Goal: Task Accomplishment & Management: Use online tool/utility

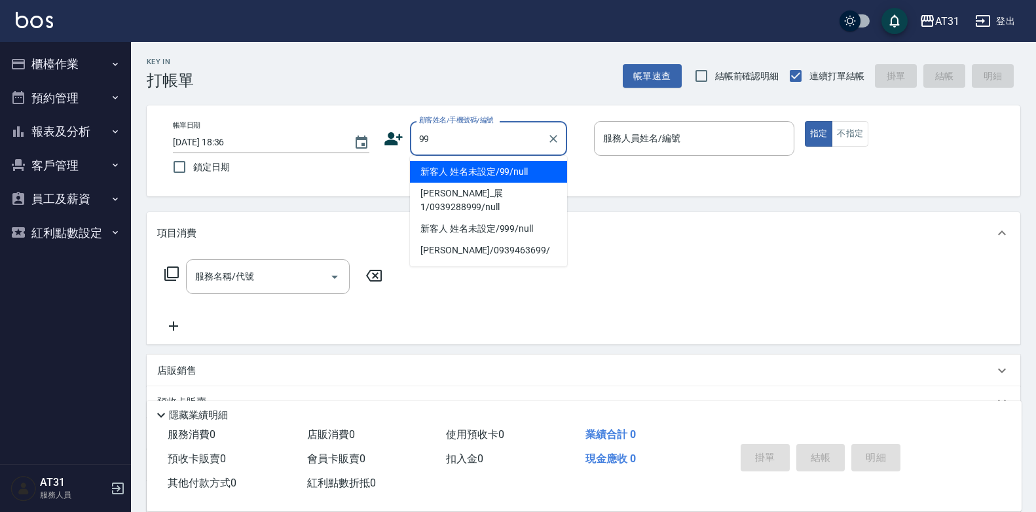
type input "新客人 姓名未設定/99/null"
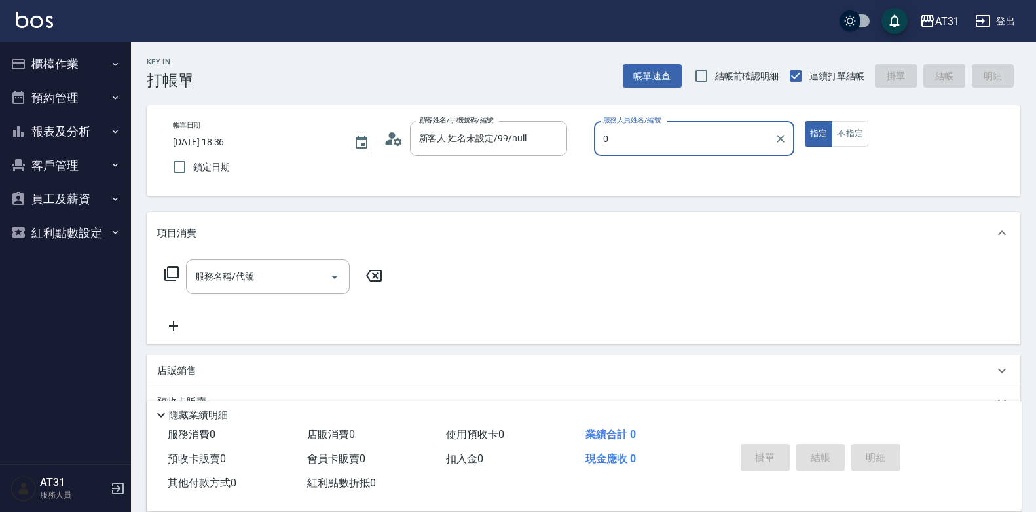
type input "0"
click at [805, 121] on button "指定" at bounding box center [819, 134] width 28 height 26
type button "true"
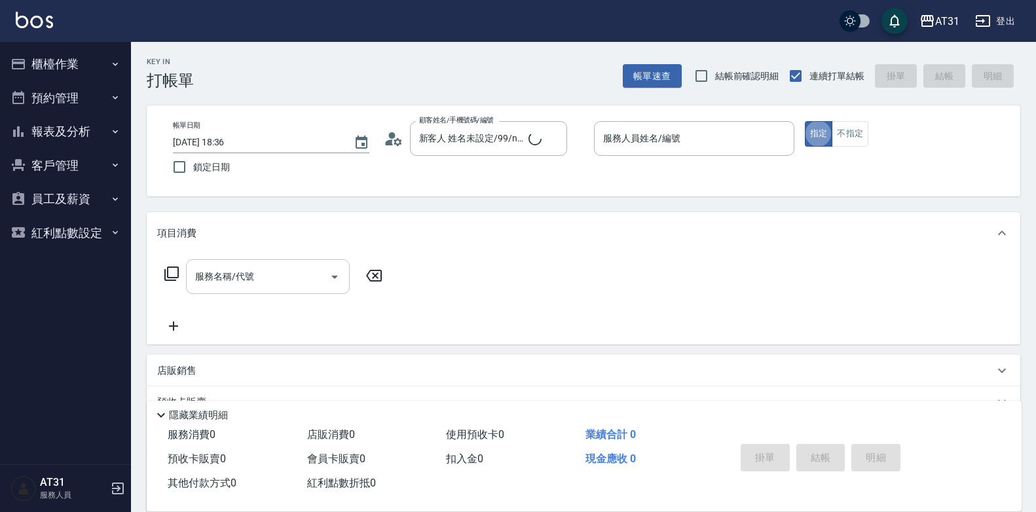
click at [283, 273] on input "服務名稱/代號" at bounding box center [258, 276] width 132 height 23
type input "201"
type input "20"
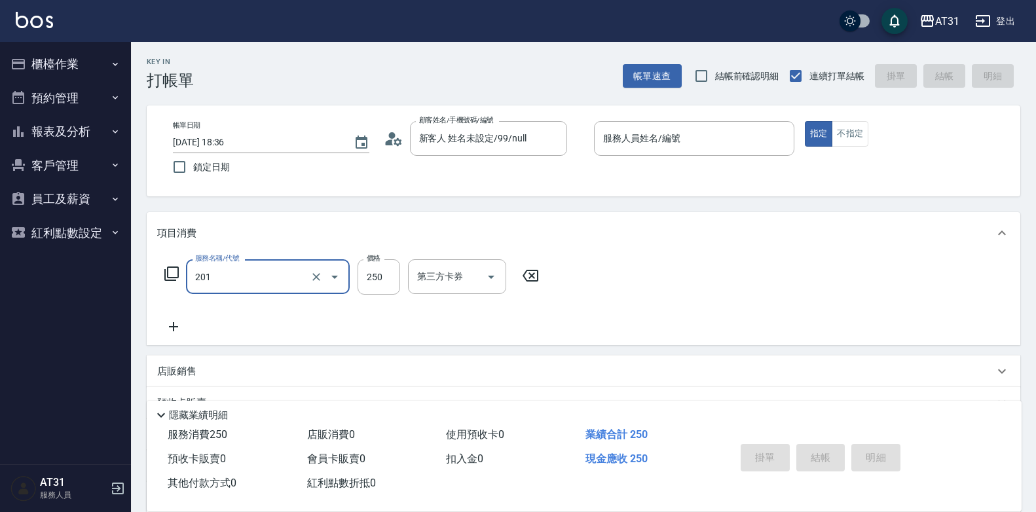
type input "洗髮(201)"
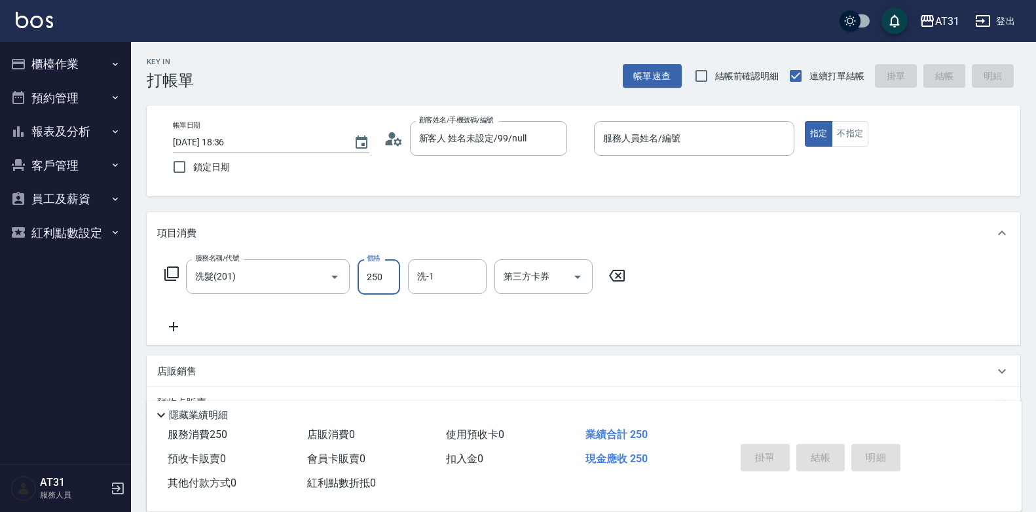
type input "0"
type input "40"
type input "400"
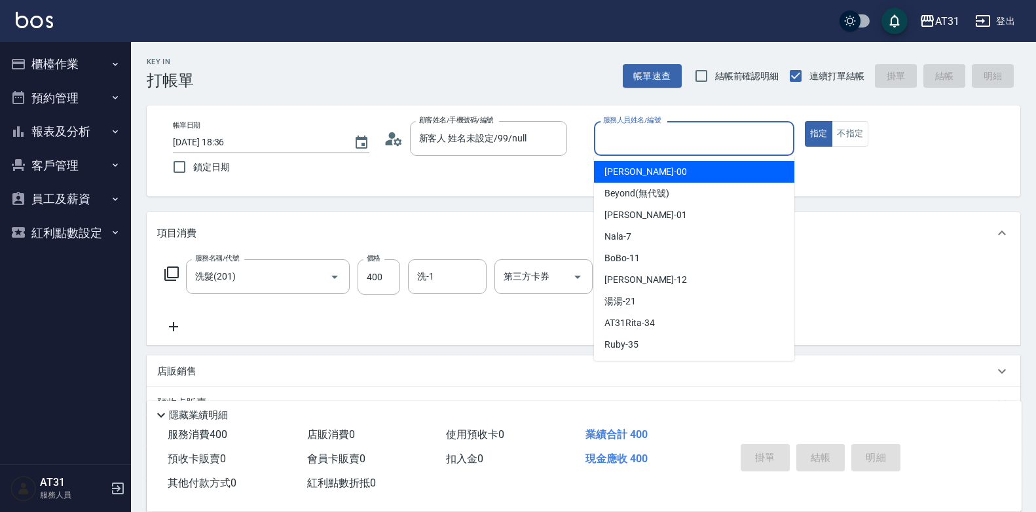
click at [653, 137] on input "服務人員姓名/編號" at bounding box center [694, 138] width 189 height 23
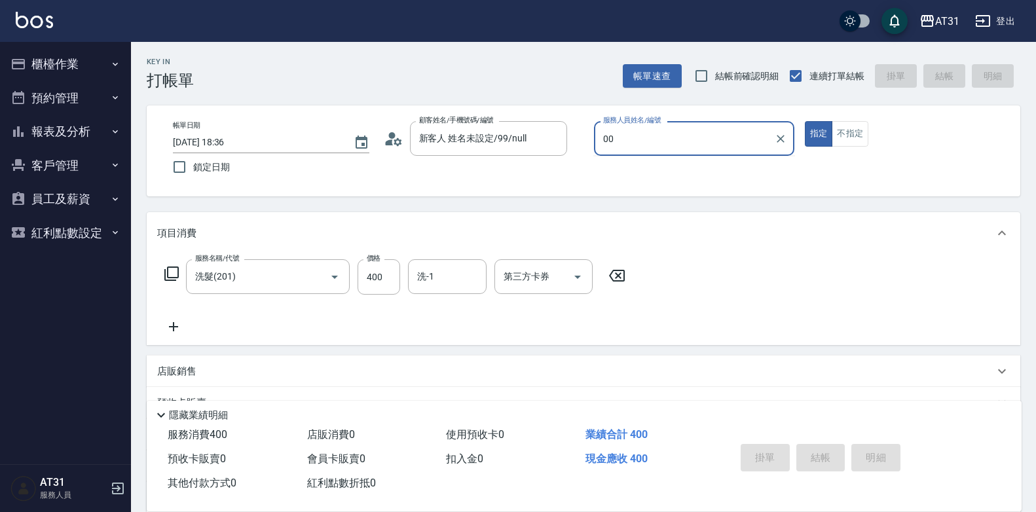
type input "[PERSON_NAME]-00"
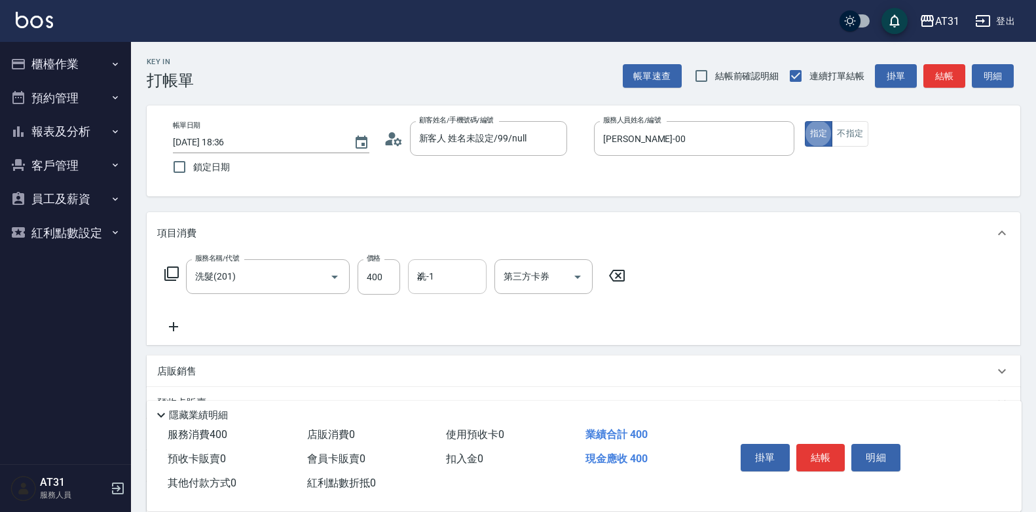
click at [450, 280] on input "4" at bounding box center [447, 276] width 67 height 23
type input "鳳梨-41"
click at [817, 456] on button "結帳" at bounding box center [820, 458] width 49 height 28
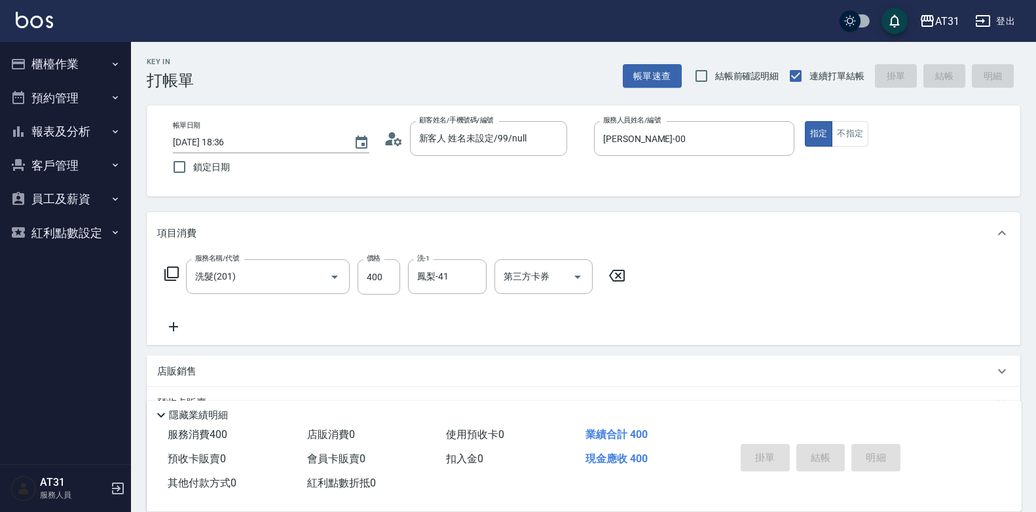
type input "0"
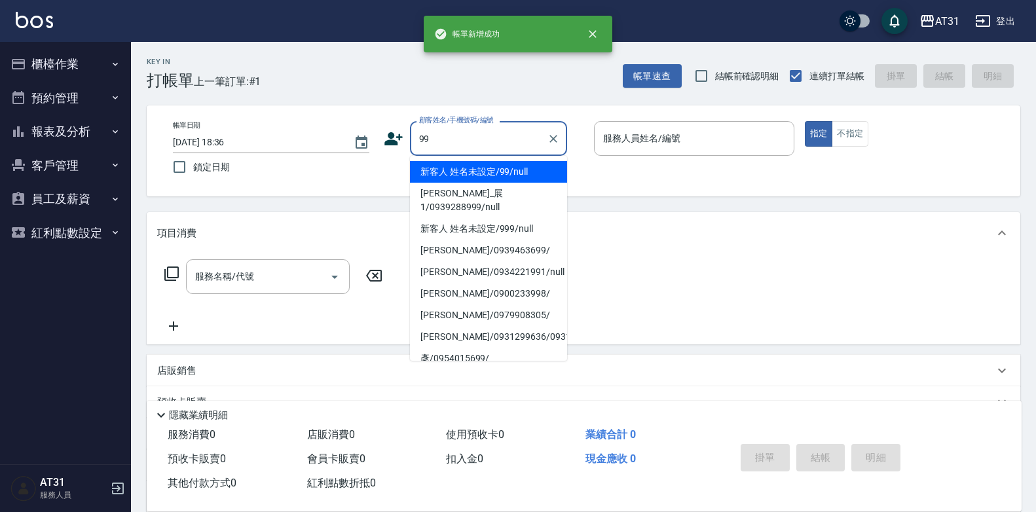
type input "新客人 姓名未設定/99/null"
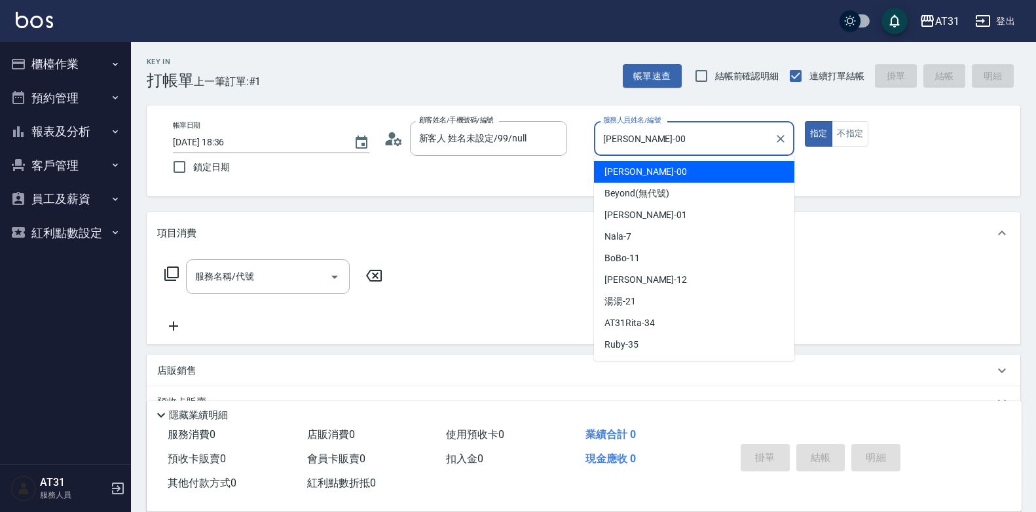
drag, startPoint x: 673, startPoint y: 136, endPoint x: 469, endPoint y: 164, distance: 205.7
click at [469, 164] on div "帳單日期 [DATE] 18:36 鎖定日期 顧客姓名/手機號碼/編號 新客人 姓名未設定/99/null 顧客姓名/手機號碼/編號 服務人員姓名/編號 [P…" at bounding box center [583, 151] width 842 height 60
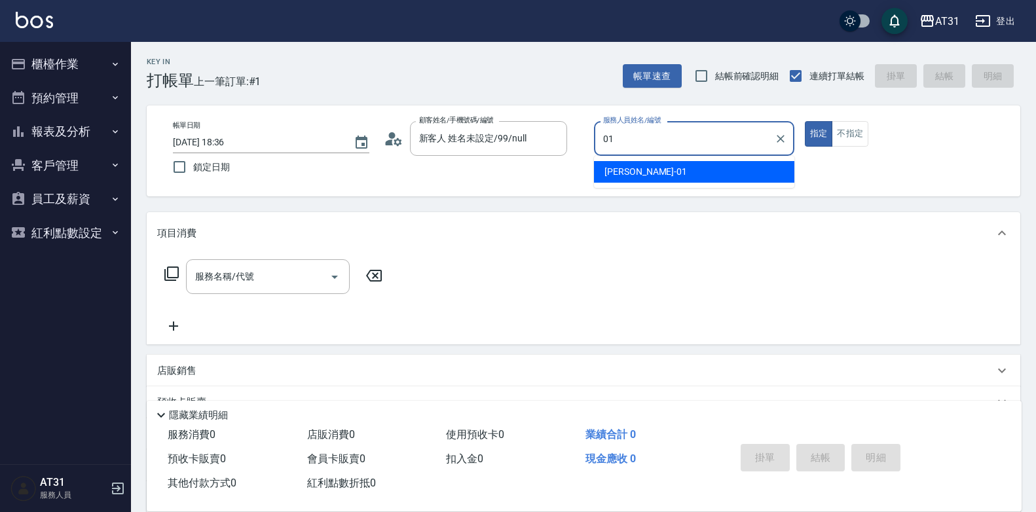
type input "[PERSON_NAME]-01"
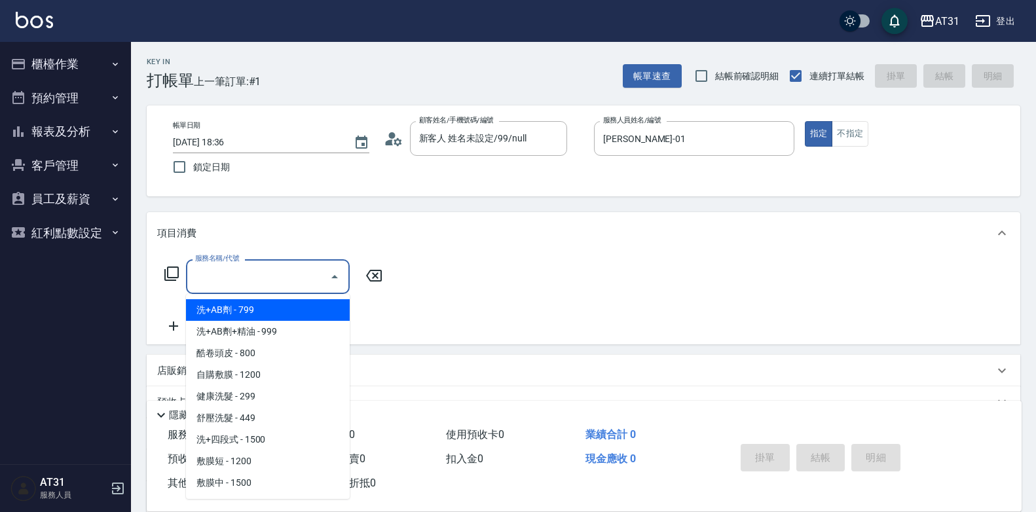
click at [271, 282] on input "服務名稱/代號" at bounding box center [258, 276] width 132 height 23
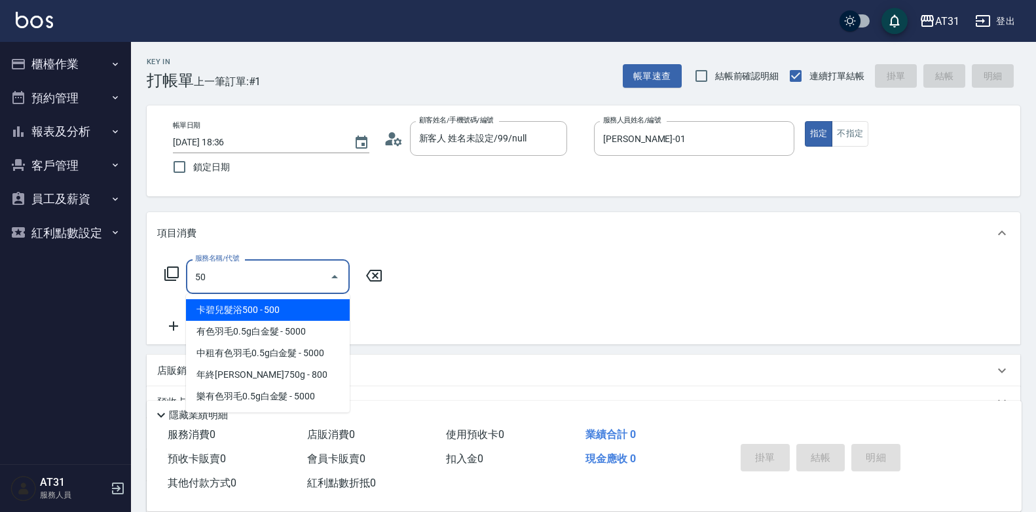
type input "501"
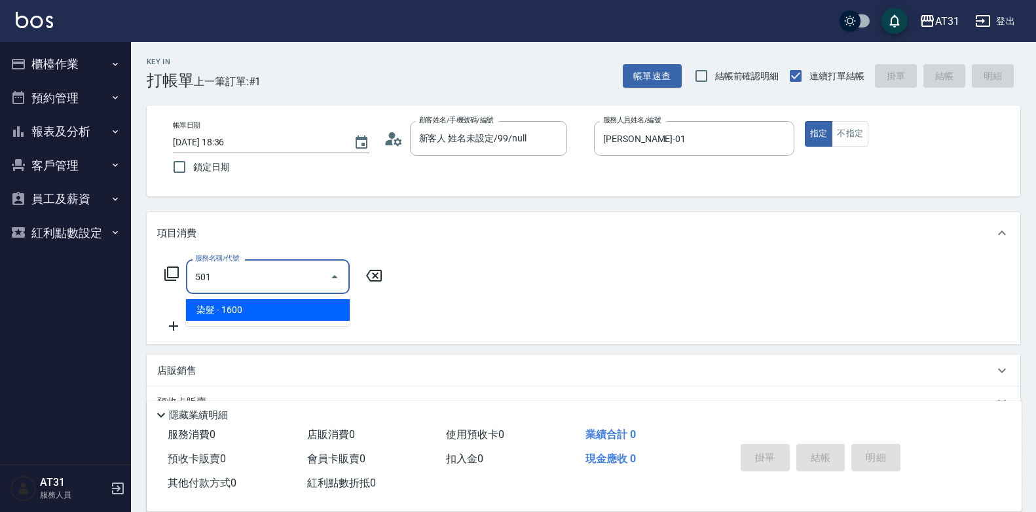
type input "160"
type input "染髮(501)"
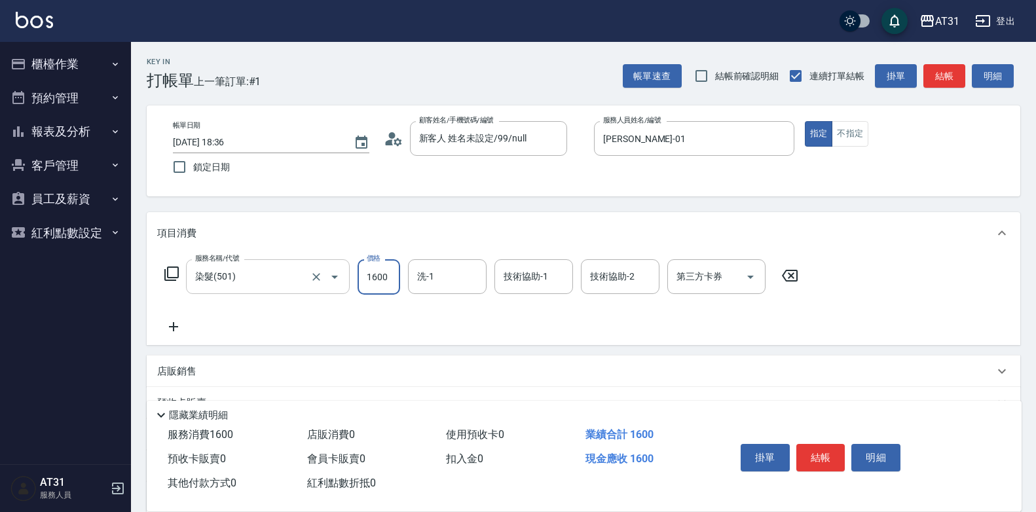
type input "1"
type input "0"
type input "12"
type input "10"
type input "129"
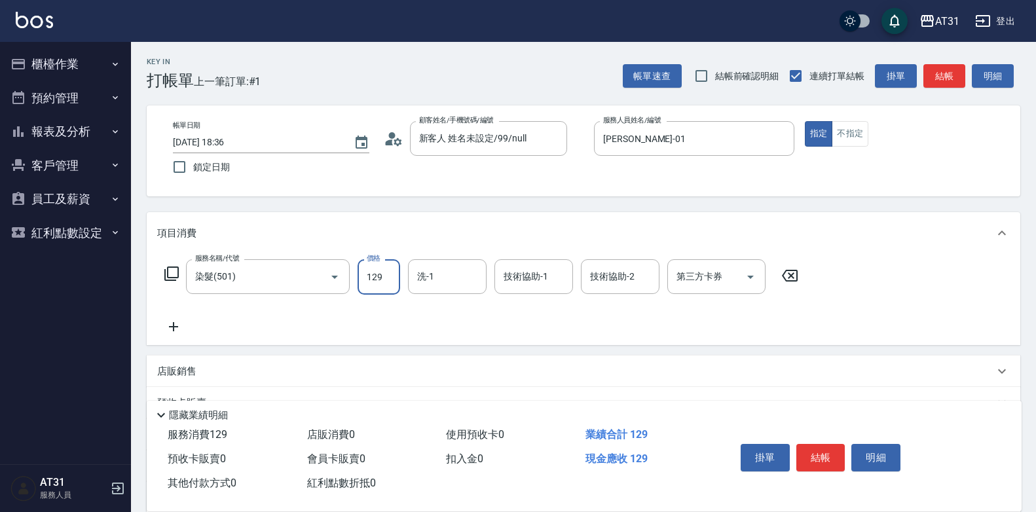
type input "120"
type input "1299"
click at [183, 331] on icon at bounding box center [173, 327] width 33 height 16
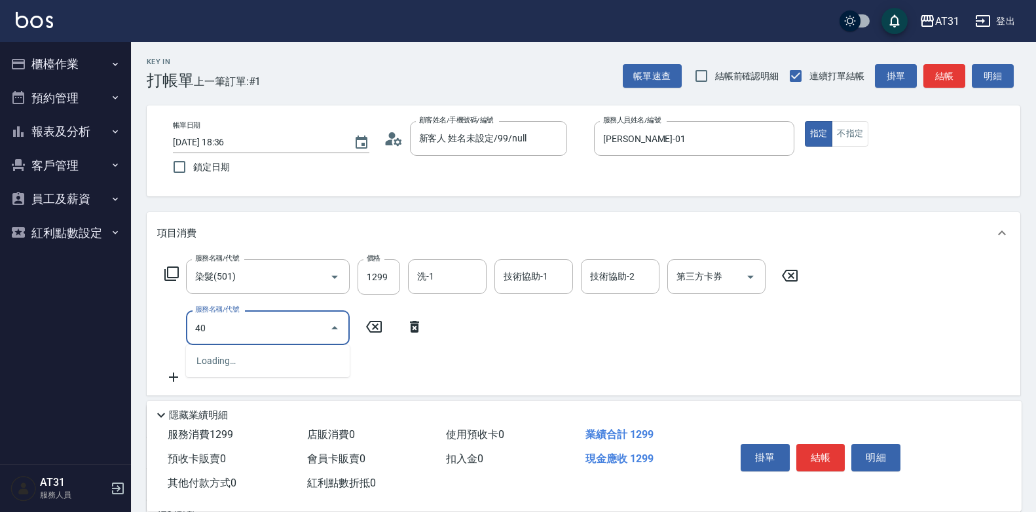
type input "401"
type input "150"
type input "剪髮(401)"
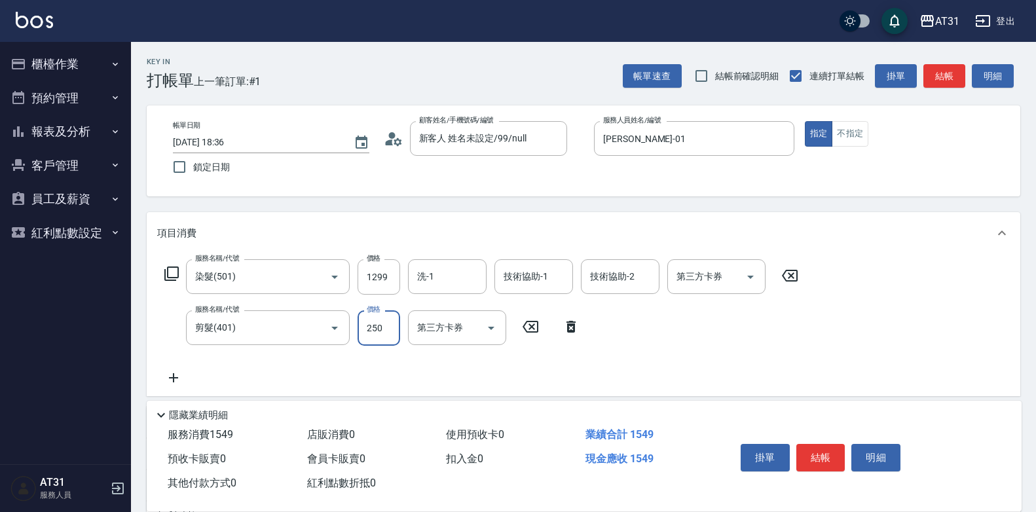
type input "130"
type input "30"
type input "150"
type input "300"
click at [170, 377] on icon at bounding box center [173, 378] width 33 height 16
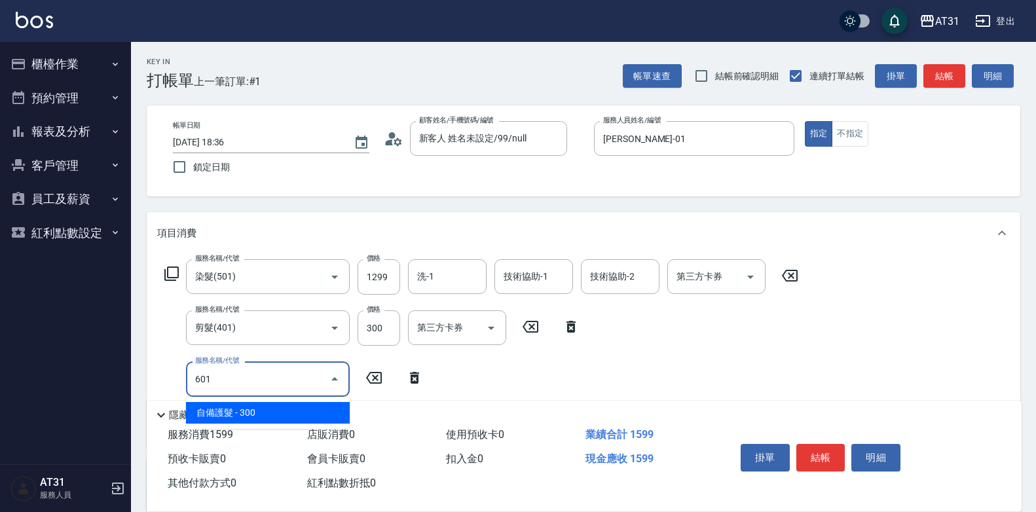
type input "180"
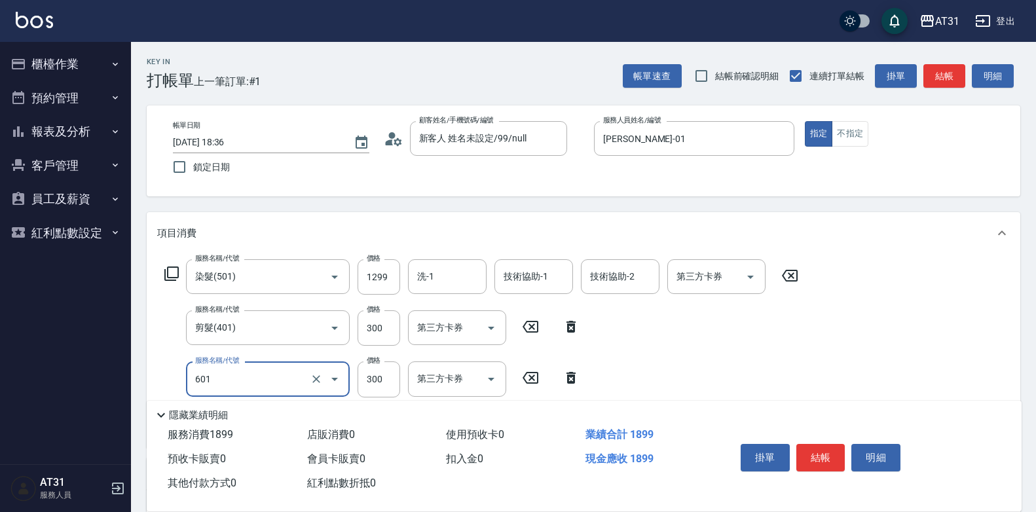
type input "自備護髮(601)"
type input "160"
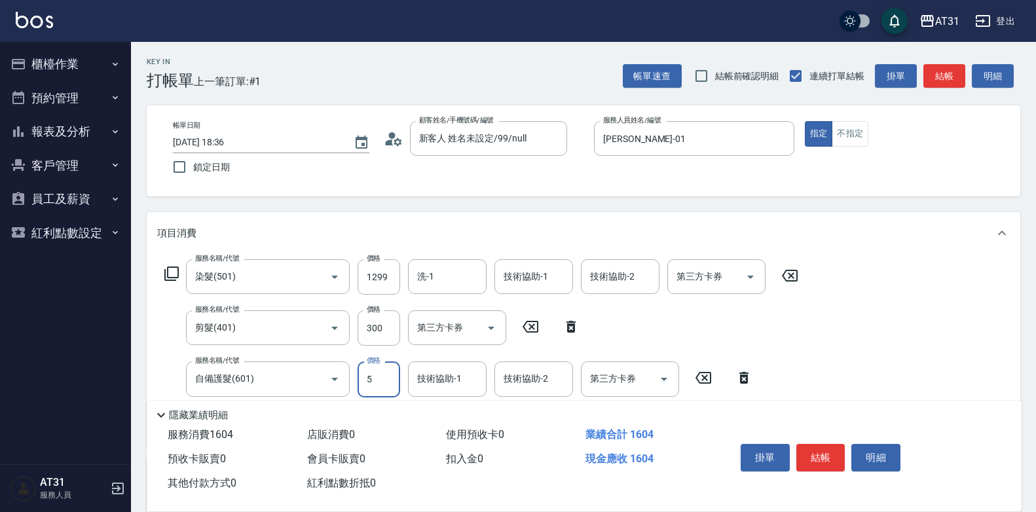
type input "59"
type input "210"
type input "599"
type input "映璇-46"
click at [515, 268] on input "技術協助-1" at bounding box center [533, 276] width 67 height 23
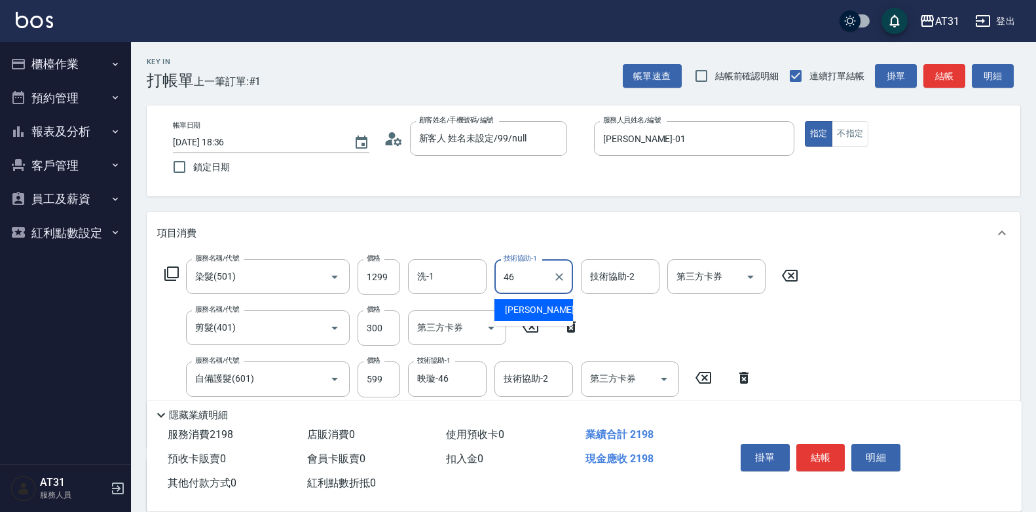
type input "映璇-46"
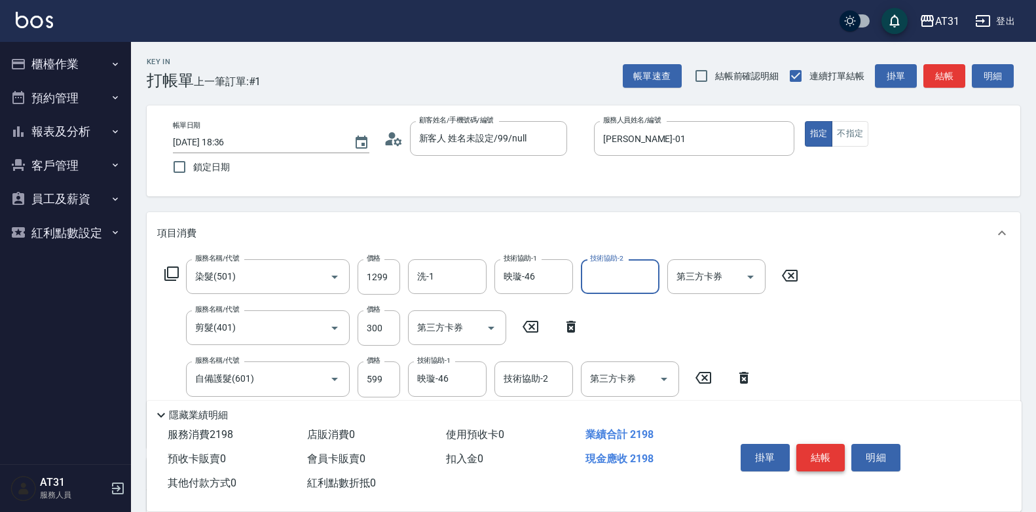
click at [830, 457] on button "結帳" at bounding box center [820, 458] width 49 height 28
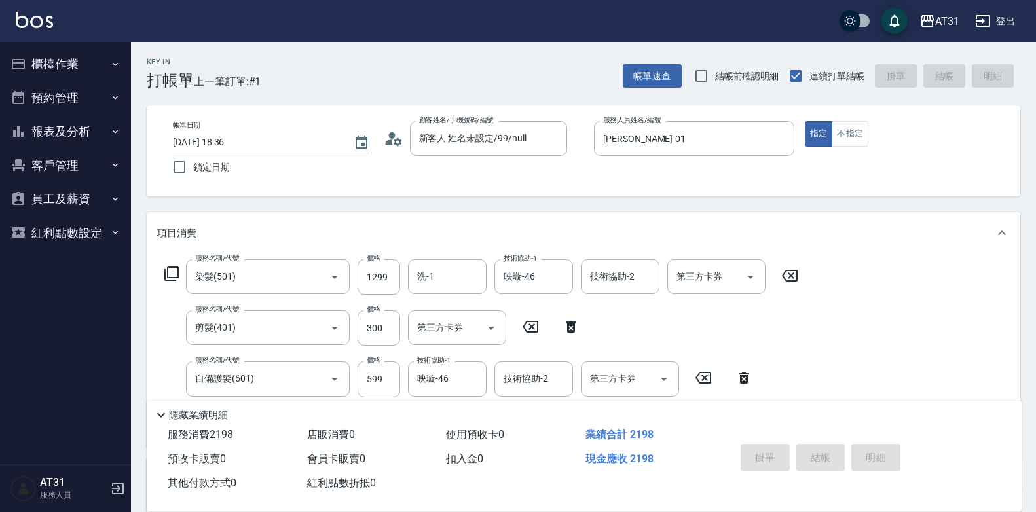
type input "0"
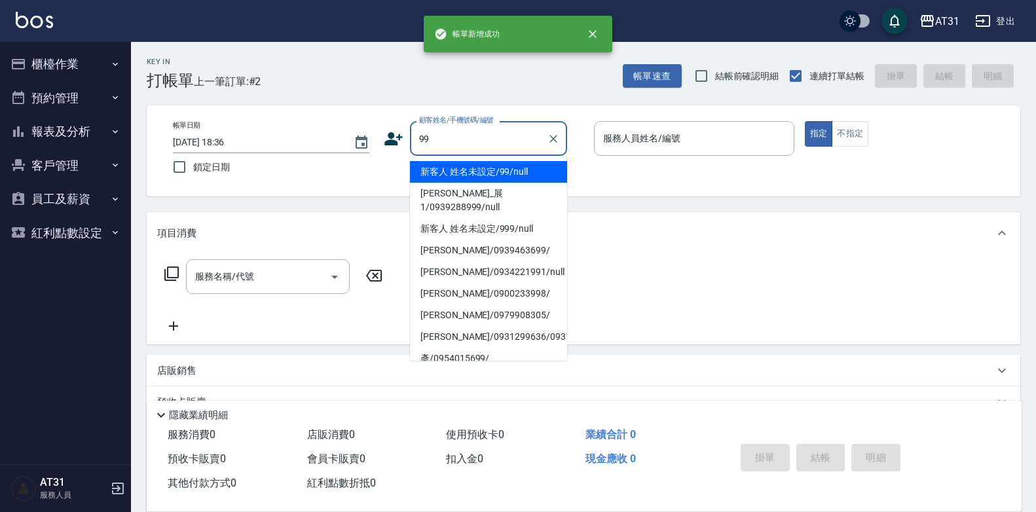
type input "新客人 姓名未設定/99/null"
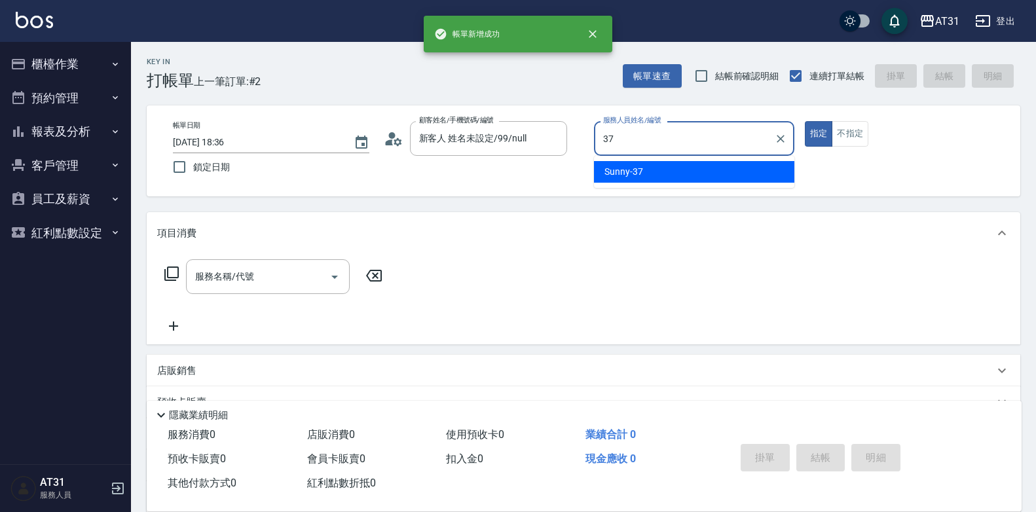
type input "Sunny-37"
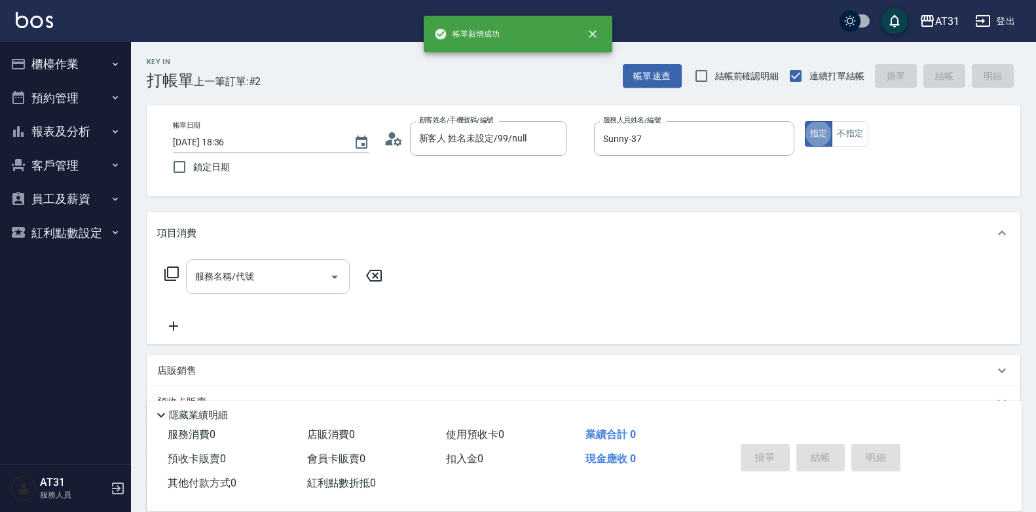
click at [247, 282] on input "服務名稱/代號" at bounding box center [258, 276] width 132 height 23
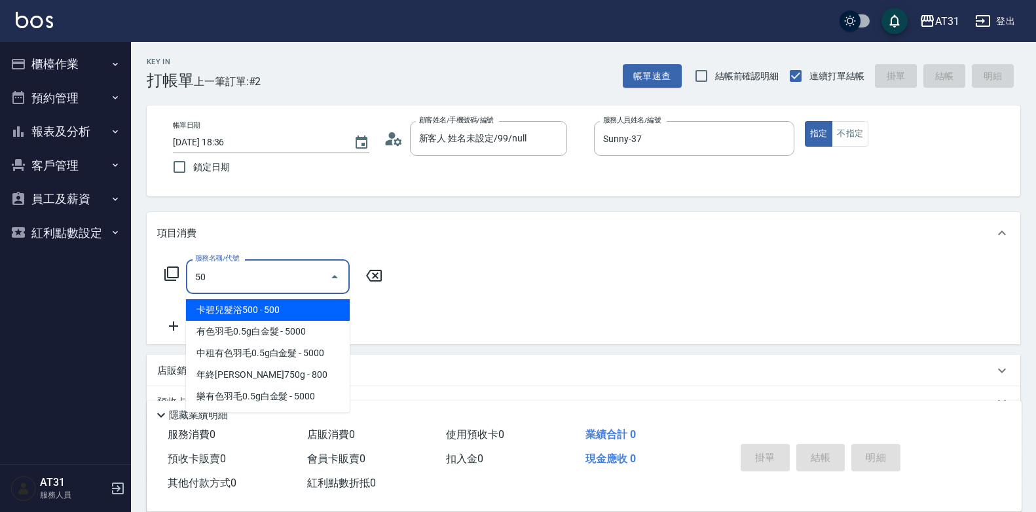
type input "501"
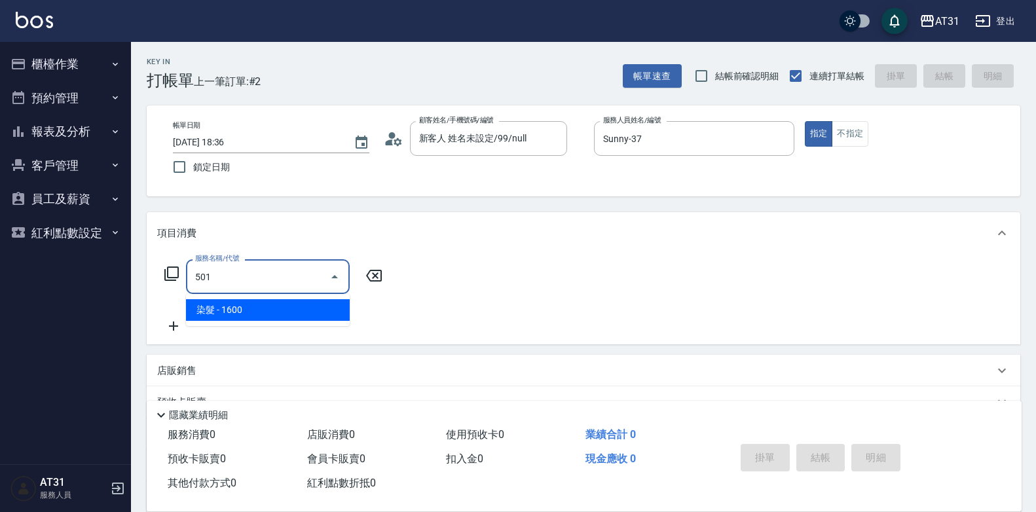
type input "160"
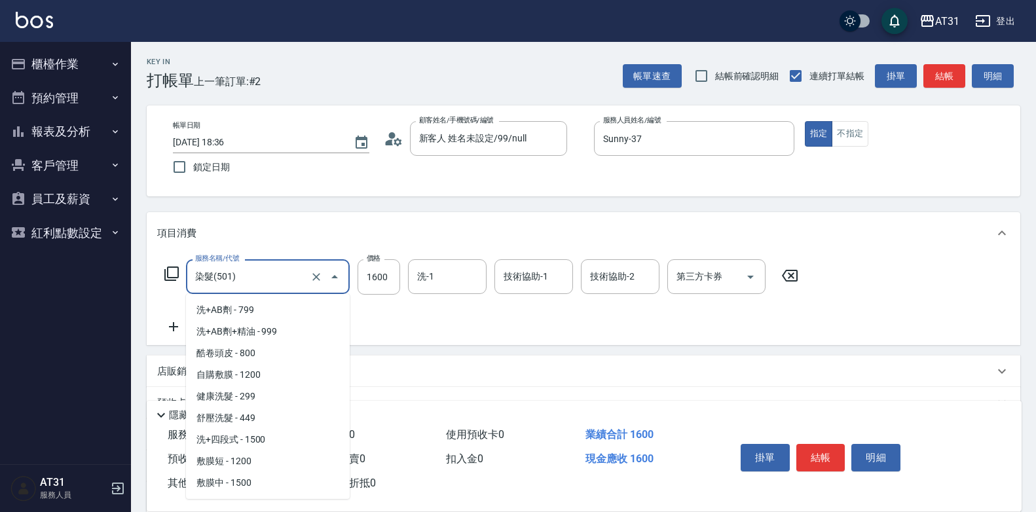
drag, startPoint x: 245, startPoint y: 280, endPoint x: 144, endPoint y: 281, distance: 100.8
click at [144, 281] on div "Key In 打帳單 上一筆訂單:#2 帳單速查 結帳前確認明細 連續打單結帳 掛單 結帳 明細 帳單日期 [DATE] 18:36 鎖定日期 顧客姓名/手機…" at bounding box center [583, 356] width 905 height 628
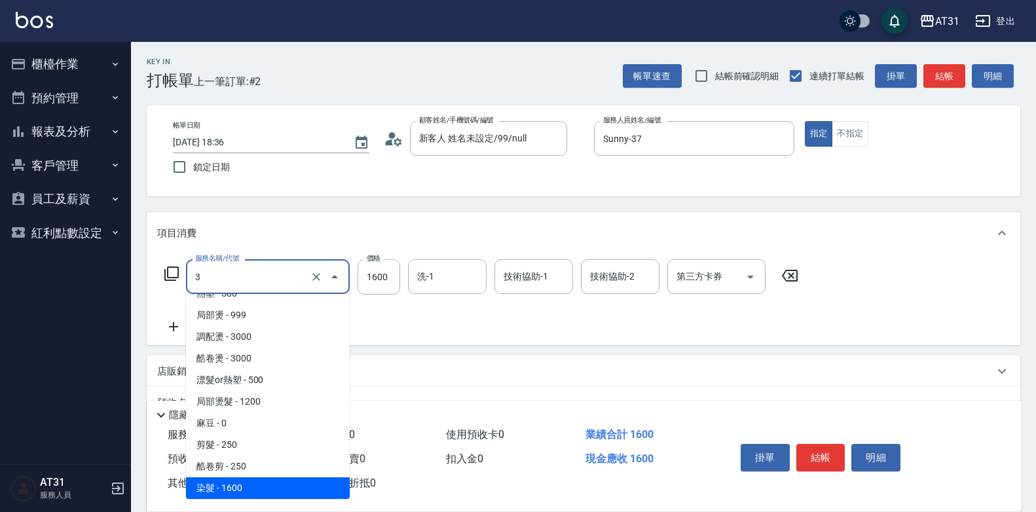
type input "30"
type input "0"
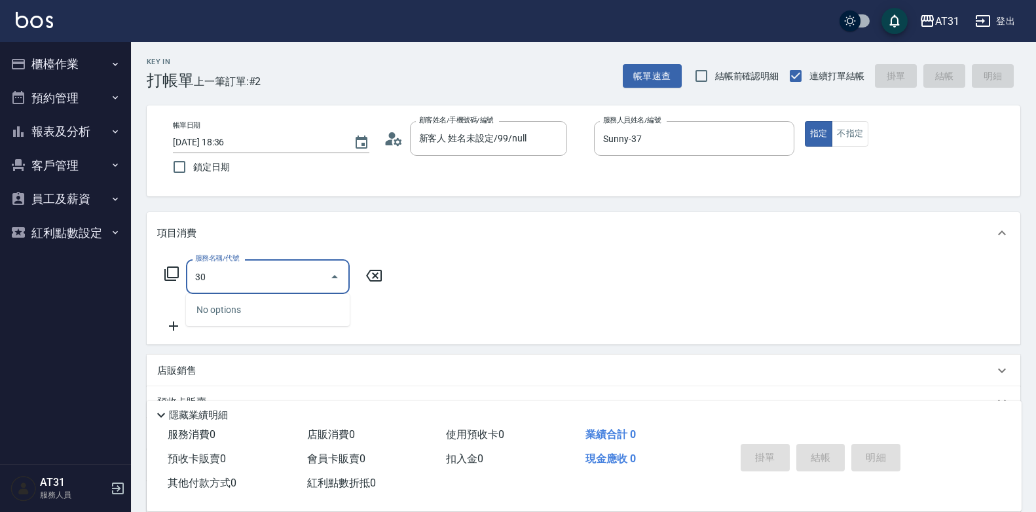
type input "301"
type input "160"
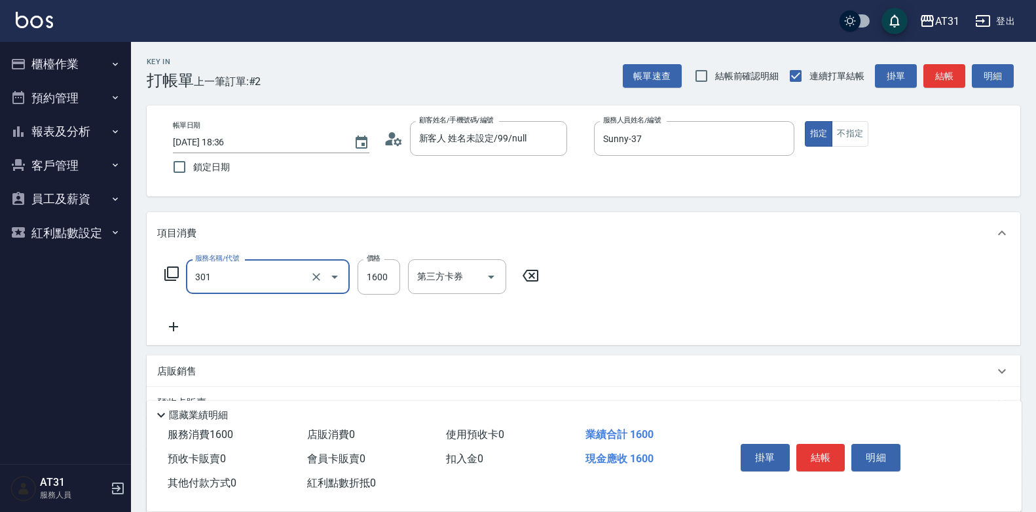
type input "燙髮(301)"
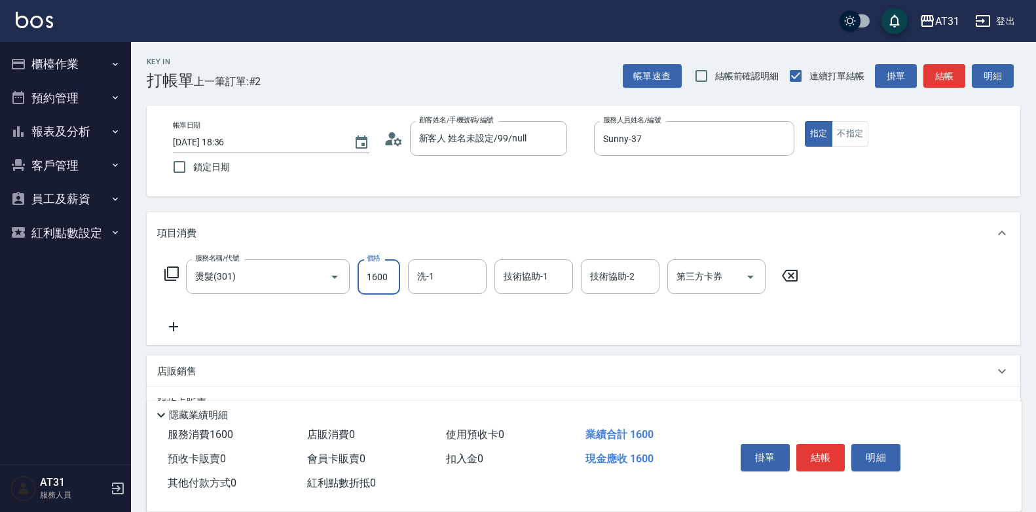
type input "0"
type input "170"
type input "1700"
type input "Lyan-45"
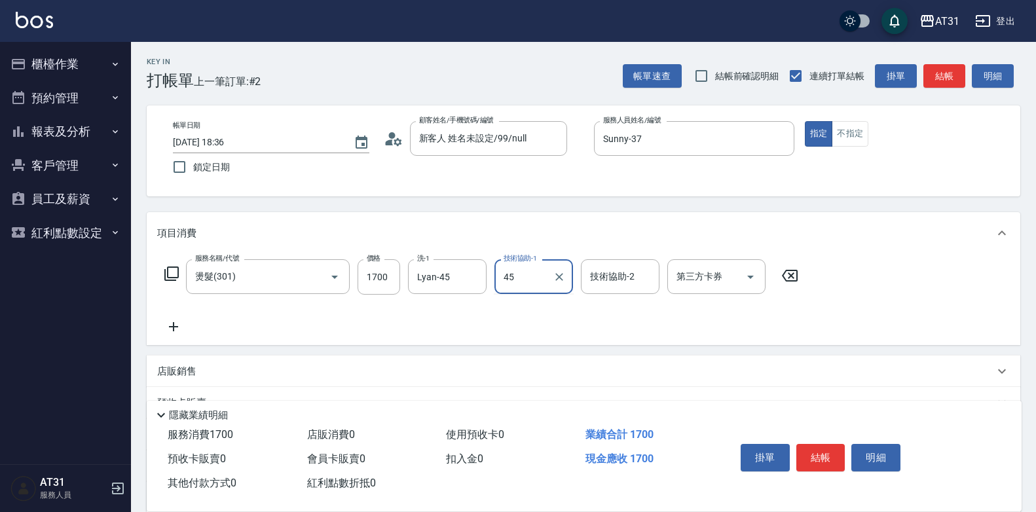
type input "Lyan-45"
click at [471, 280] on icon "Clear" at bounding box center [472, 276] width 13 height 13
click at [174, 323] on icon at bounding box center [173, 326] width 9 height 9
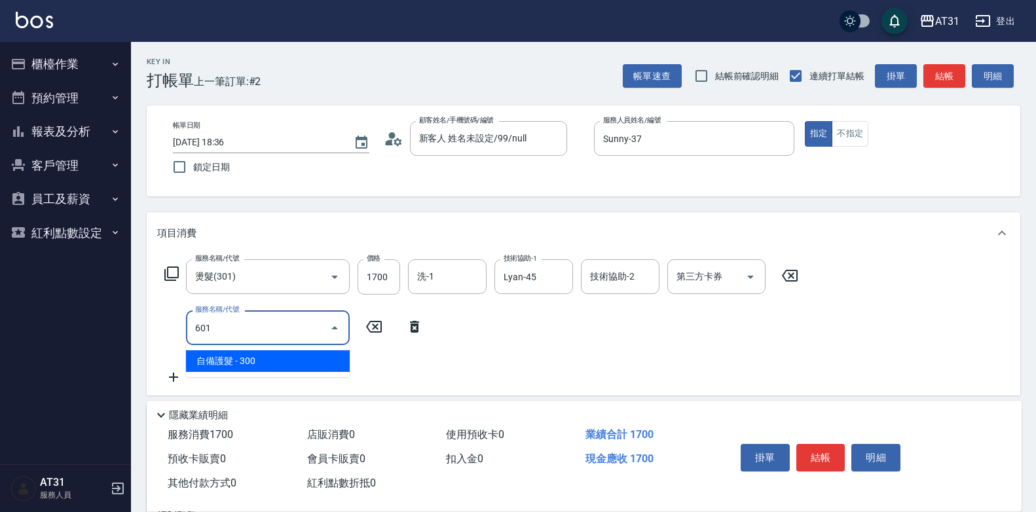
drag, startPoint x: 248, startPoint y: 337, endPoint x: 164, endPoint y: 334, distance: 83.2
click at [164, 334] on div "服務名稱/代號 601 服務名稱/代號" at bounding box center [294, 327] width 274 height 35
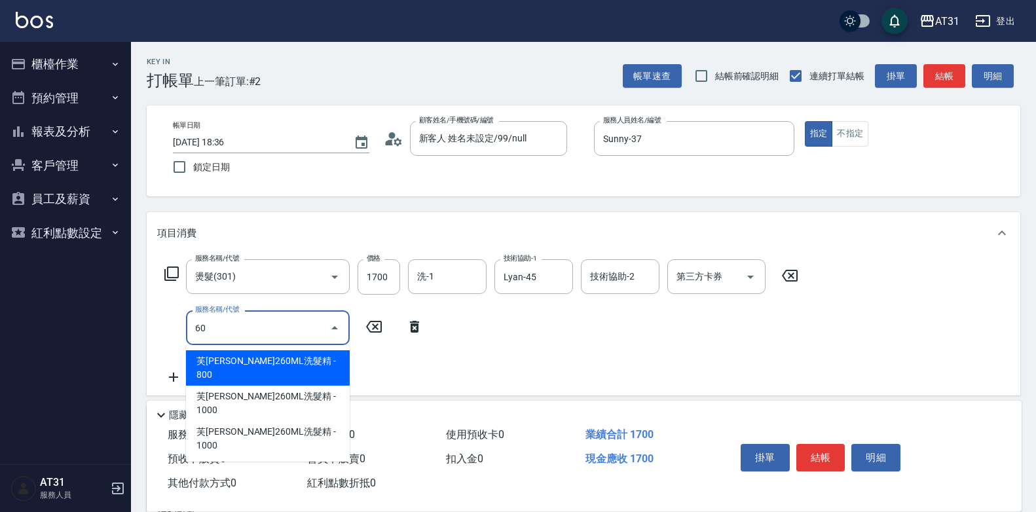
type input "602"
type input "200"
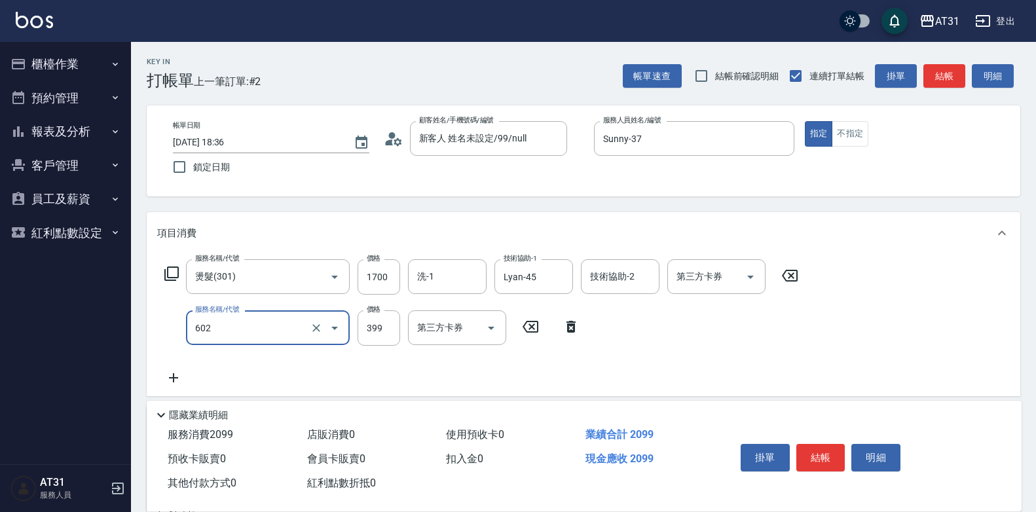
type input "霧化機(602)"
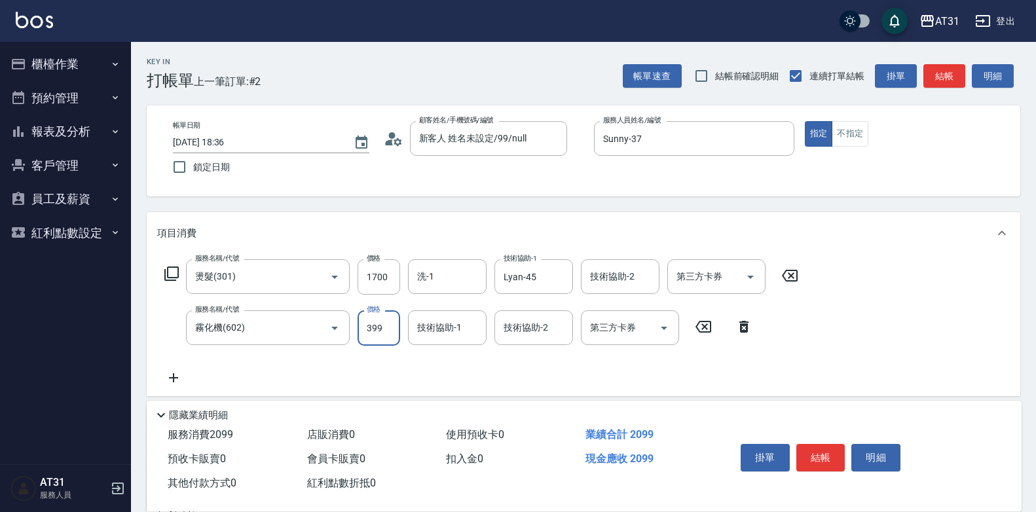
type input "170"
type input "180"
type input "350"
type input "1800"
type input "Lyan-45"
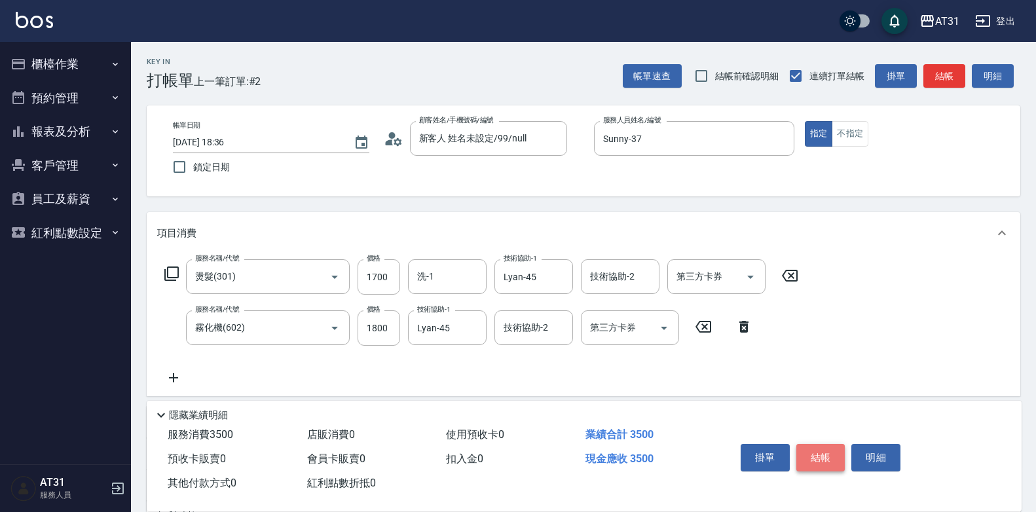
click at [816, 444] on button "結帳" at bounding box center [820, 458] width 49 height 28
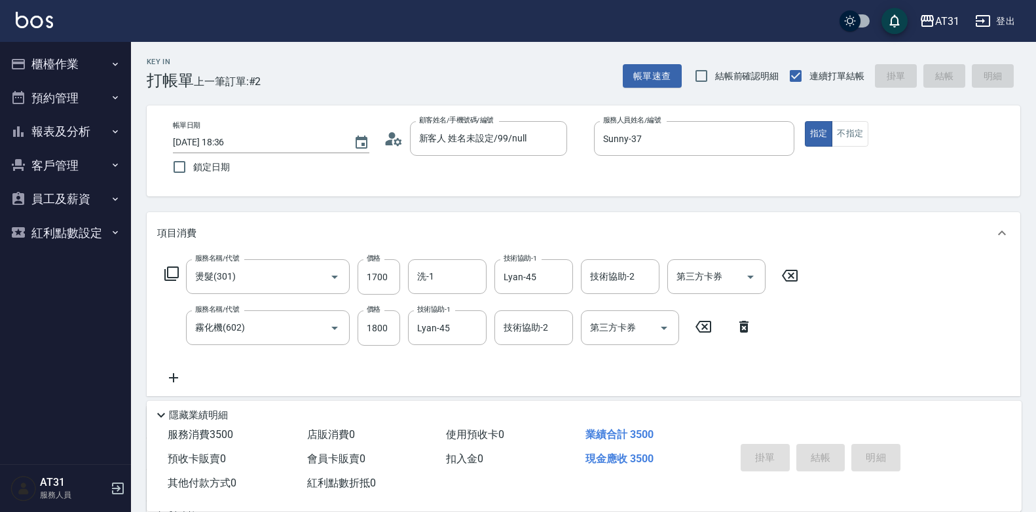
type input "[DATE] 18:37"
type input "0"
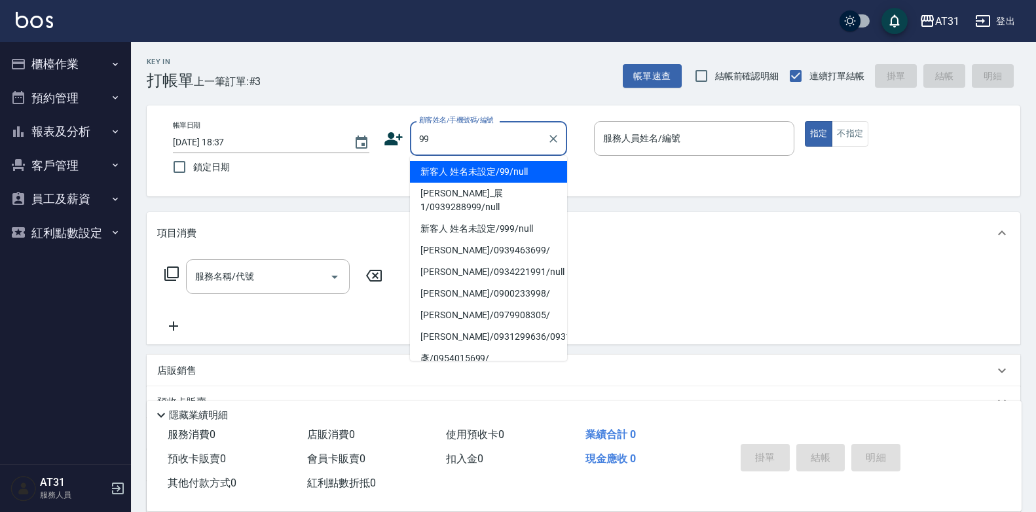
type input "新客人 姓名未設定/99/null"
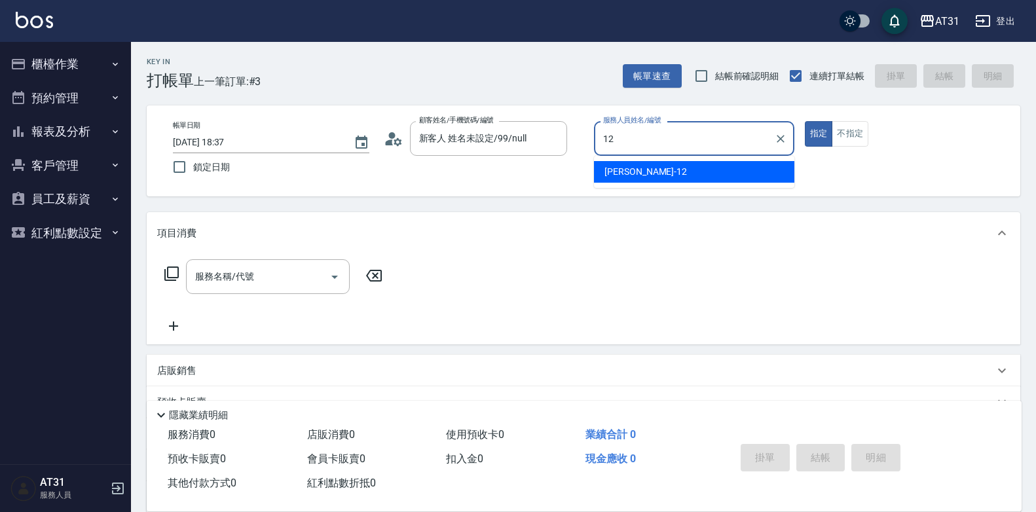
type input "[PERSON_NAME]-12"
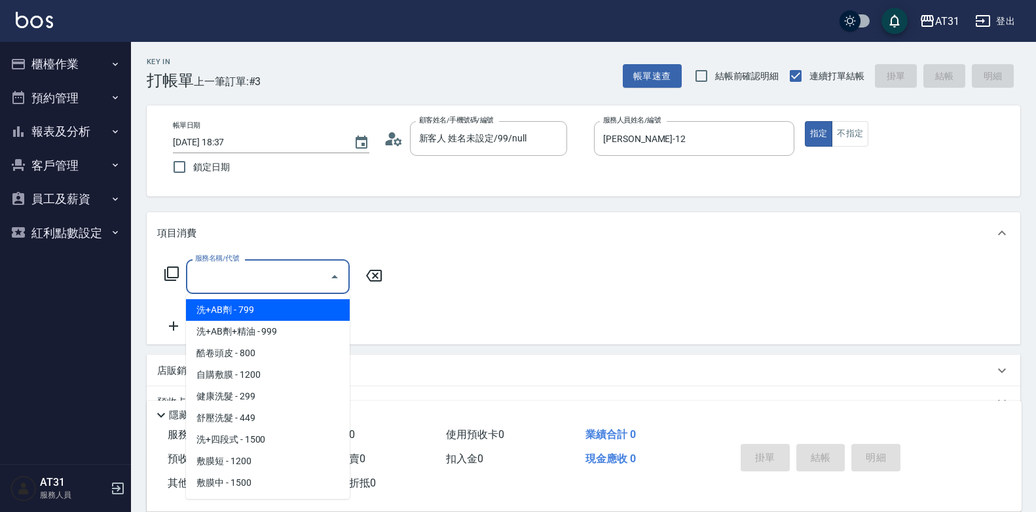
click at [234, 271] on input "服務名稱/代號" at bounding box center [258, 276] width 132 height 23
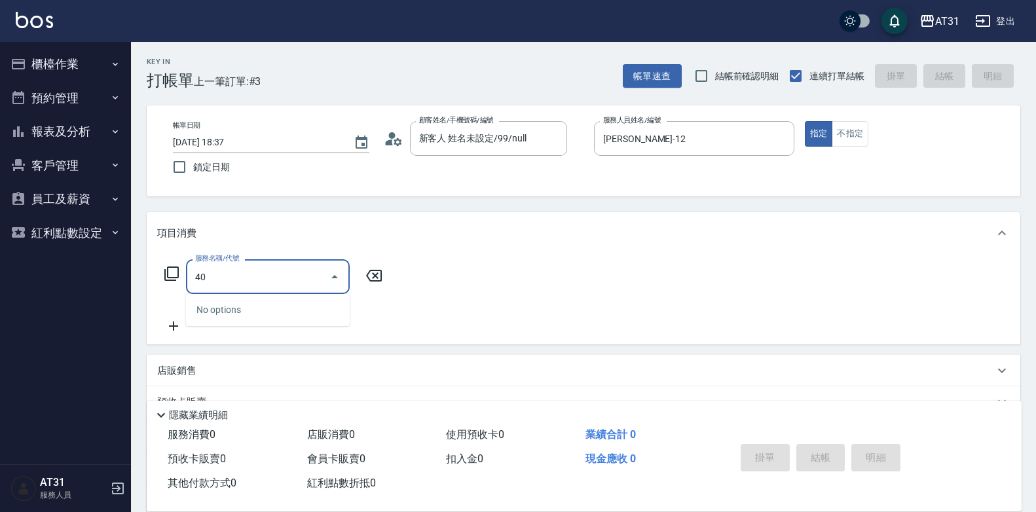
type input "401"
type input "20"
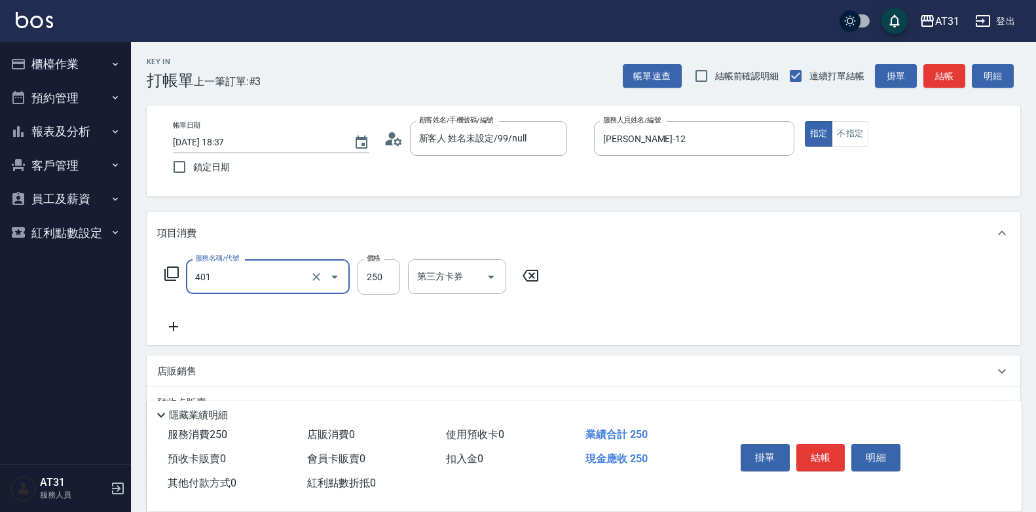
type input "剪髮(401)"
type input "0"
type input "650"
type input "60"
type input "650"
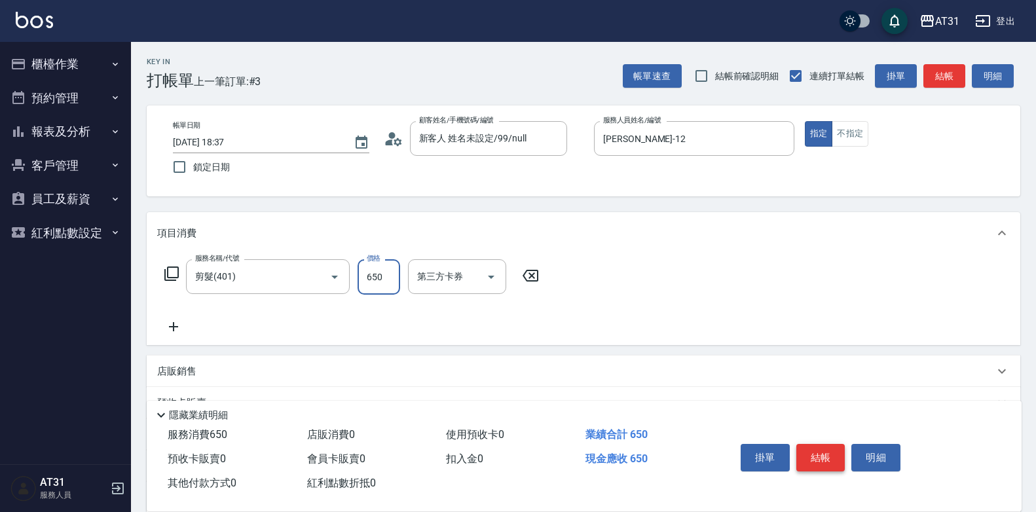
click at [818, 451] on button "結帳" at bounding box center [820, 458] width 49 height 28
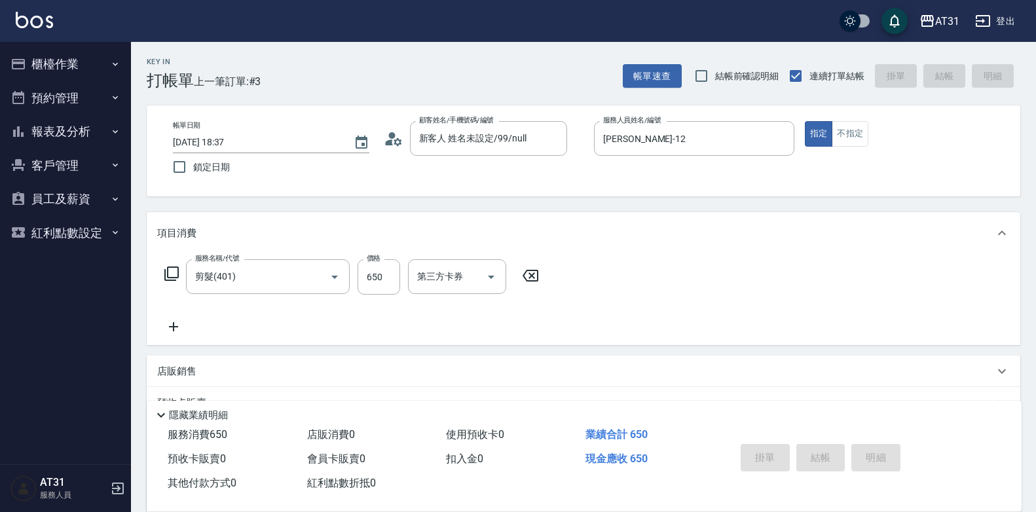
type input "0"
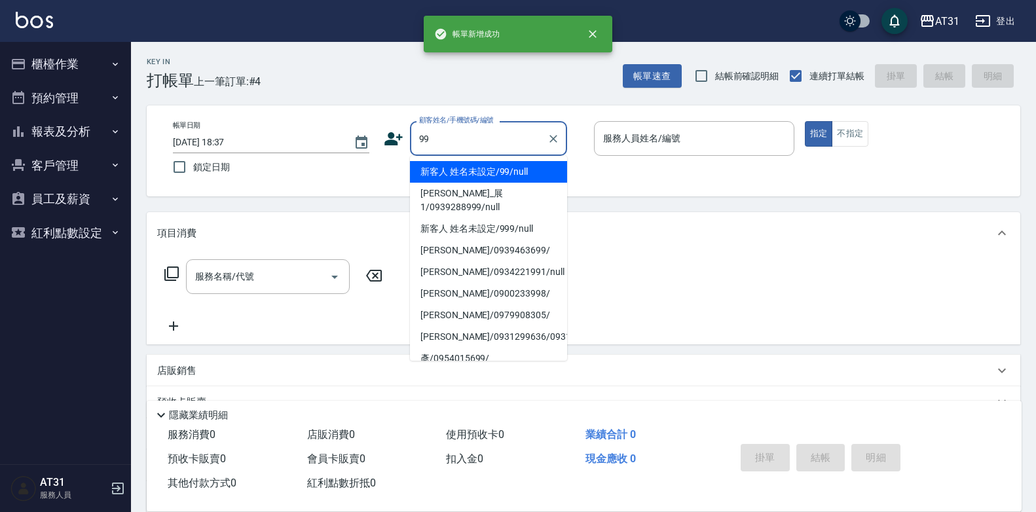
type input "新客人 姓名未設定/99/null"
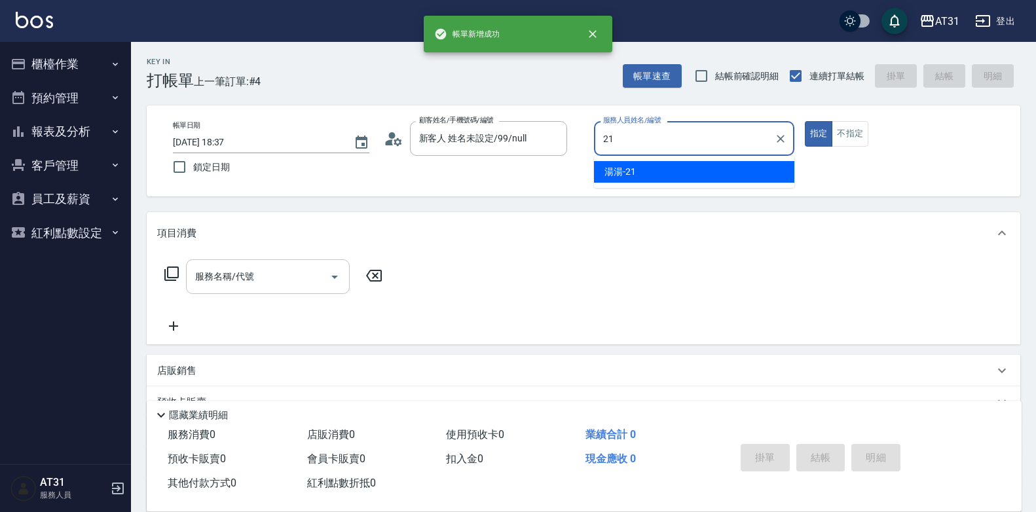
type input "湯湯-21"
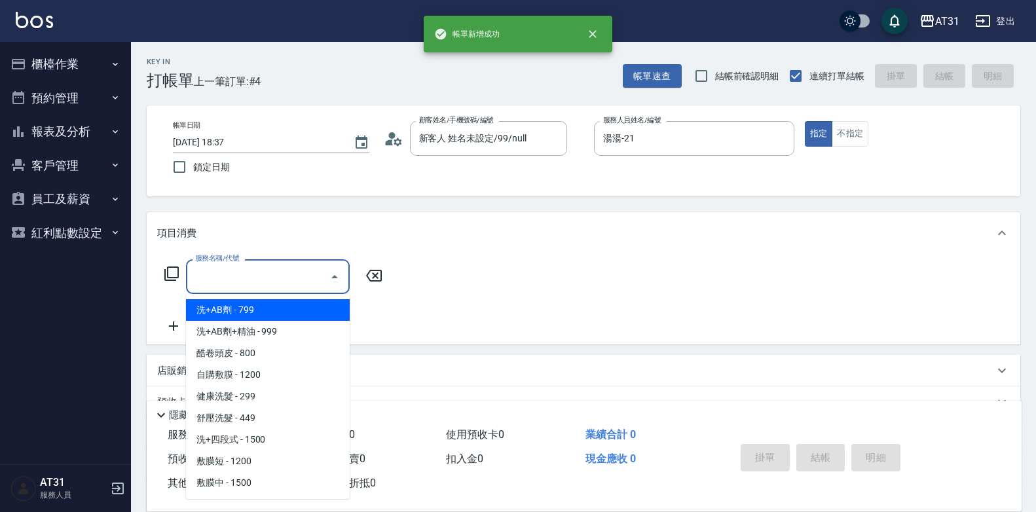
click at [253, 279] on input "服務名稱/代號" at bounding box center [258, 276] width 132 height 23
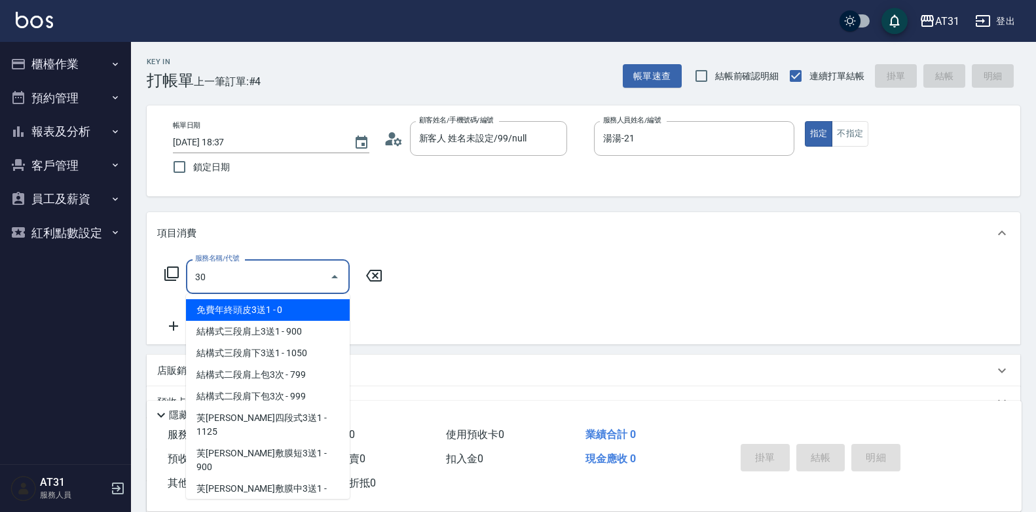
type input "301"
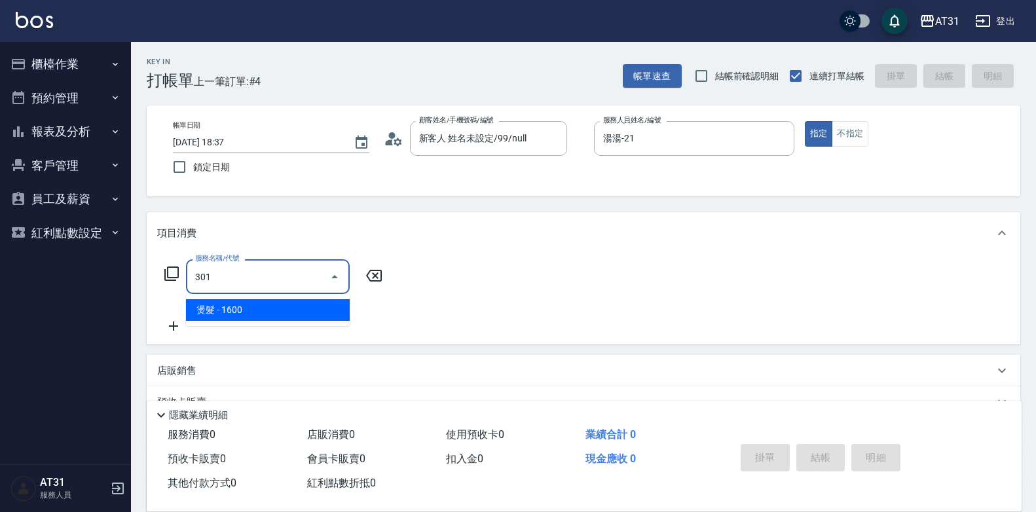
type input "160"
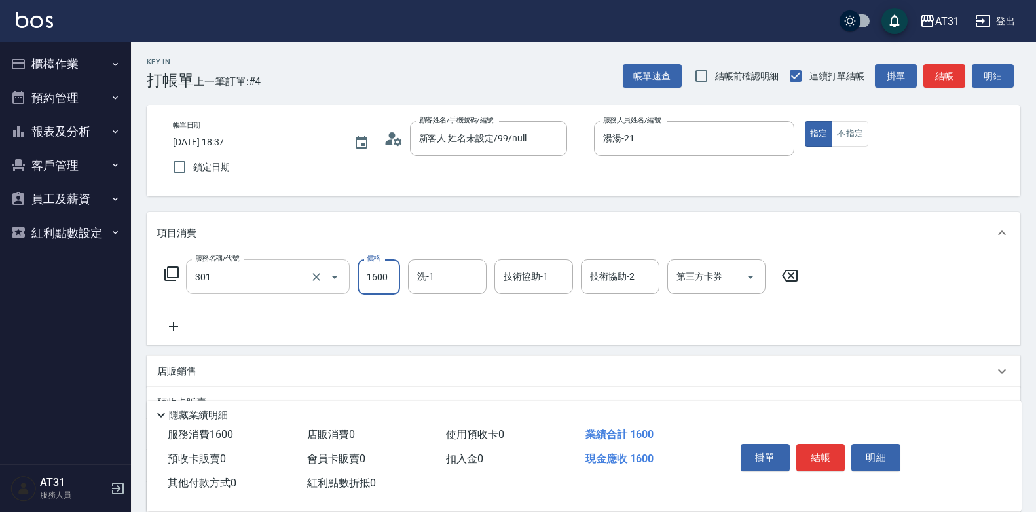
type input "燙髮(301)"
type input "0"
type input "200"
type input "20"
type input "2000"
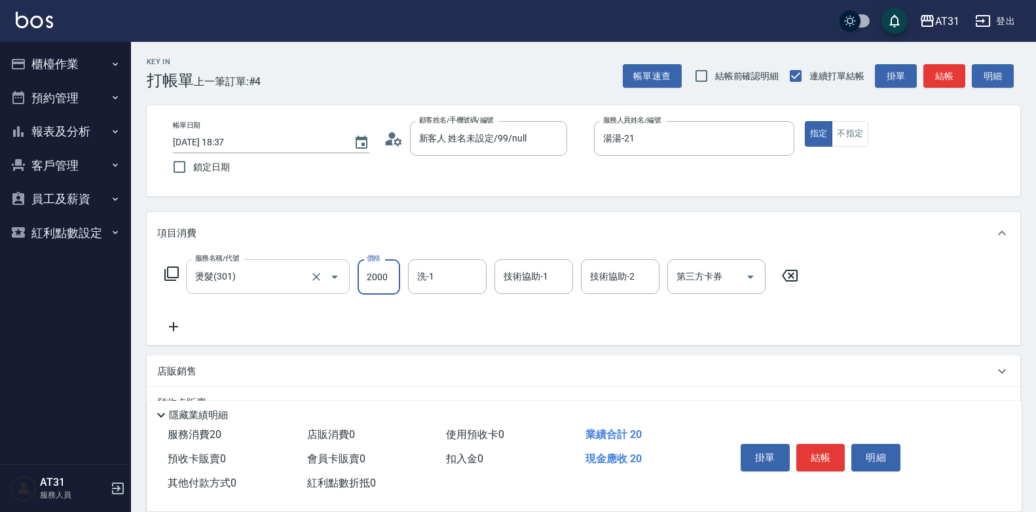
type input "200"
type input "2000"
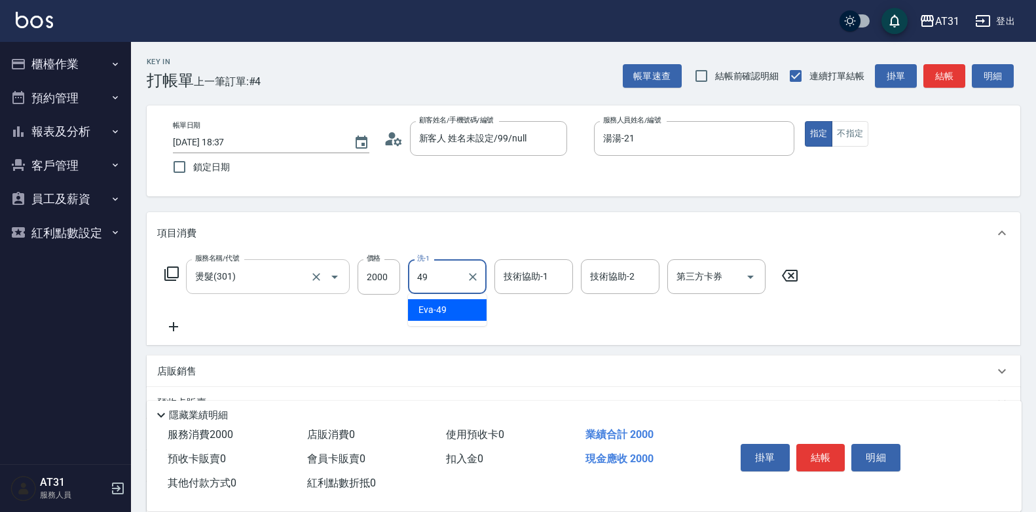
type input "[PERSON_NAME]-49"
click at [170, 323] on icon at bounding box center [173, 327] width 33 height 16
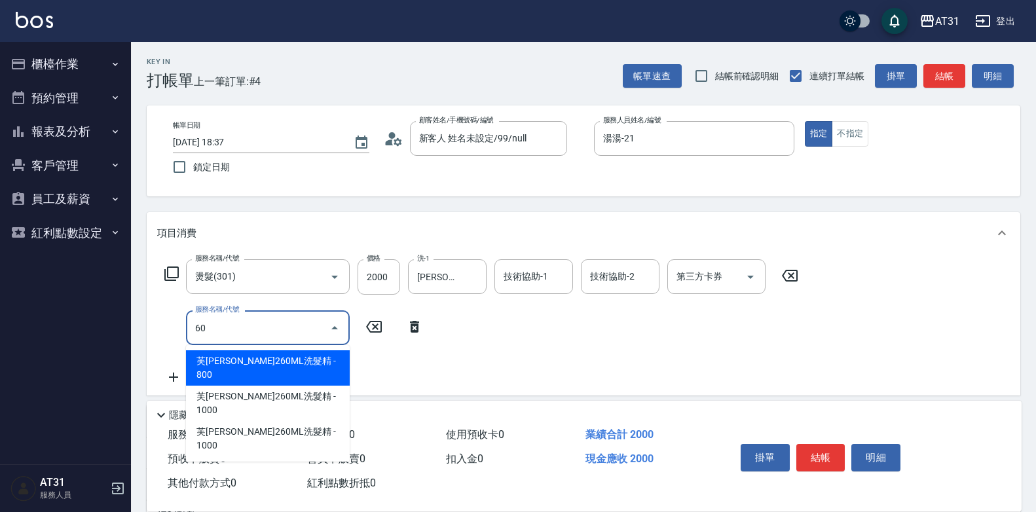
type input "609"
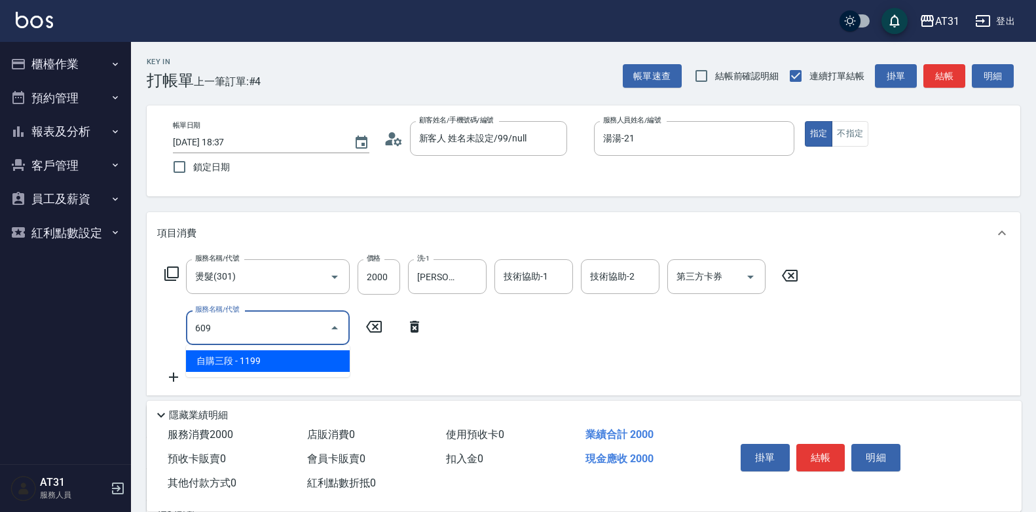
type input "310"
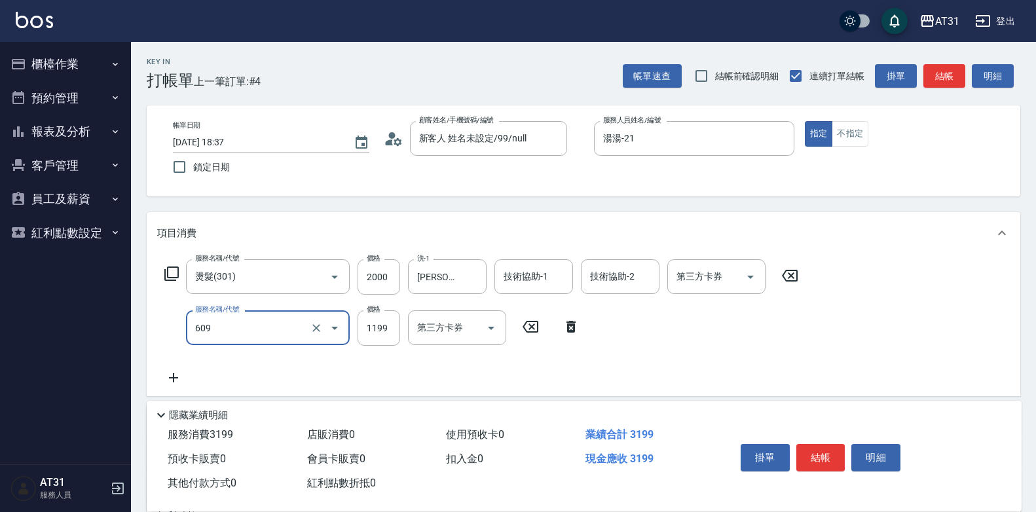
type input "自購三段(609)"
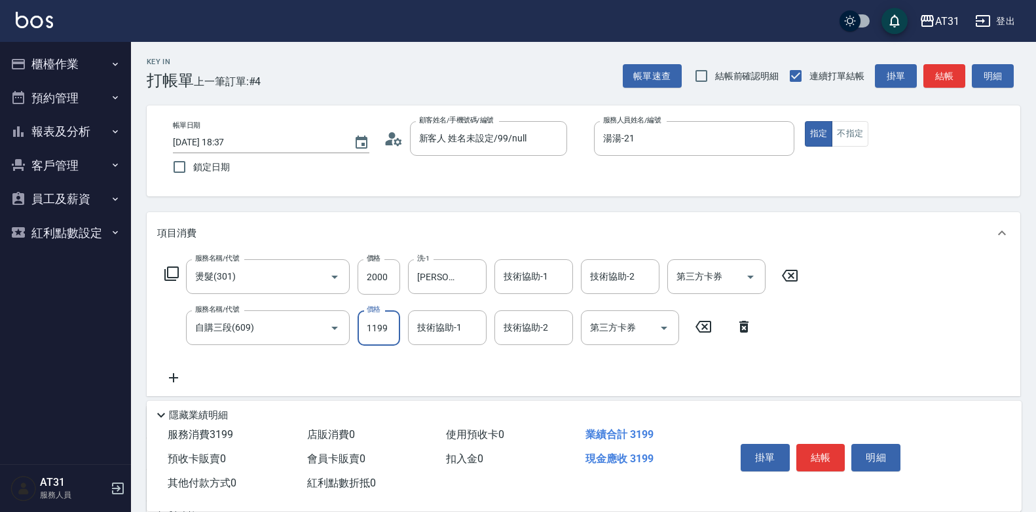
type input "200"
type input "13"
type input "210"
type input "1350"
type input "330"
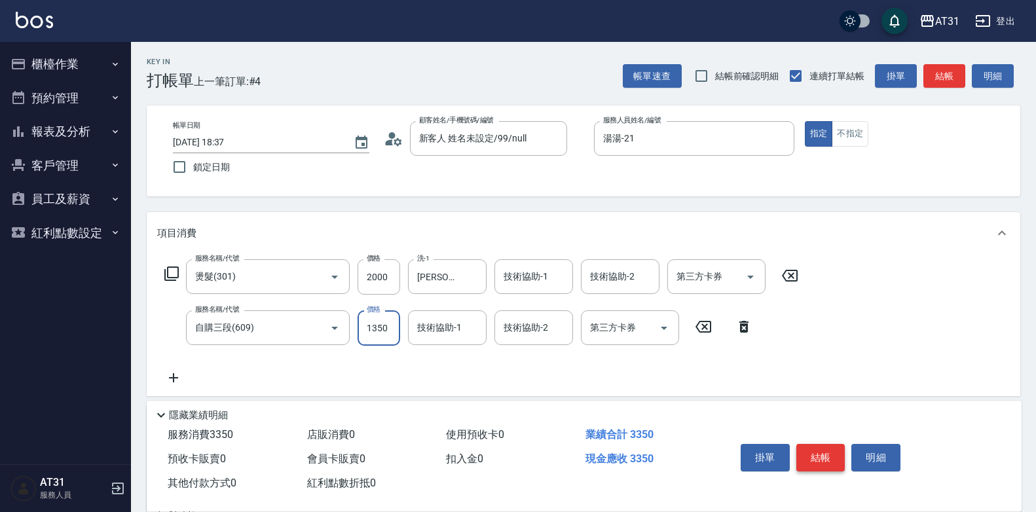
type input "1350"
click at [813, 459] on button "結帳" at bounding box center [820, 458] width 49 height 28
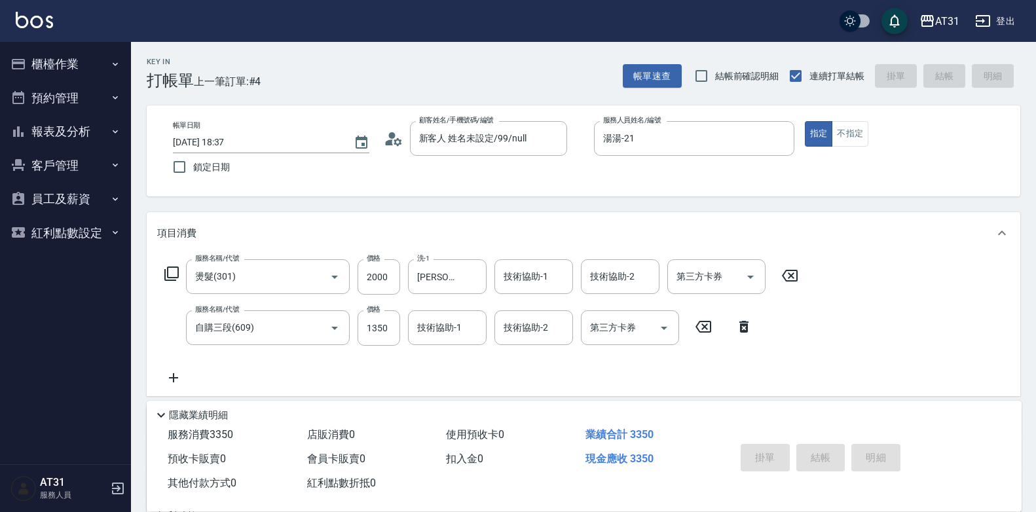
type input "0"
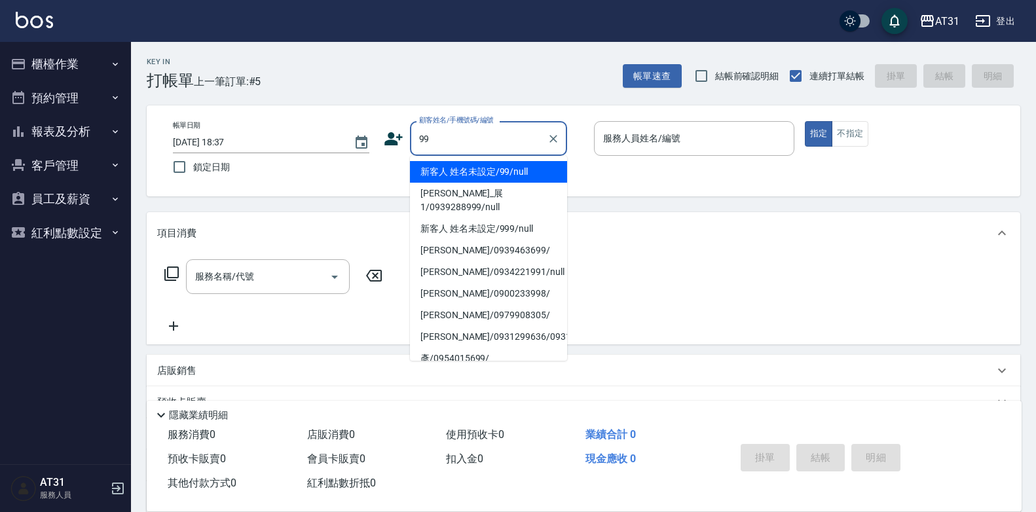
type input "新客人 姓名未設定/99/null"
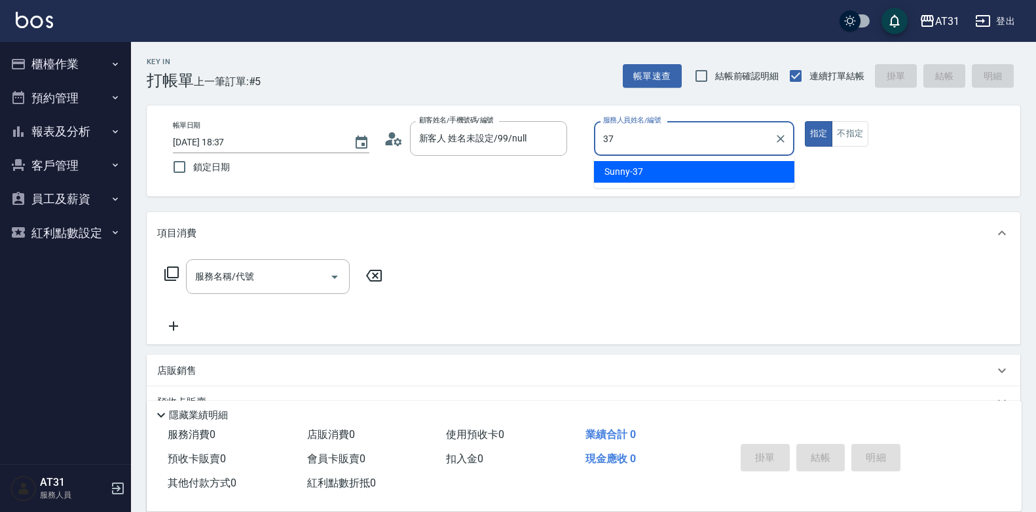
type input "Sunny-37"
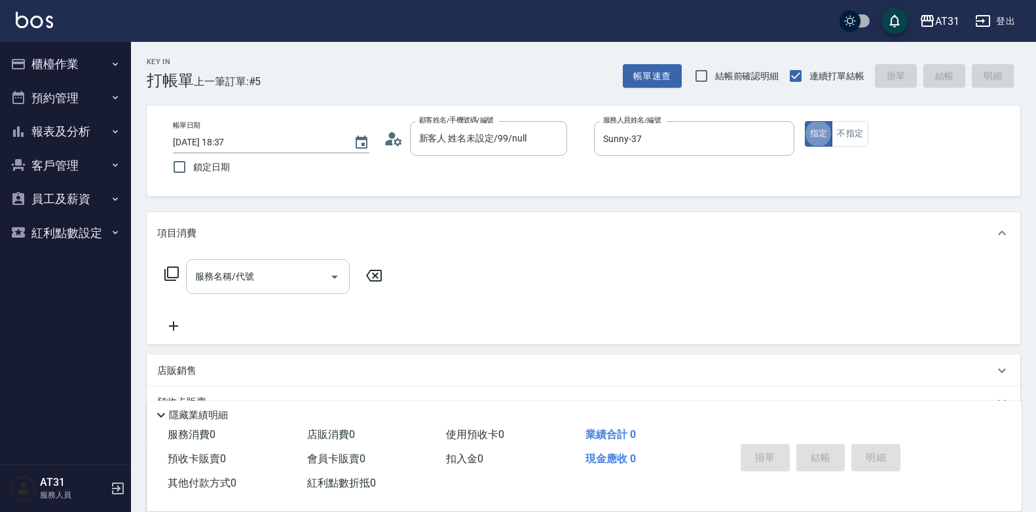
click at [230, 285] on input "服務名稱/代號" at bounding box center [258, 276] width 132 height 23
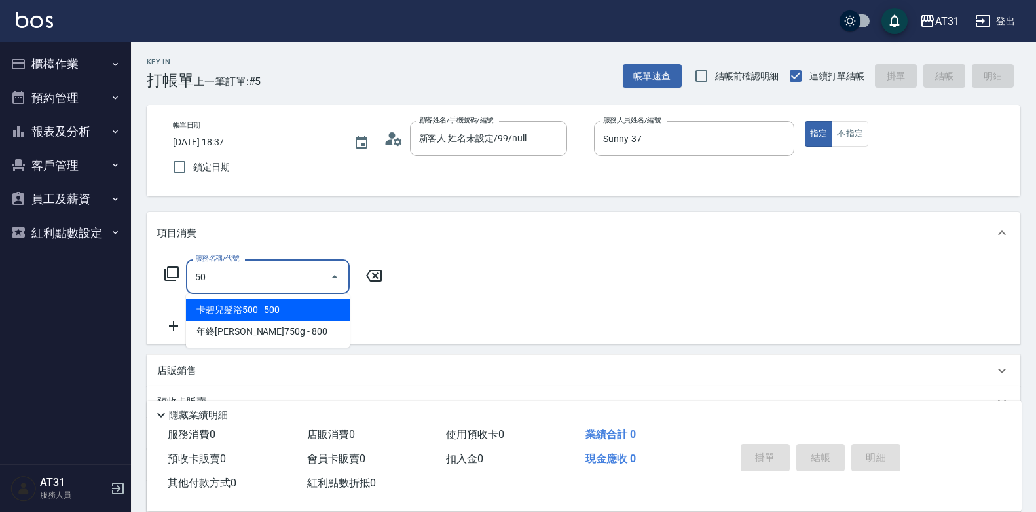
type input "501"
type input "160"
type input "染髮(501)"
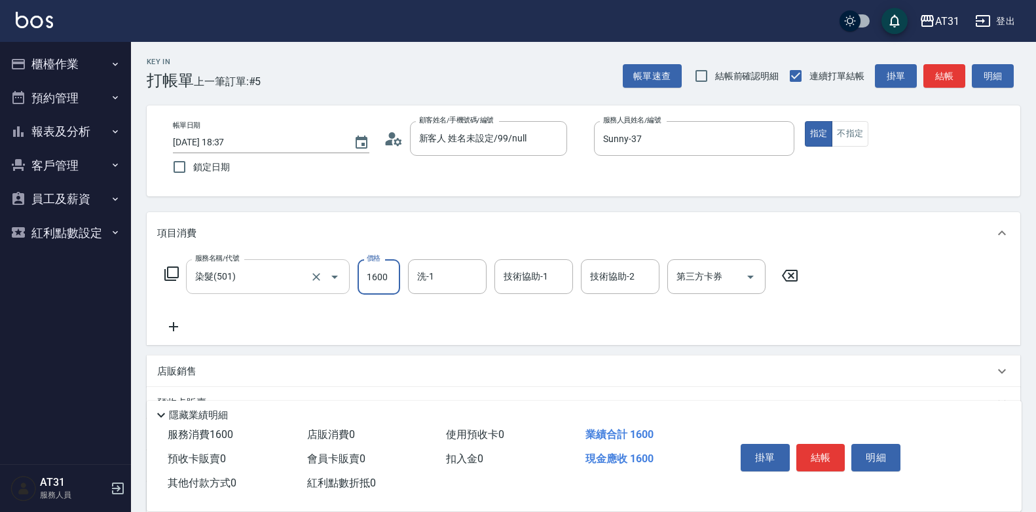
type input "1"
type input "0"
type input "150"
type input "1500"
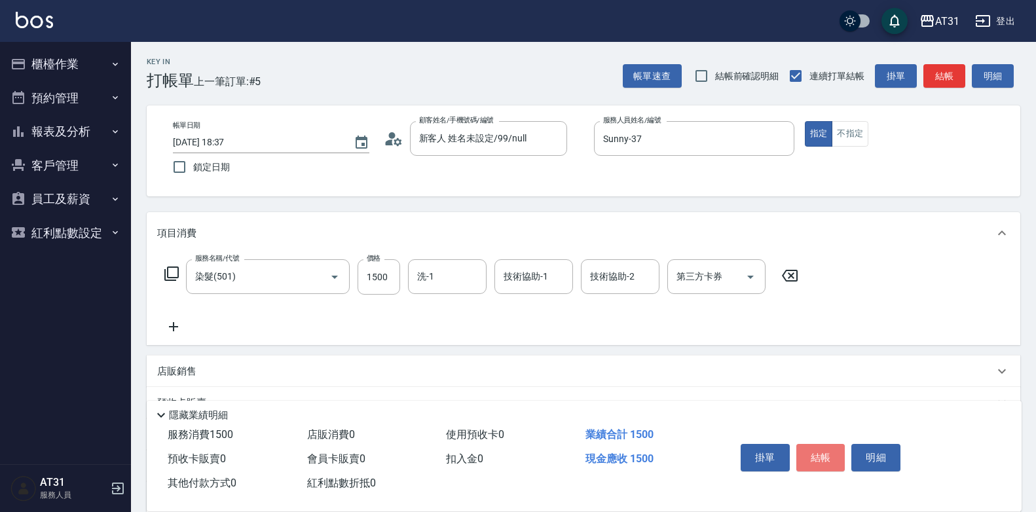
click at [814, 460] on button "結帳" at bounding box center [820, 458] width 49 height 28
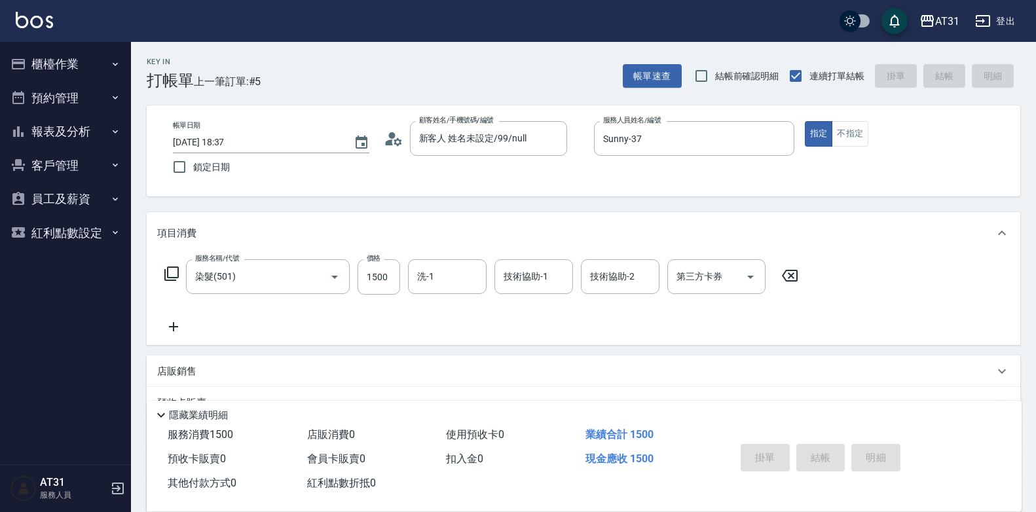
type input "0"
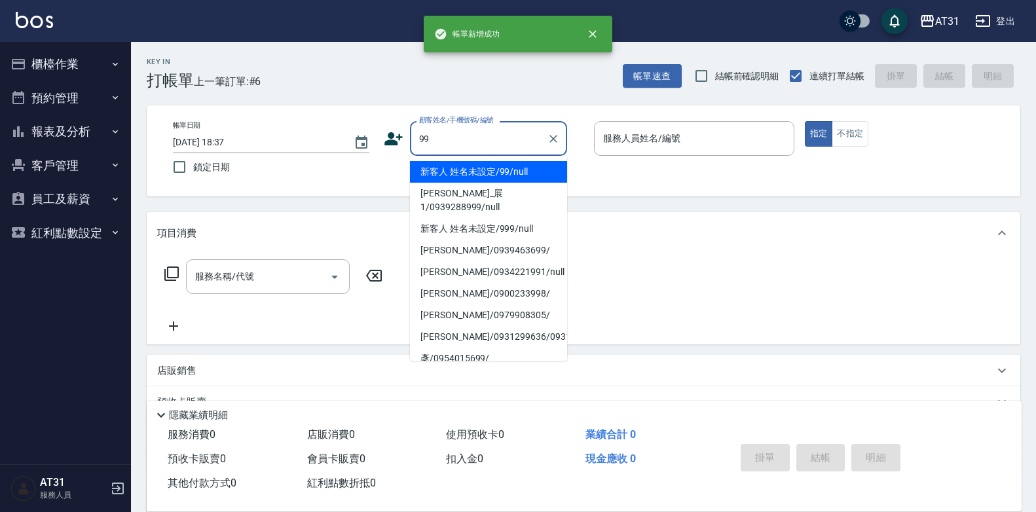
type input "新客人 姓名未設定/99/null"
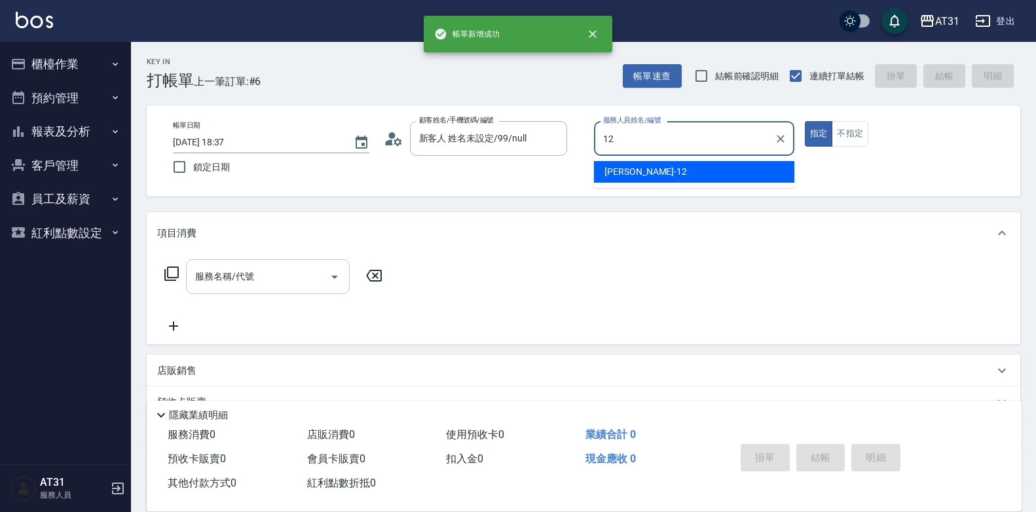
type input "[PERSON_NAME]-12"
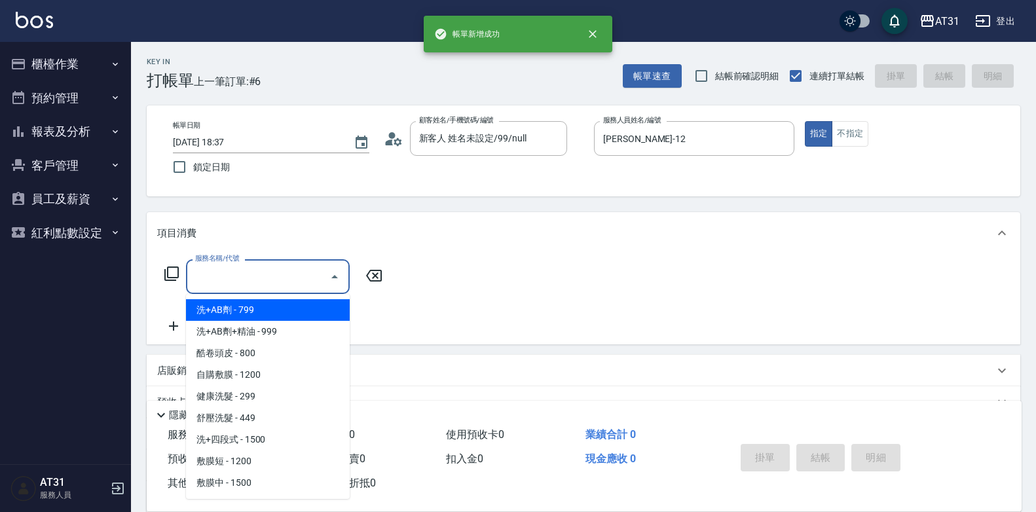
click at [266, 280] on input "服務名稱/代號" at bounding box center [258, 276] width 132 height 23
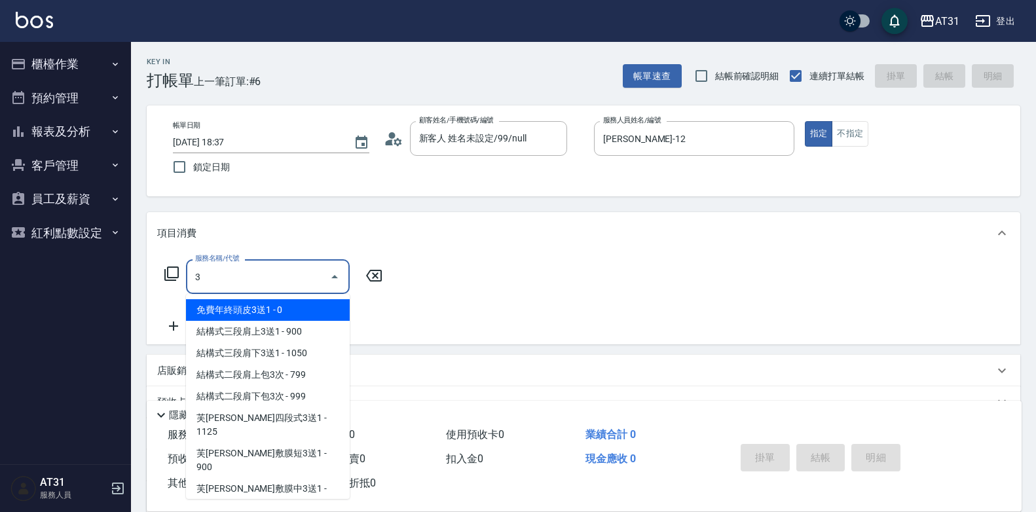
drag, startPoint x: 267, startPoint y: 278, endPoint x: 164, endPoint y: 296, distance: 104.4
click at [164, 296] on div "服務名稱/代號 3 服務名稱/代號" at bounding box center [273, 296] width 233 height 75
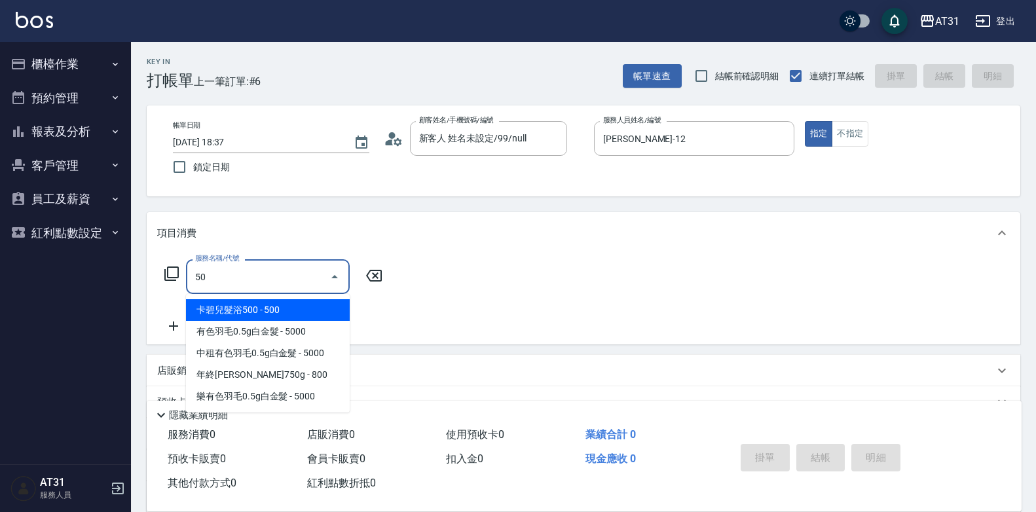
type input "501"
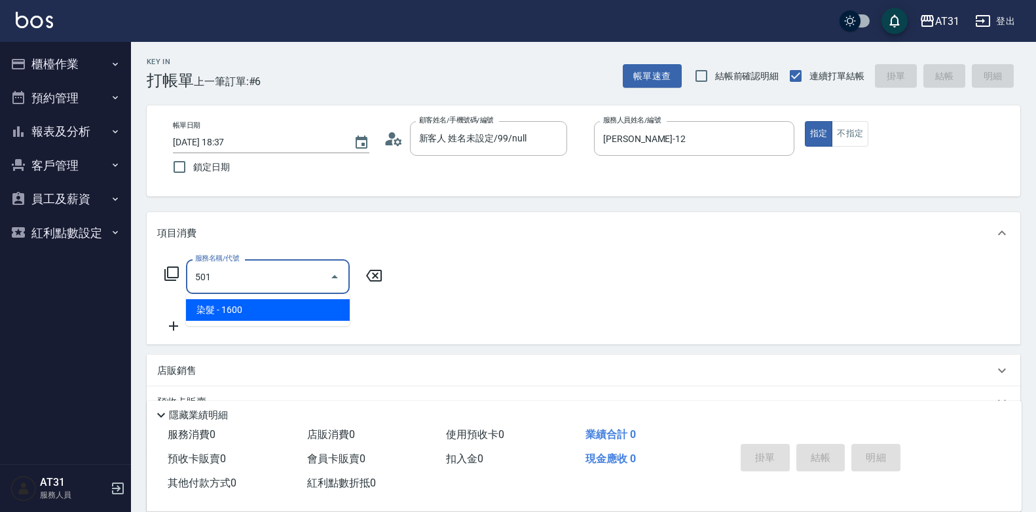
type input "160"
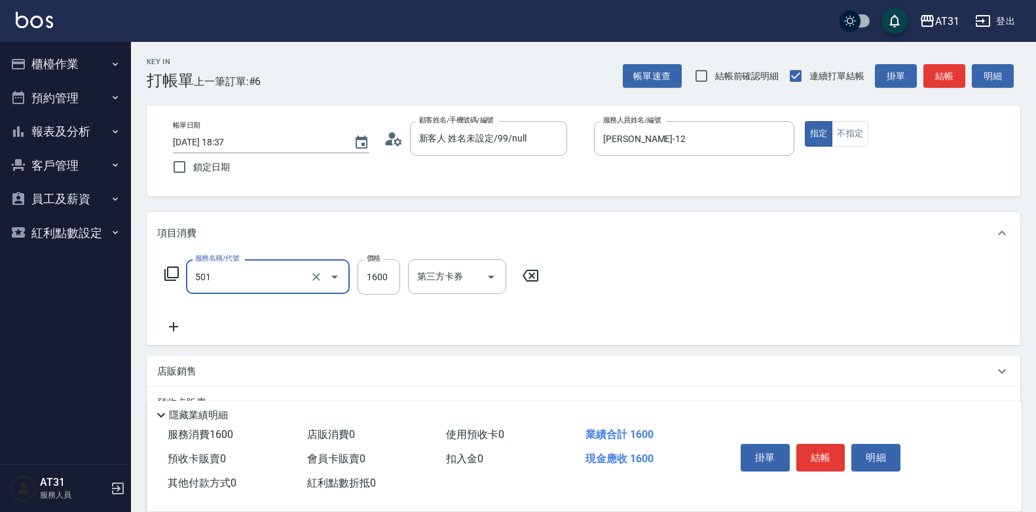
type input "染髮(501)"
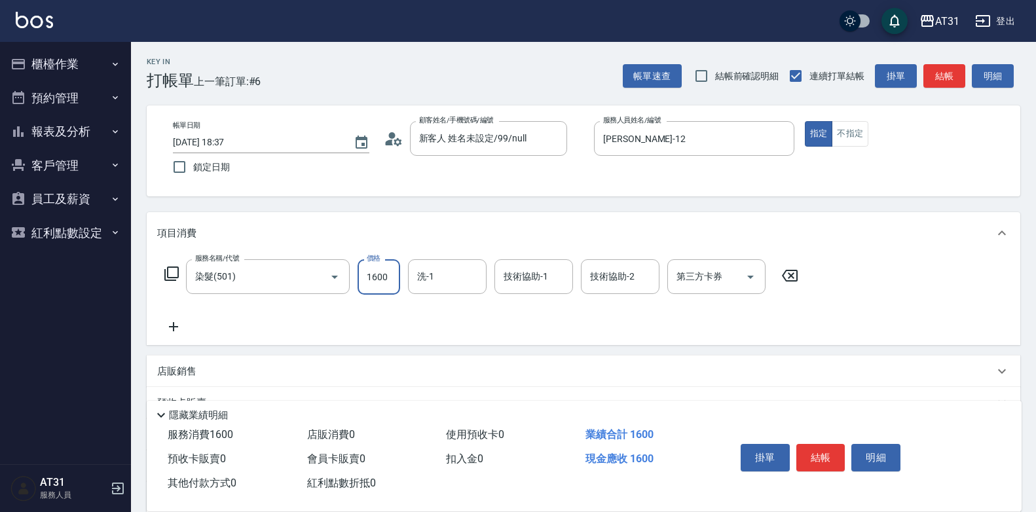
type input "0"
type input "20"
type input "200"
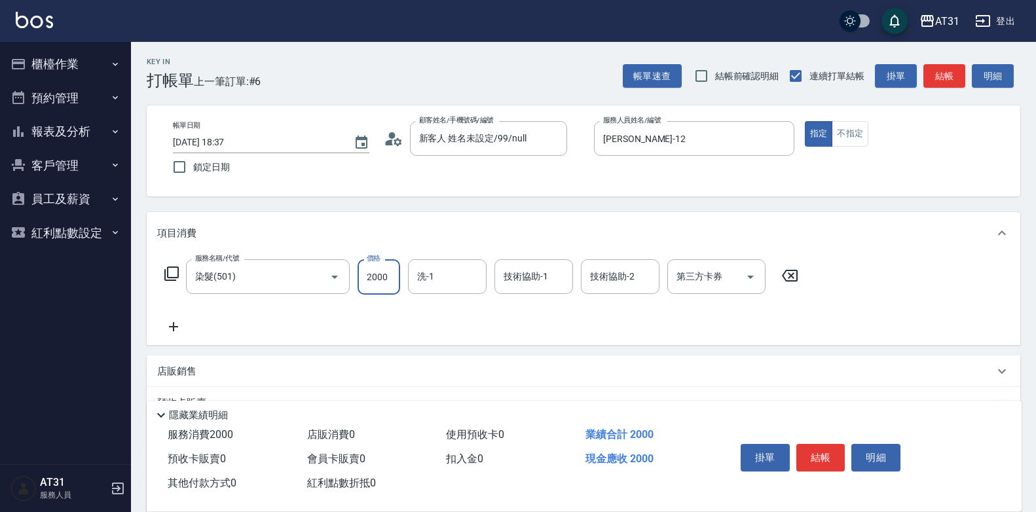
type input "2000"
click at [179, 331] on icon at bounding box center [173, 327] width 33 height 16
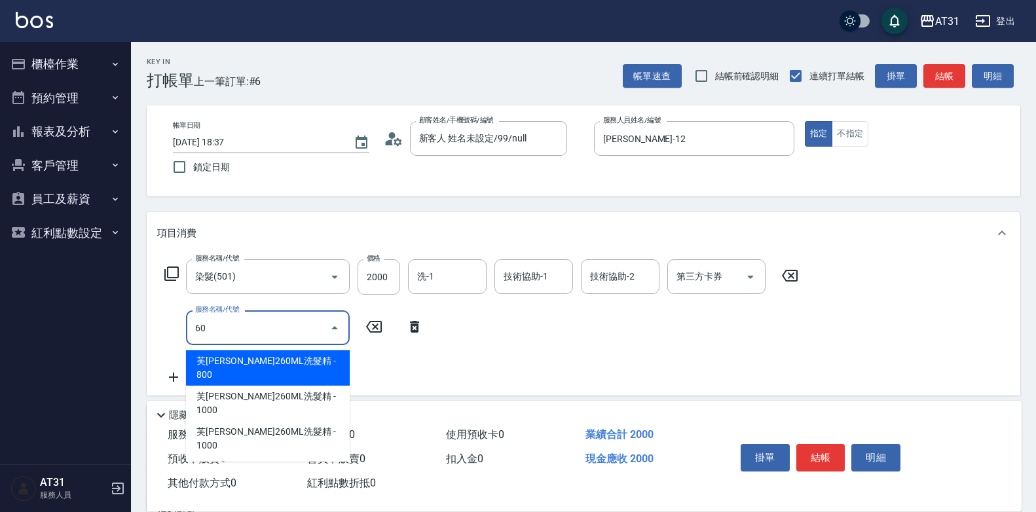
type input "601"
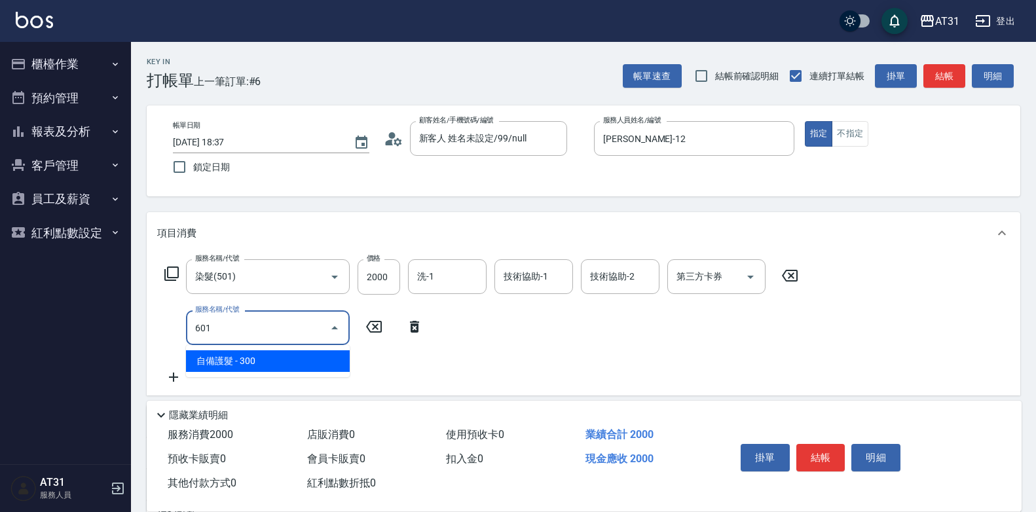
type input "230"
type input "自備護髮(601)"
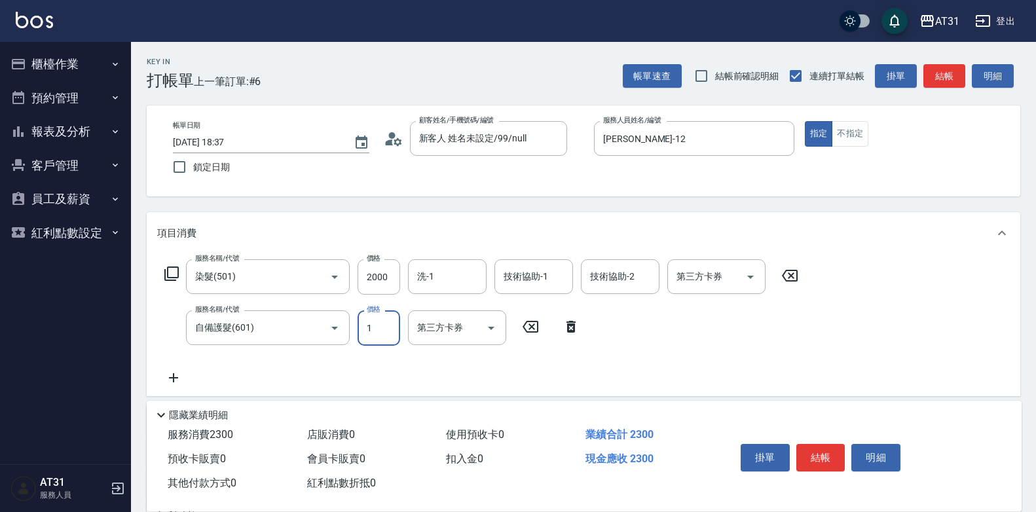
type input "16"
type input "200"
type input "160"
type input "360"
type input "1600"
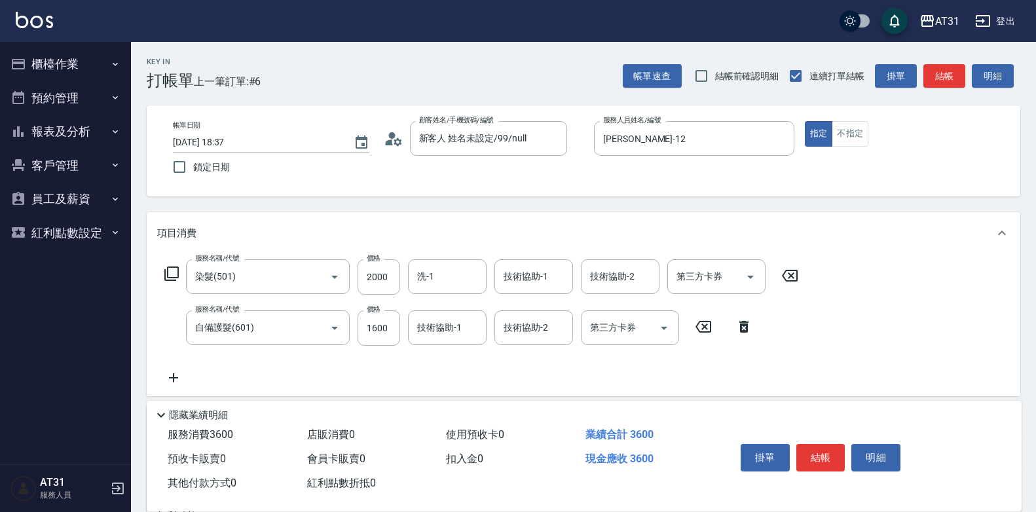
click at [177, 369] on div "服務名稱/代號 染髮(501) 服務名稱/代號 價格 2000 價格 洗-1 洗-1 技術協助-1 技術協助-1 技術協助-2 技術協助-2 第三方卡券 第三…" at bounding box center [481, 322] width 649 height 126
click at [178, 373] on icon at bounding box center [173, 378] width 33 height 16
type input "401"
type input "380"
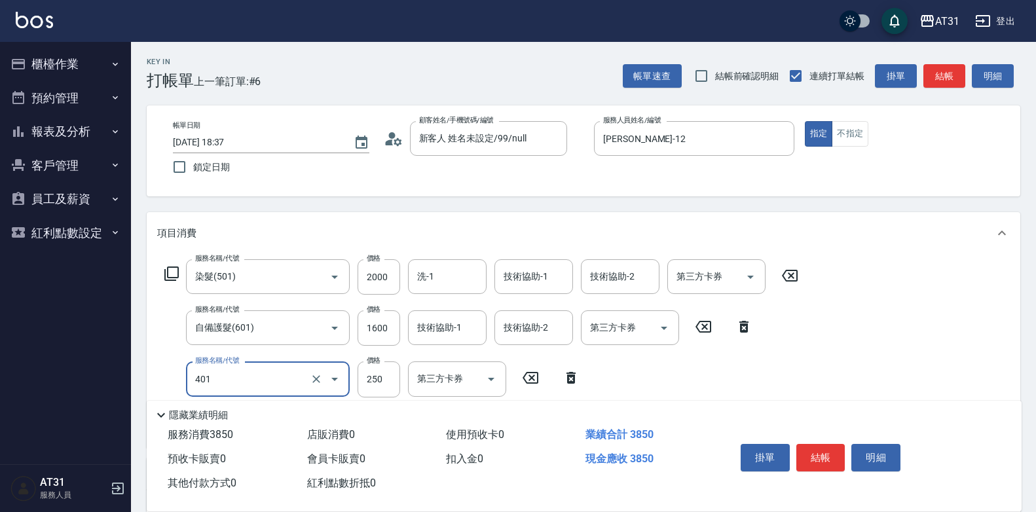
type input "剪髮(401)"
type input "360"
type input "70"
type input "430"
type input "7000"
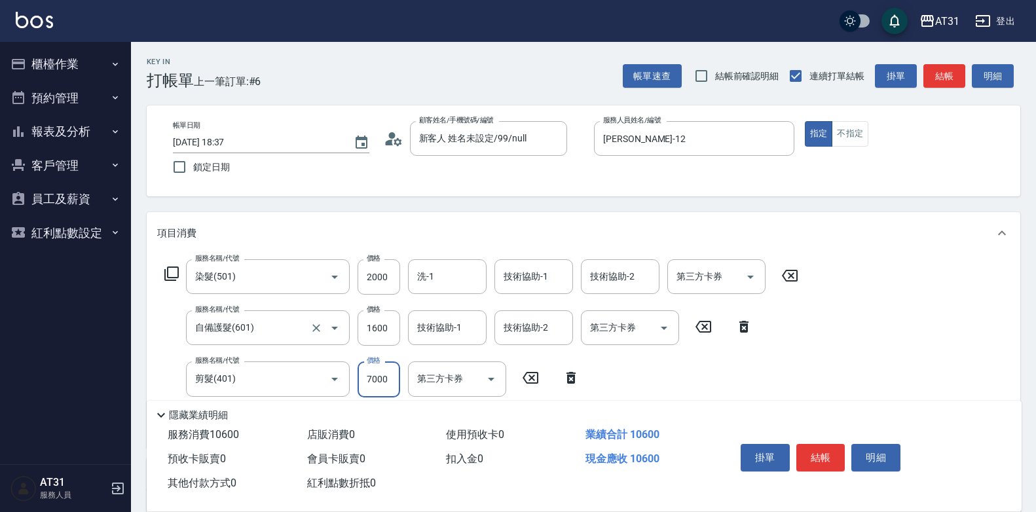
type input "430"
type input "700"
click at [398, 278] on input "2000" at bounding box center [379, 276] width 43 height 35
type input "230"
type input "210"
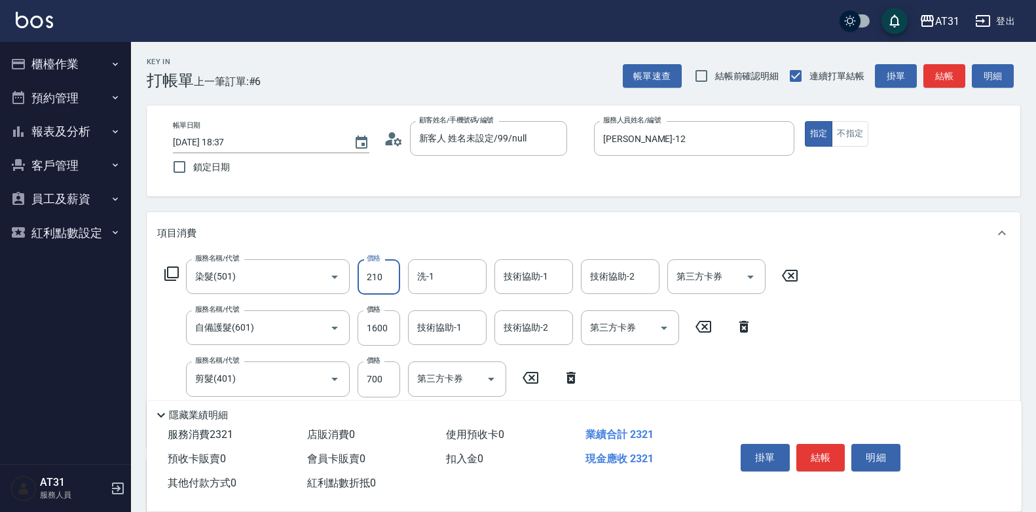
type input "250"
type input "2100"
type input "440"
type input "2100"
click at [843, 133] on button "不指定" at bounding box center [850, 134] width 37 height 26
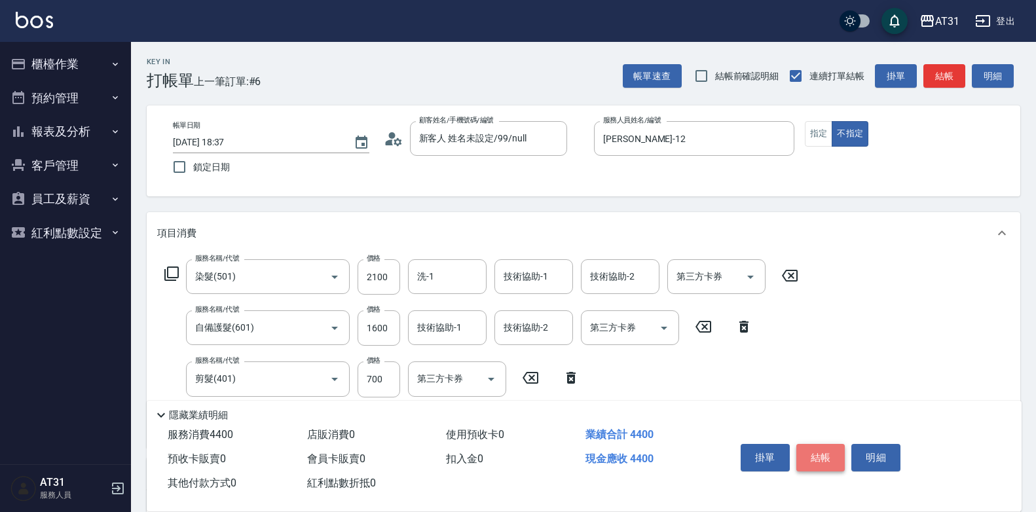
click at [810, 453] on button "結帳" at bounding box center [820, 458] width 49 height 28
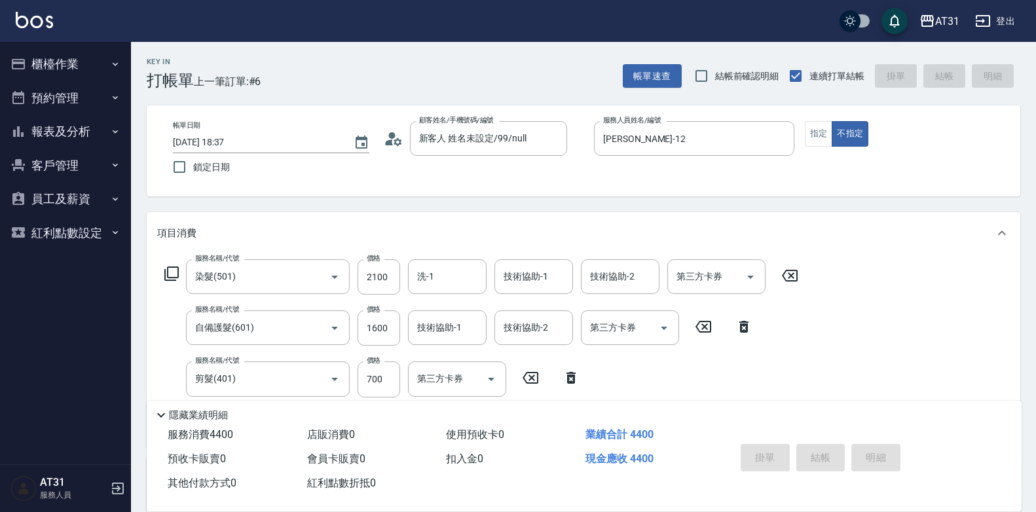
type input "0"
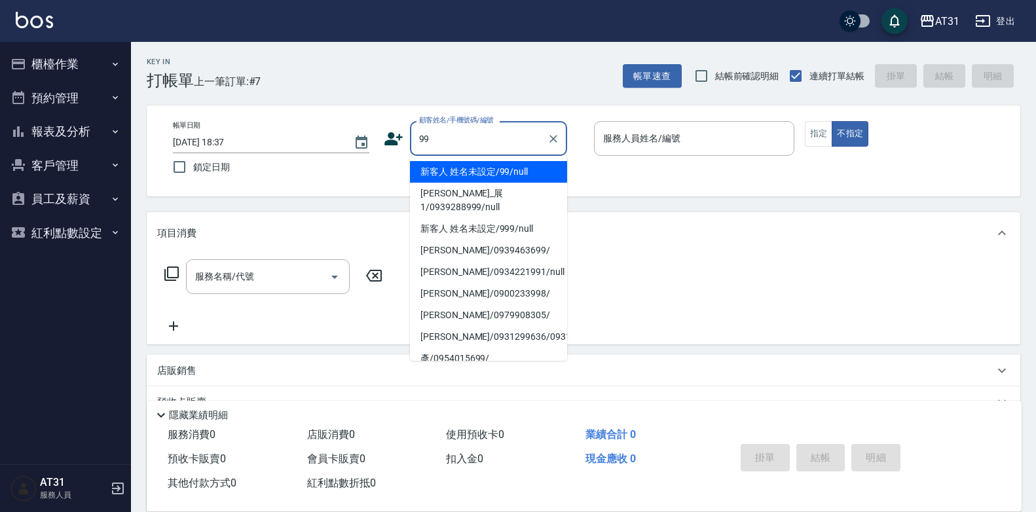
type input "新客人 姓名未設定/99/null"
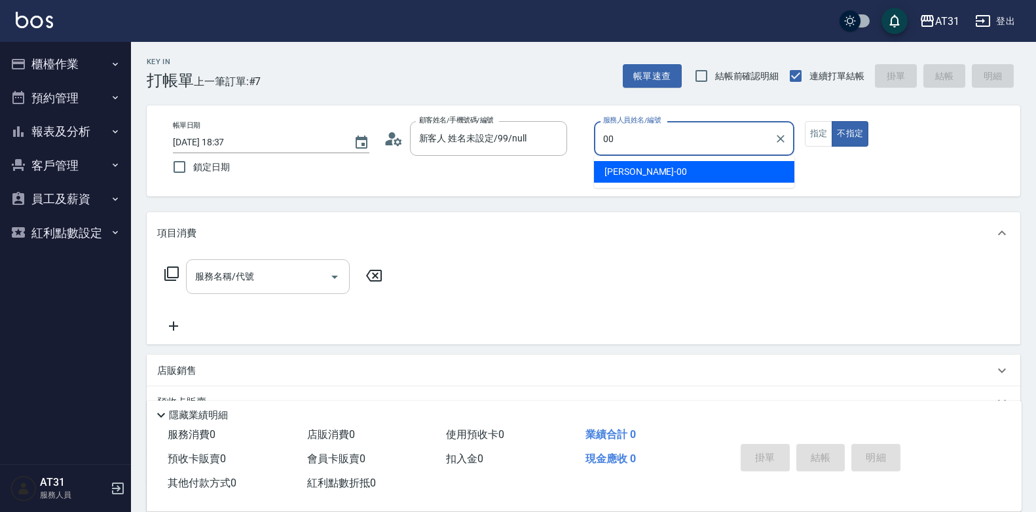
type input "[PERSON_NAME]-00"
type button "false"
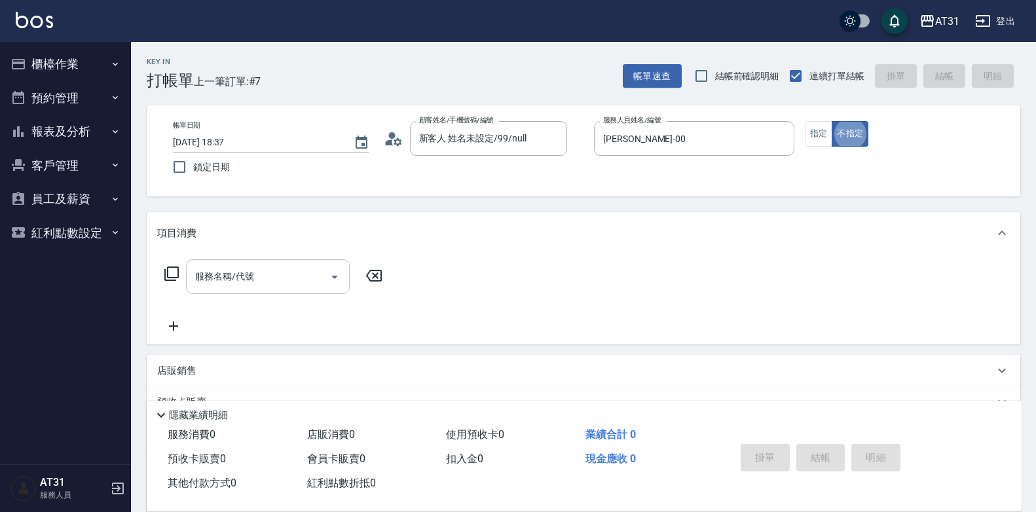
click at [267, 280] on input "服務名稱/代號" at bounding box center [258, 276] width 132 height 23
drag, startPoint x: 263, startPoint y: 277, endPoint x: 147, endPoint y: 285, distance: 116.8
click at [147, 285] on div "服務名稱/代號 014000 服務名稱/代號" at bounding box center [583, 299] width 873 height 90
type input "201"
type input "20"
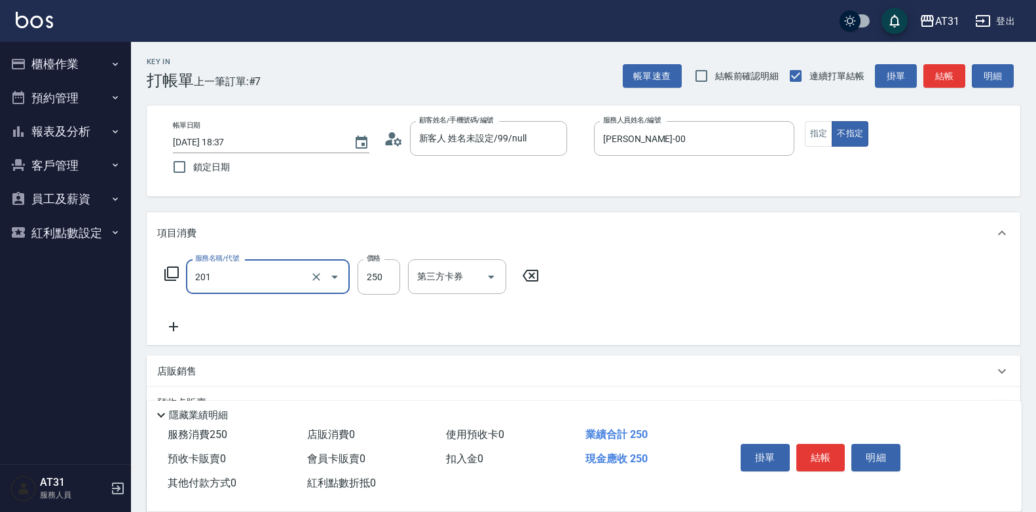
type input "洗髮(201)"
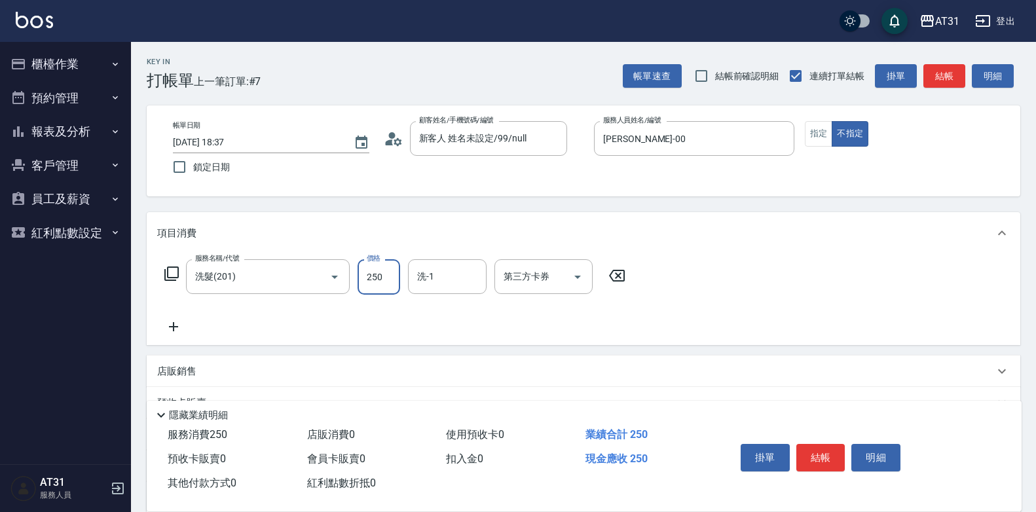
type input "0"
type input "40"
type input "400"
type input "鳳梨-41"
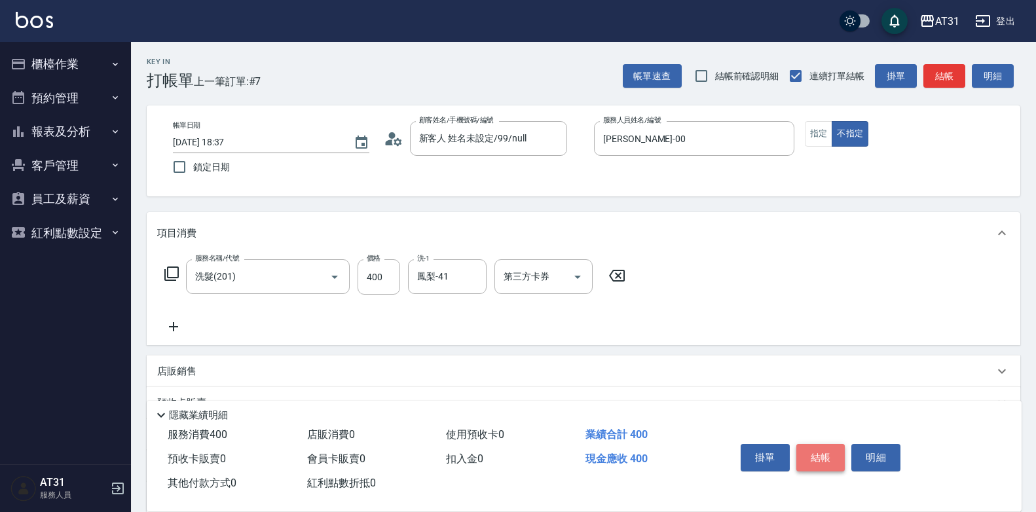
click at [830, 450] on button "結帳" at bounding box center [820, 458] width 49 height 28
type input "[DATE] 18:38"
type input "0"
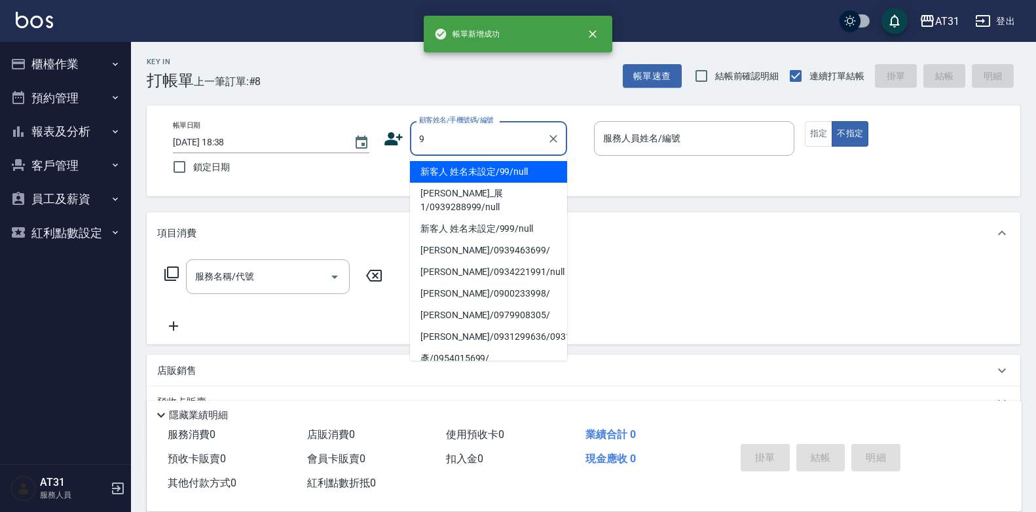
type input "新客人 姓名未設定/99/null"
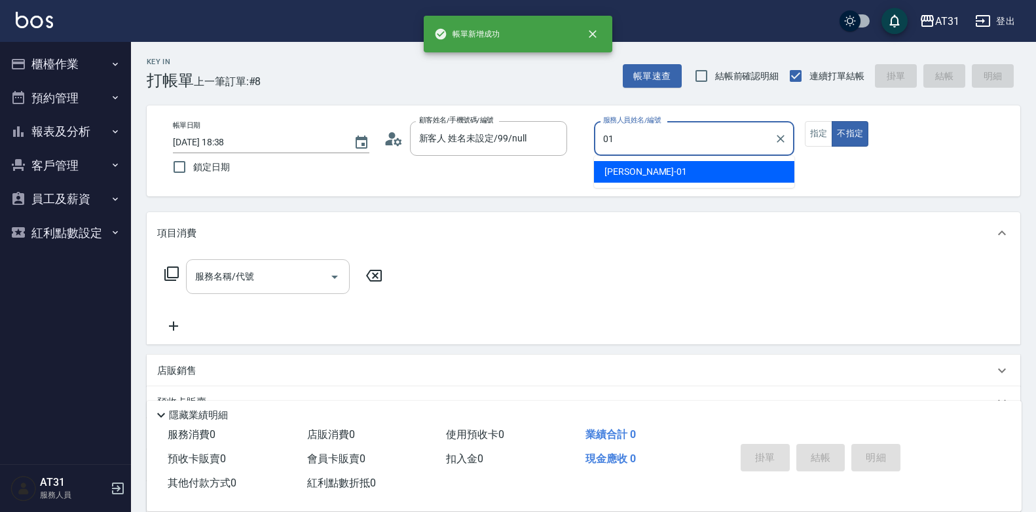
type input "[PERSON_NAME]-01"
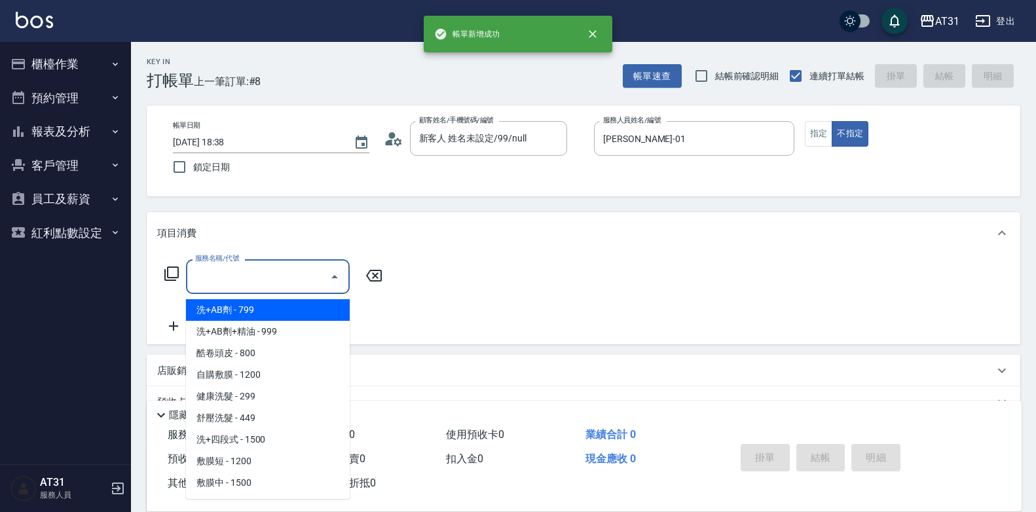
click at [261, 274] on input "服務名稱/代號" at bounding box center [258, 276] width 132 height 23
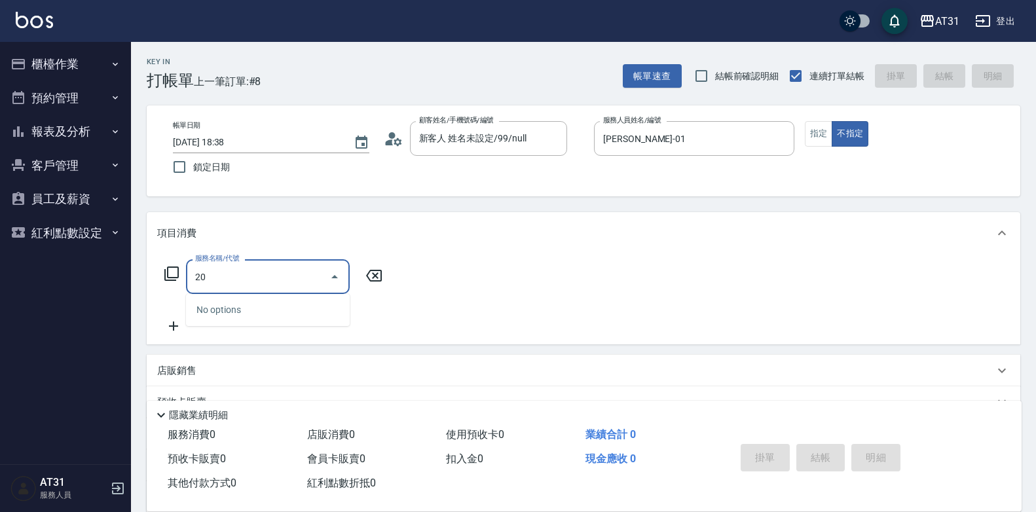
type input "201"
type input "20"
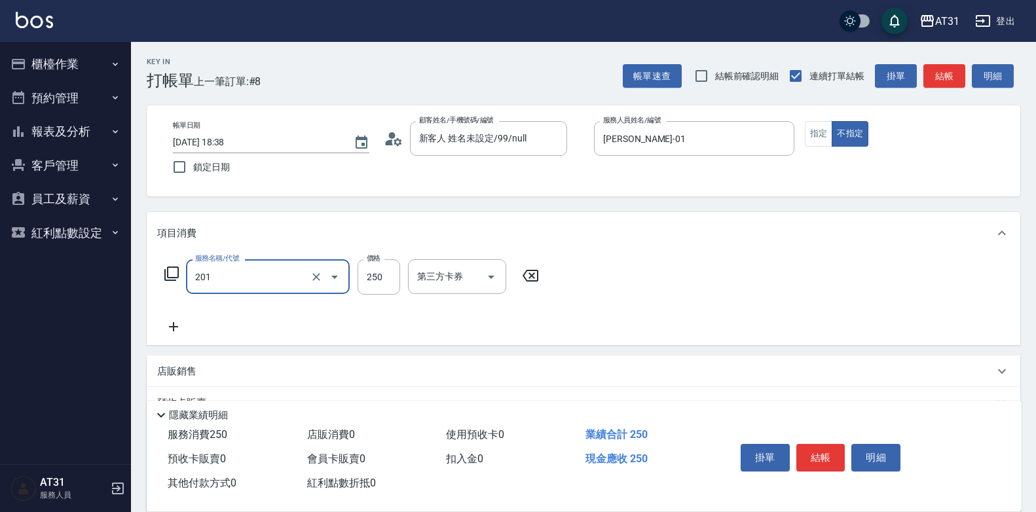
type input "洗髮(201)"
type input "0"
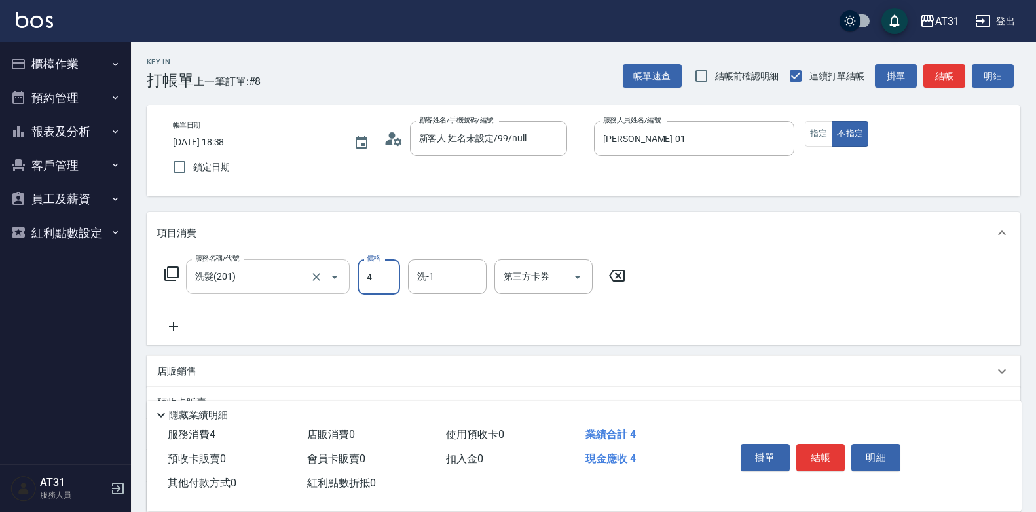
type input "40"
type input "4004"
type input "400"
type input "6"
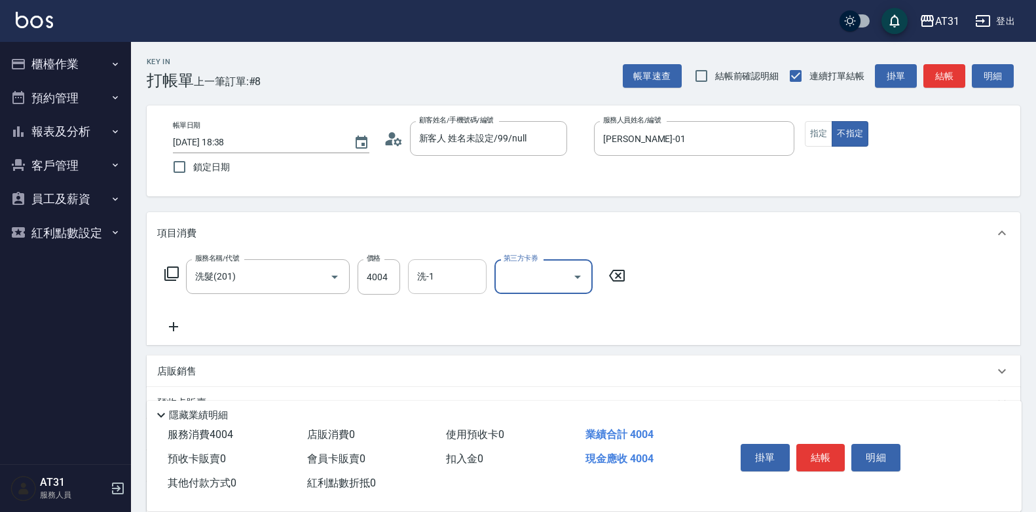
click at [458, 282] on input "洗-1" at bounding box center [447, 276] width 67 height 23
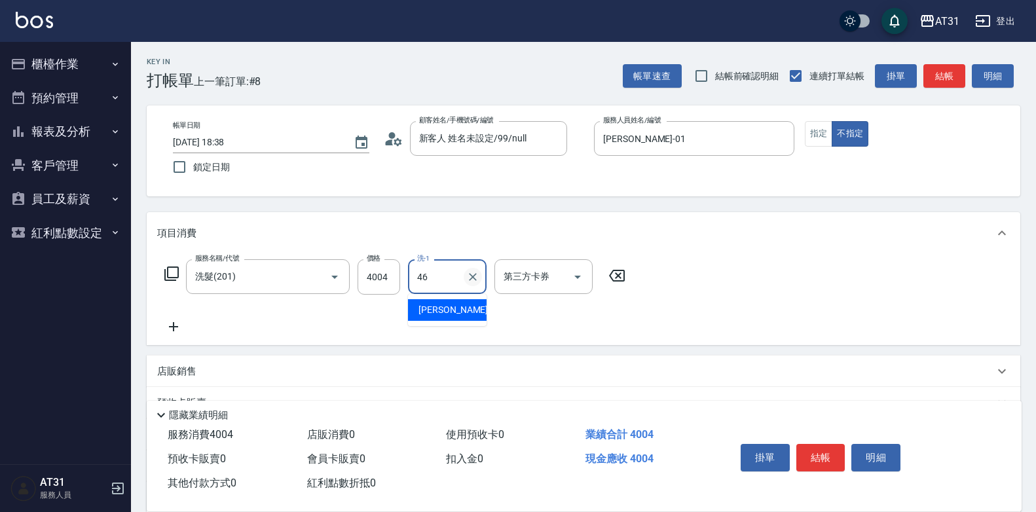
type input "映璇-46"
click at [384, 284] on input "4004" at bounding box center [379, 276] width 43 height 35
type input "0"
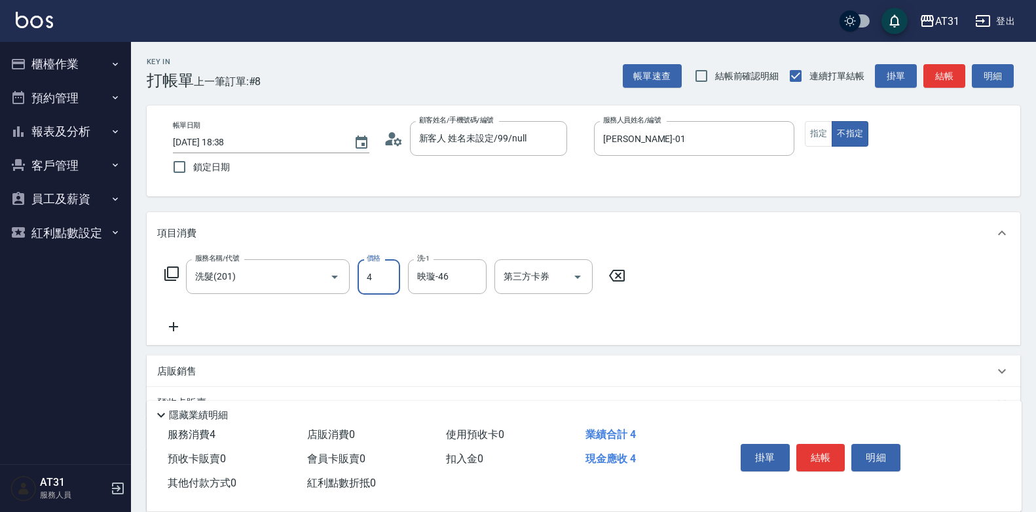
type input "40"
type input "400"
click at [826, 462] on button "結帳" at bounding box center [820, 458] width 49 height 28
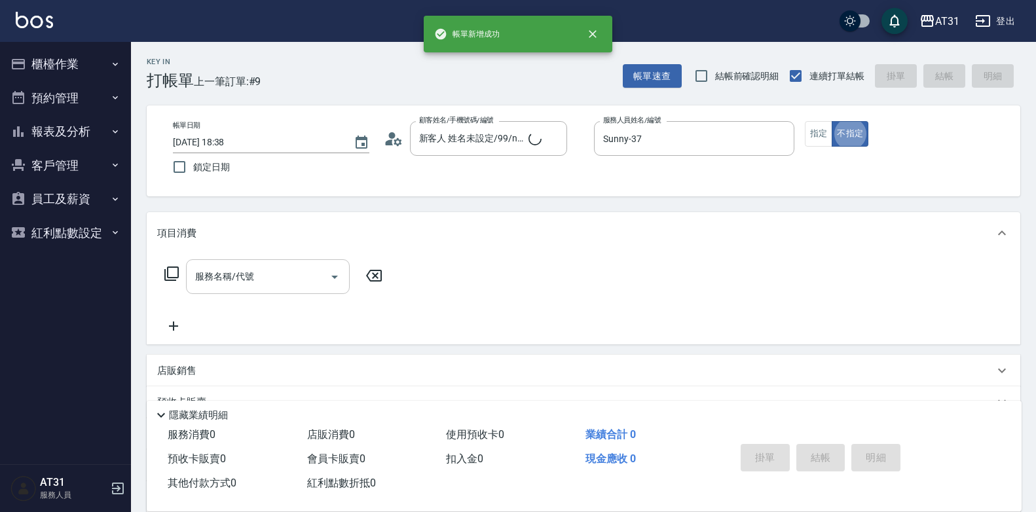
click at [213, 280] on div "服務名稱/代號 服務名稱/代號" at bounding box center [268, 276] width 164 height 35
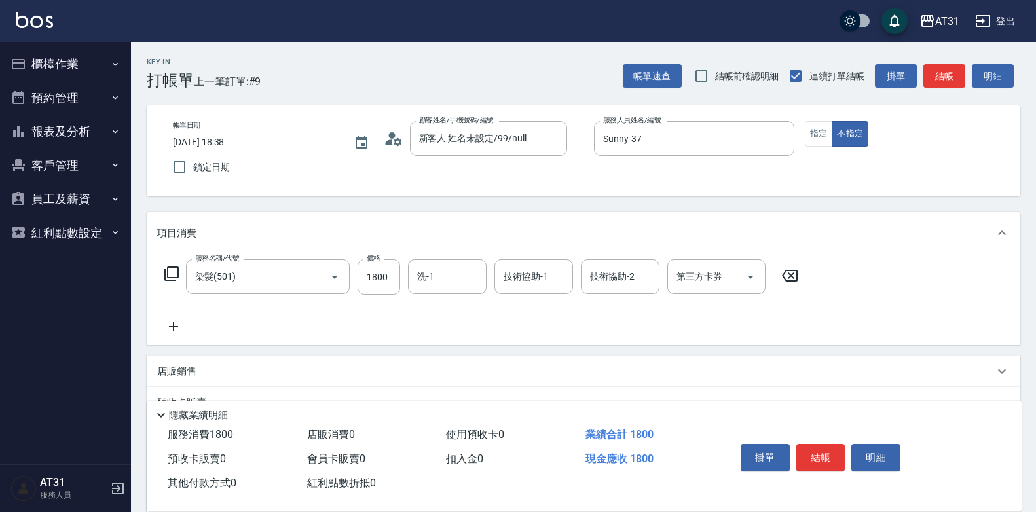
click at [174, 332] on icon at bounding box center [173, 327] width 33 height 16
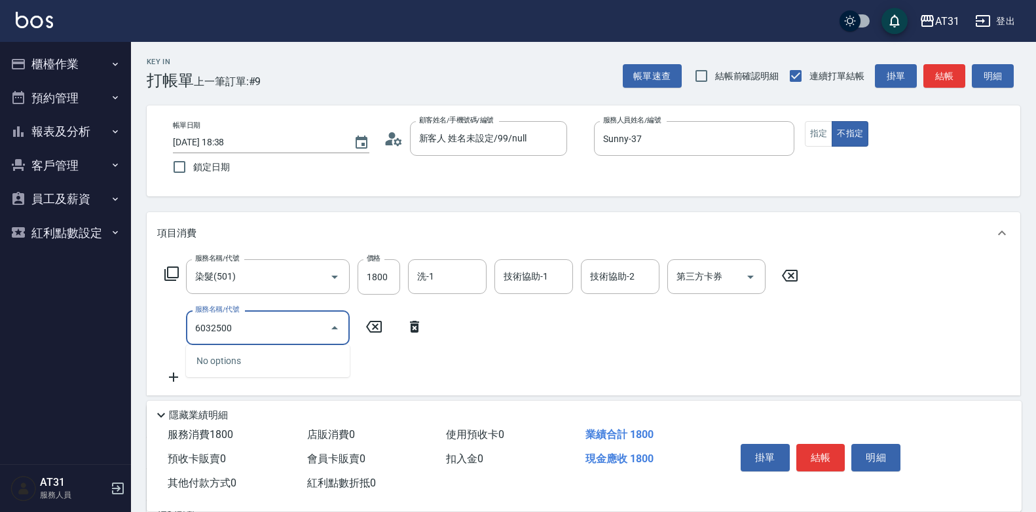
drag, startPoint x: 244, startPoint y: 328, endPoint x: 97, endPoint y: 319, distance: 147.0
click at [97, 319] on div "AT31 登出 櫃檯作業 打帳單 帳單列表 掛單列表 現金收支登錄 材料自購登錄 每日結帳 排班表 現場電腦打卡 預約管理 預約管理 單日預約紀錄 單週預約紀…" at bounding box center [518, 360] width 1036 height 720
click at [233, 329] on input "603" at bounding box center [258, 327] width 132 height 23
drag, startPoint x: 233, startPoint y: 329, endPoint x: 138, endPoint y: 331, distance: 95.0
click at [138, 331] on div "Key In 打帳單 上一筆訂單:#9 帳單速查 結帳前確認明細 連續打單結帳 掛單 結帳 明細 帳單日期 [DATE] 18:38 鎖定日期 顧客姓名/手機…" at bounding box center [583, 381] width 905 height 678
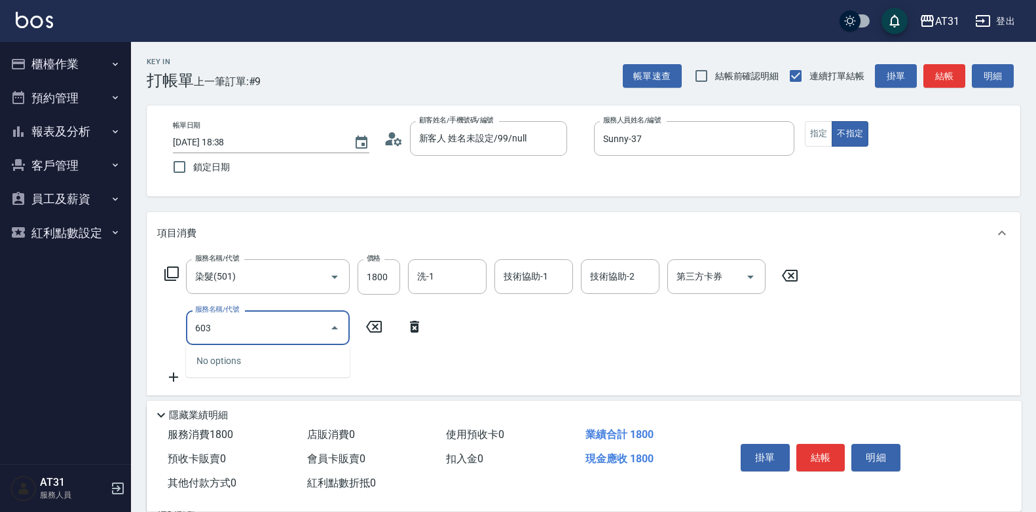
drag, startPoint x: 209, startPoint y: 330, endPoint x: 103, endPoint y: 332, distance: 105.4
click at [103, 332] on div "AT31 登出 櫃檯作業 打帳單 帳單列表 掛單列表 現金收支登錄 材料自購登錄 每日結帳 排班表 現場電腦打卡 預約管理 預約管理 單日預約紀錄 單週預約紀…" at bounding box center [518, 360] width 1036 height 720
drag, startPoint x: 271, startPoint y: 325, endPoint x: 134, endPoint y: 323, distance: 137.5
click at [134, 323] on div "Key In 打帳單 上一筆訂單:#9 帳單速查 結帳前確認明細 連續打單結帳 掛單 結帳 明細 帳單日期 [DATE] 18:38 鎖定日期 顧客姓名/手機…" at bounding box center [583, 381] width 905 height 678
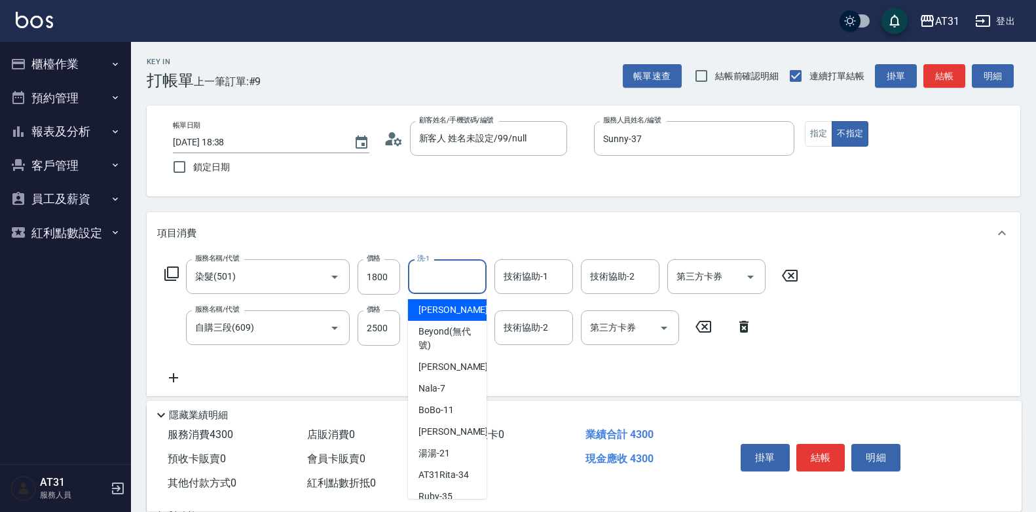
click at [458, 278] on input "洗-1" at bounding box center [447, 276] width 67 height 23
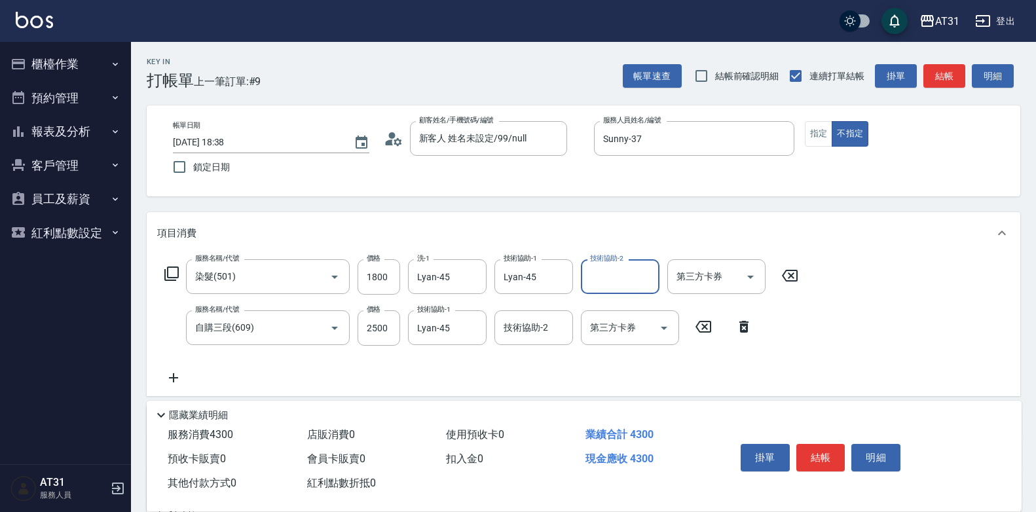
click at [178, 378] on icon at bounding box center [173, 377] width 9 height 9
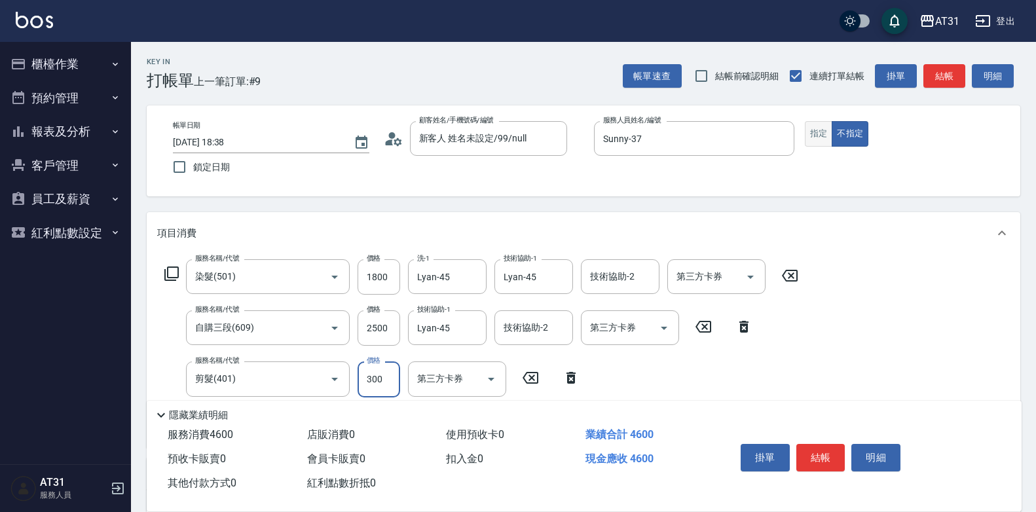
click at [823, 141] on button "指定" at bounding box center [819, 134] width 28 height 26
click at [815, 445] on button "結帳" at bounding box center [820, 458] width 49 height 28
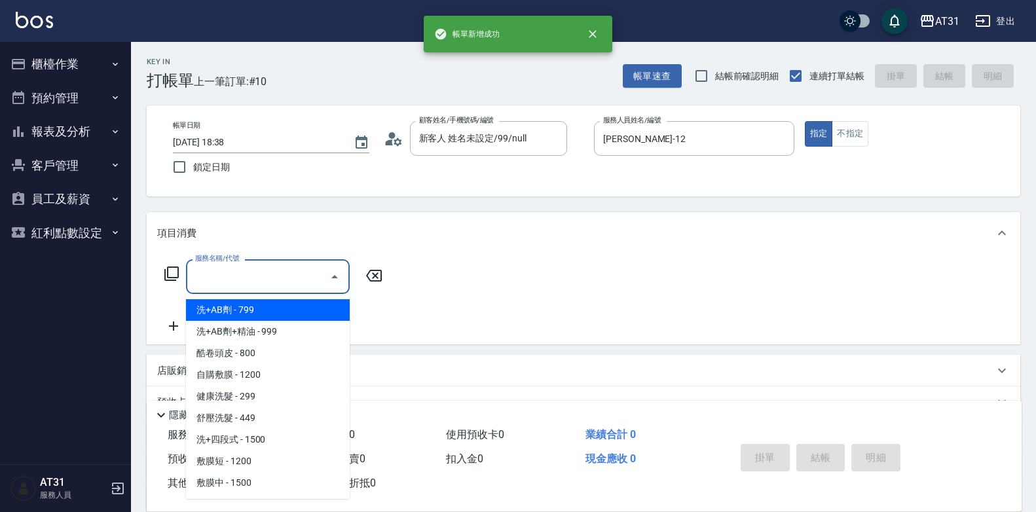
click at [286, 269] on input "服務名稱/代號" at bounding box center [258, 276] width 132 height 23
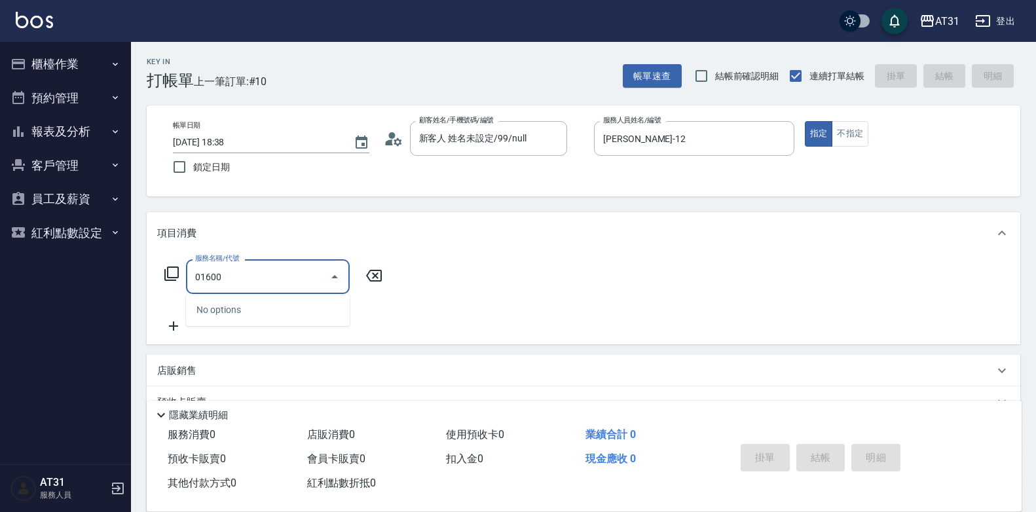
drag, startPoint x: 228, startPoint y: 281, endPoint x: 77, endPoint y: 268, distance: 151.8
click at [77, 268] on div "AT31 登出 櫃檯作業 打帳單 帳單列表 掛單列表 現金收支登錄 材料自購登錄 每日結帳 排班表 現場電腦打卡 預約管理 預約管理 單日預約紀錄 單週預約紀…" at bounding box center [518, 334] width 1036 height 669
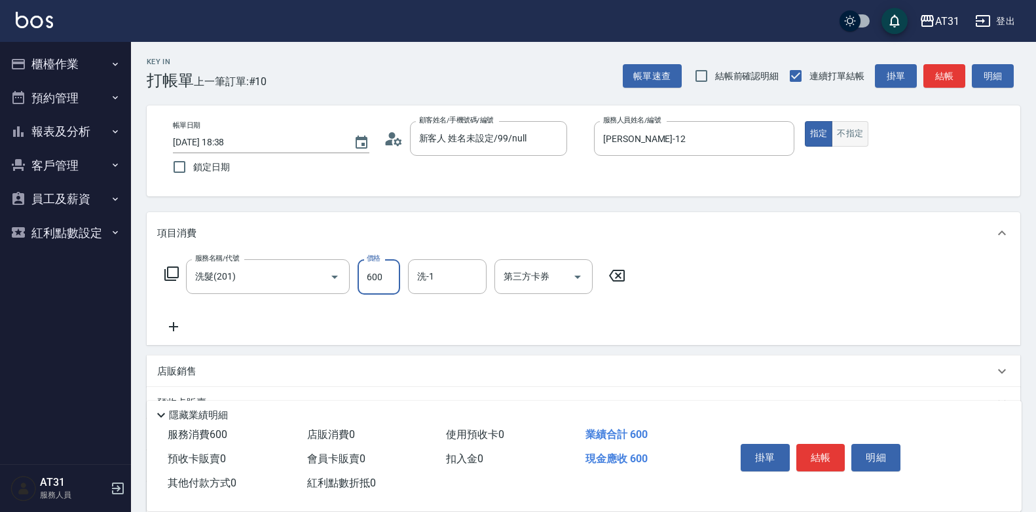
drag, startPoint x: 866, startPoint y: 129, endPoint x: 863, endPoint y: 135, distance: 6.7
click at [865, 132] on button "不指定" at bounding box center [850, 134] width 37 height 26
click at [824, 455] on button "結帳" at bounding box center [820, 458] width 49 height 28
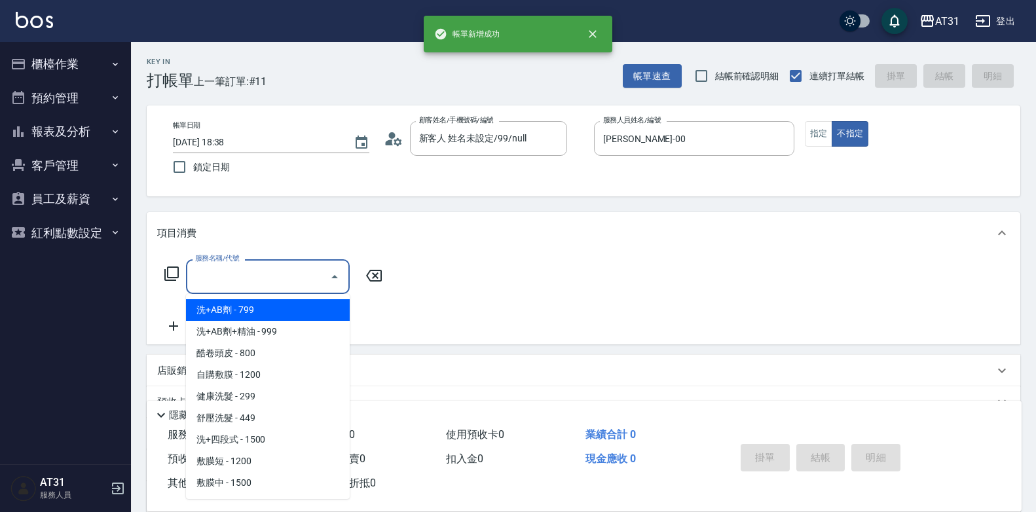
click at [239, 273] on input "服務名稱/代號" at bounding box center [258, 276] width 132 height 23
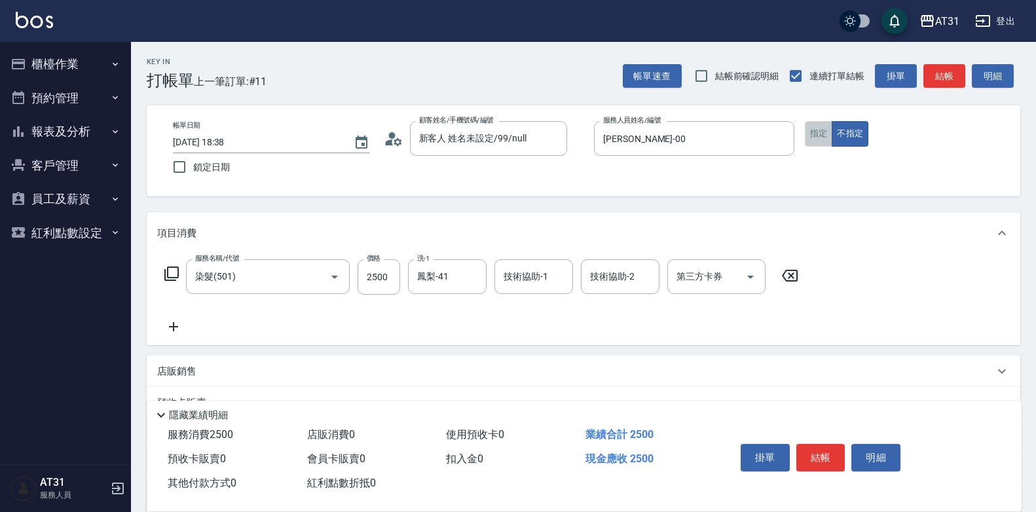
click at [828, 132] on button "指定" at bounding box center [819, 134] width 28 height 26
click at [546, 282] on input "技術協助-1" at bounding box center [533, 276] width 67 height 23
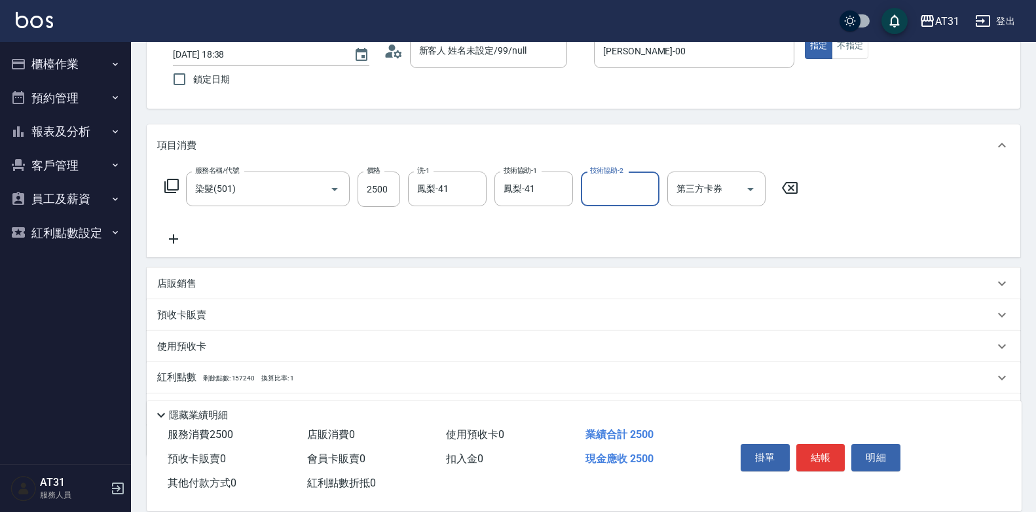
scroll to position [0, 0]
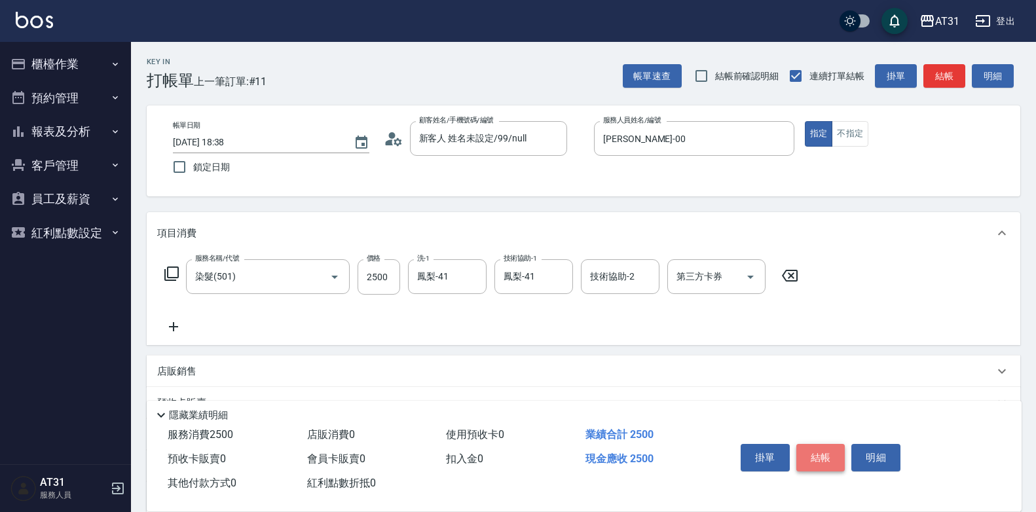
click at [824, 457] on button "結帳" at bounding box center [820, 458] width 49 height 28
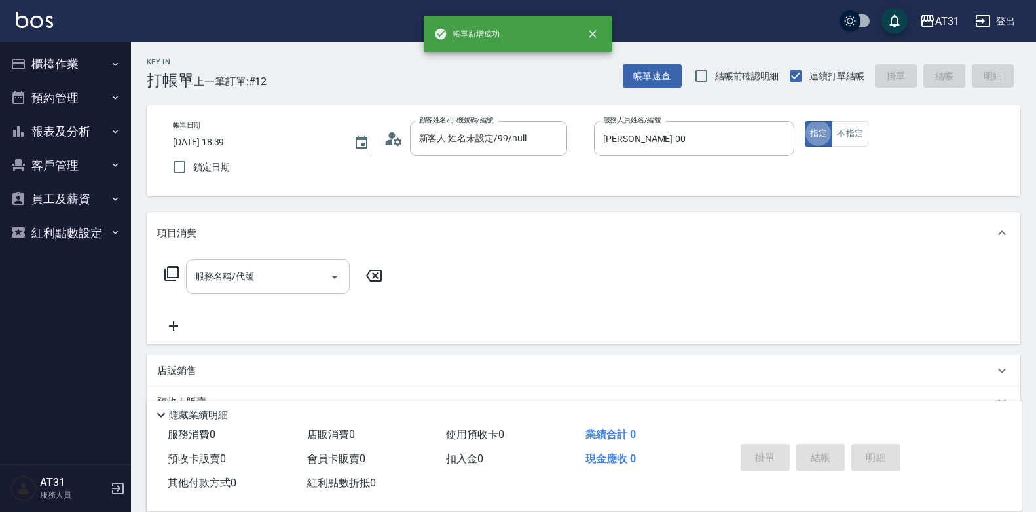
click at [254, 274] on input "服務名稱/代號" at bounding box center [258, 276] width 132 height 23
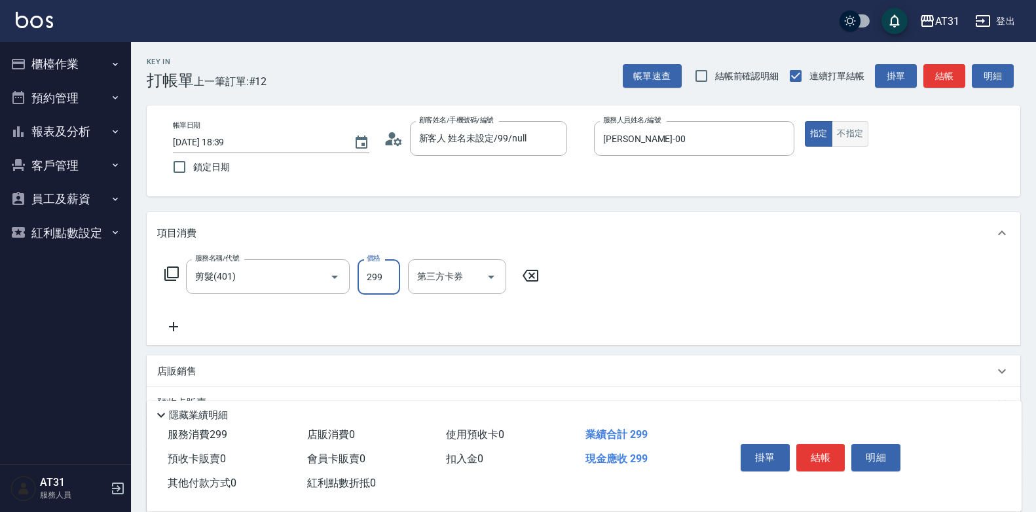
click at [856, 140] on button "不指定" at bounding box center [850, 134] width 37 height 26
click at [823, 462] on button "結帳" at bounding box center [820, 458] width 49 height 28
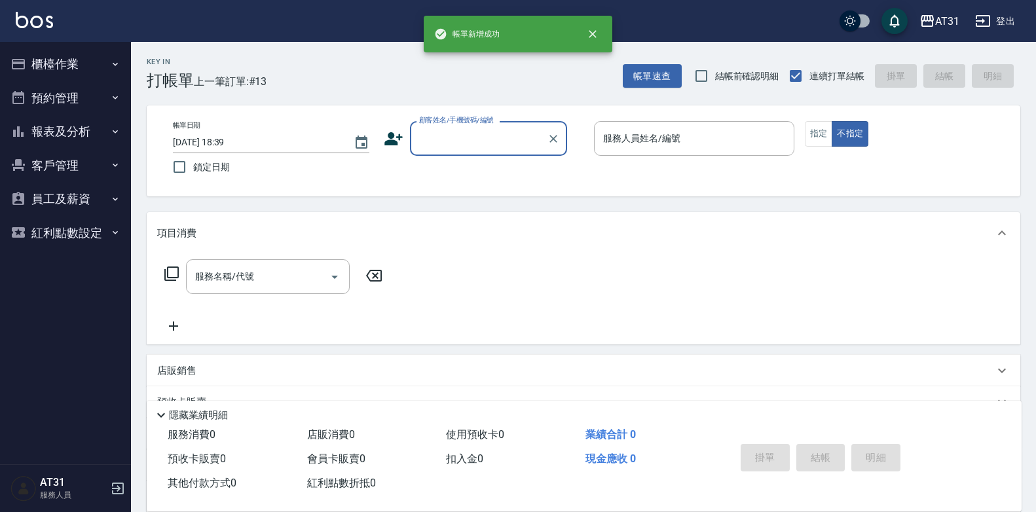
click at [79, 36] on div "AT31 登出" at bounding box center [518, 21] width 1036 height 42
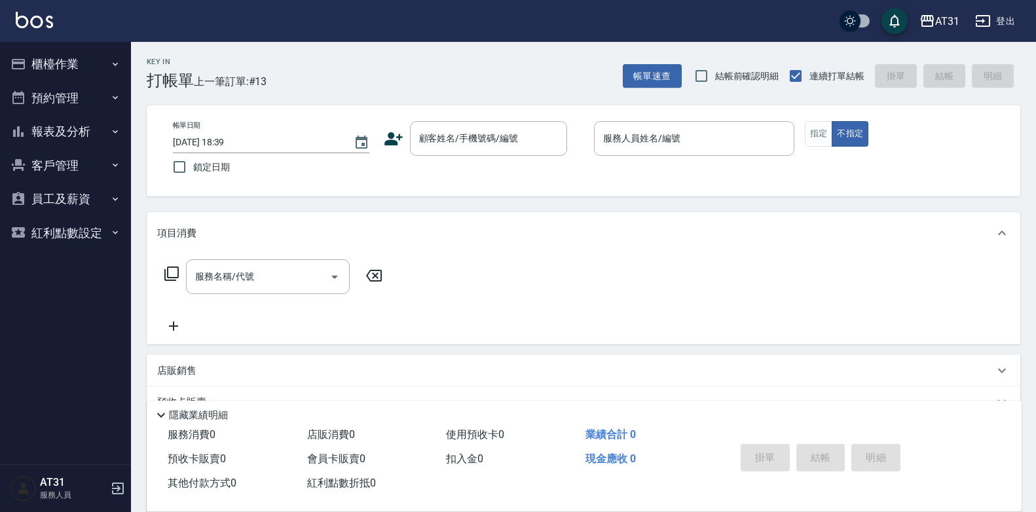
click at [80, 54] on button "櫃檯作業" at bounding box center [65, 64] width 120 height 34
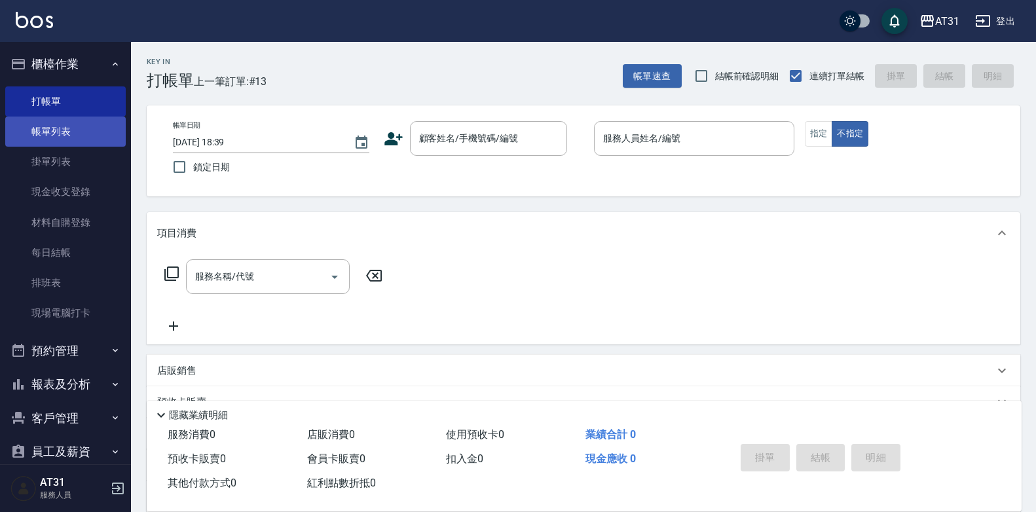
click at [87, 128] on link "帳單列表" at bounding box center [65, 132] width 120 height 30
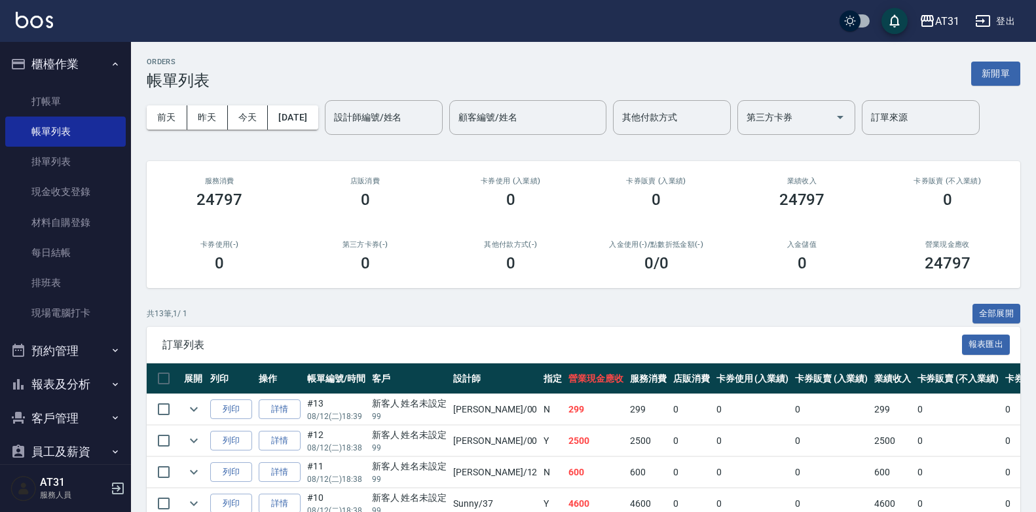
click at [993, 83] on button "新開單" at bounding box center [995, 74] width 49 height 24
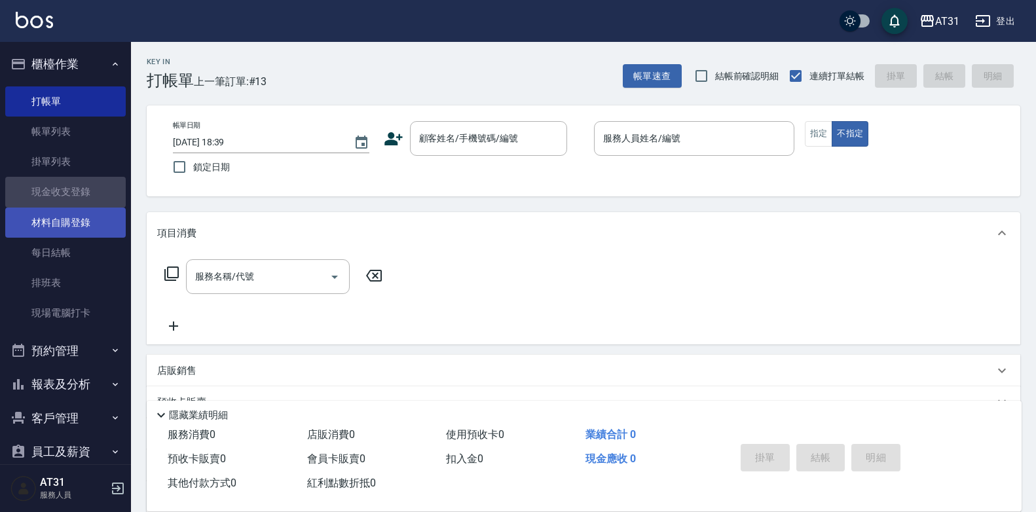
drag, startPoint x: 76, startPoint y: 195, endPoint x: 71, endPoint y: 212, distance: 17.6
click at [75, 195] on link "現金收支登錄" at bounding box center [65, 192] width 120 height 30
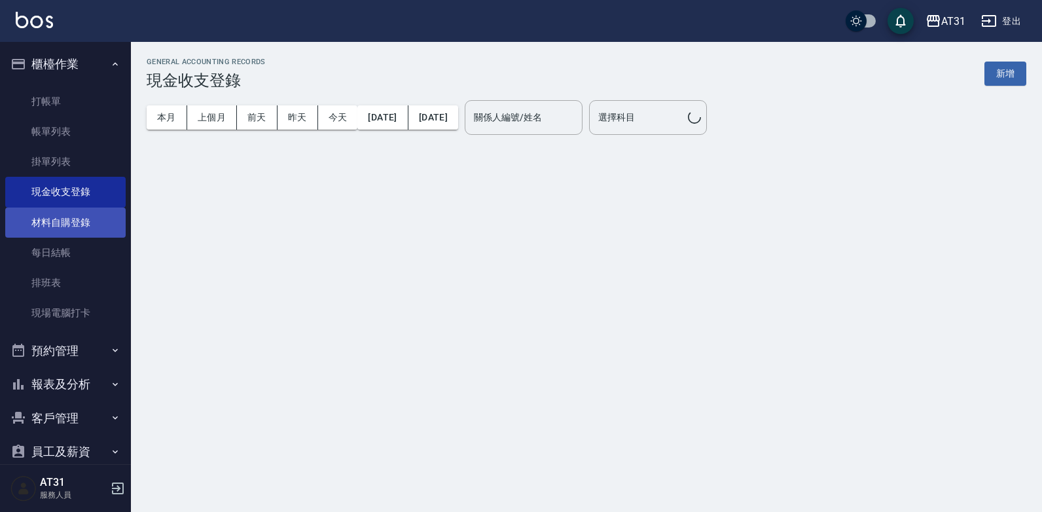
click at [70, 224] on link "材料自購登錄" at bounding box center [65, 223] width 120 height 30
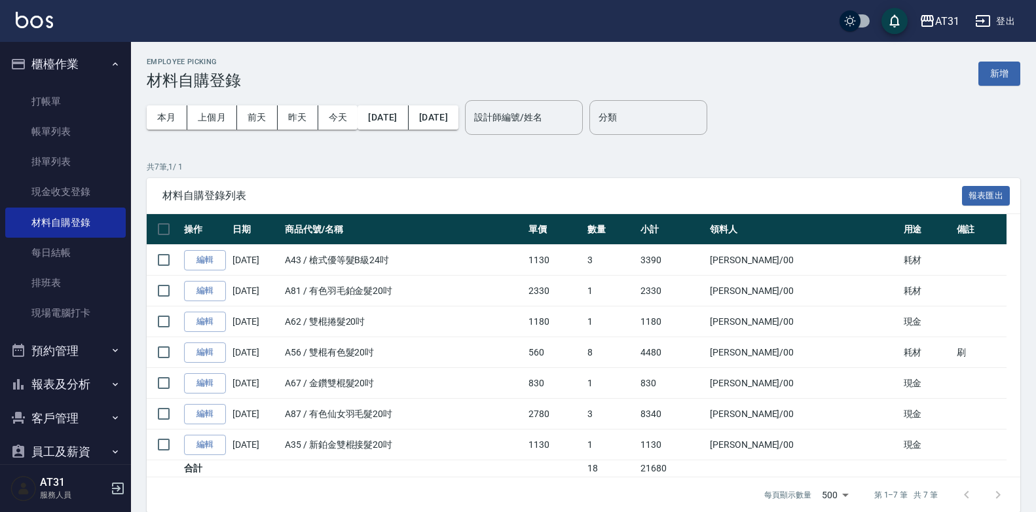
drag, startPoint x: 961, startPoint y: 65, endPoint x: 968, endPoint y: 68, distance: 8.3
click at [964, 67] on div "Employee Picking 材料自購登錄 新增" at bounding box center [583, 74] width 873 height 32
click at [968, 68] on div "Employee Picking 材料自購登錄 新增" at bounding box center [583, 74] width 873 height 32
click at [1007, 65] on button "新增" at bounding box center [999, 74] width 42 height 24
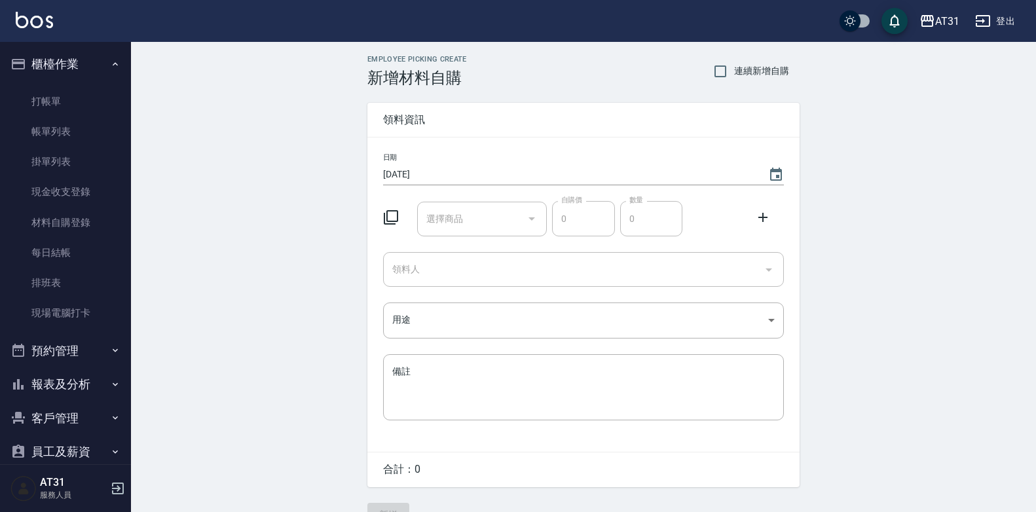
click at [508, 213] on input "選擇商品" at bounding box center [472, 219] width 99 height 23
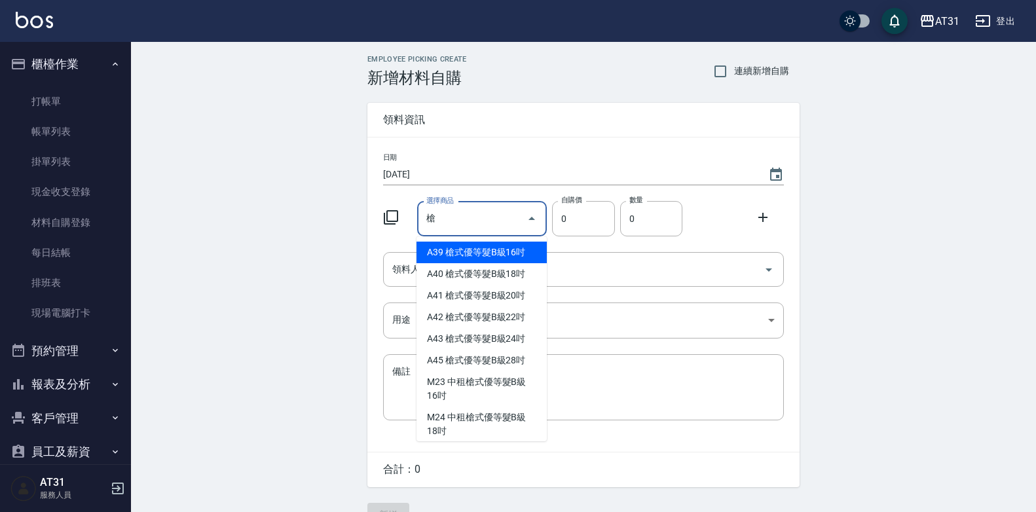
click at [513, 291] on li "A41 槍式優等髮B級20吋" at bounding box center [481, 296] width 130 height 22
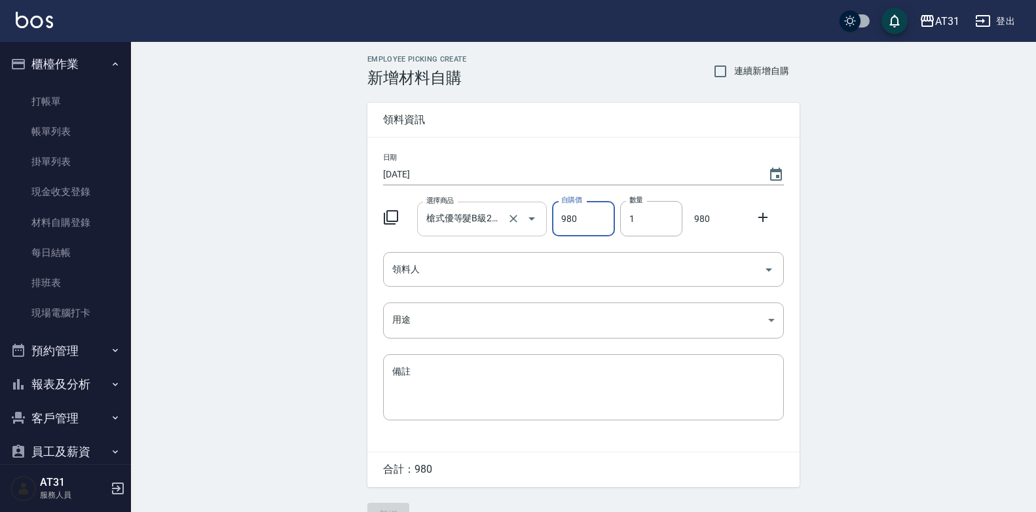
click at [496, 218] on input "槍式優等髮B級20吋" at bounding box center [464, 219] width 82 height 23
drag, startPoint x: 642, startPoint y: 217, endPoint x: 549, endPoint y: 219, distance: 92.3
click at [549, 219] on div "選擇商品 槍式優等髮B級20吋 選擇商品 自購價 980 自購價 數量 1 數量 980" at bounding box center [581, 216] width 406 height 41
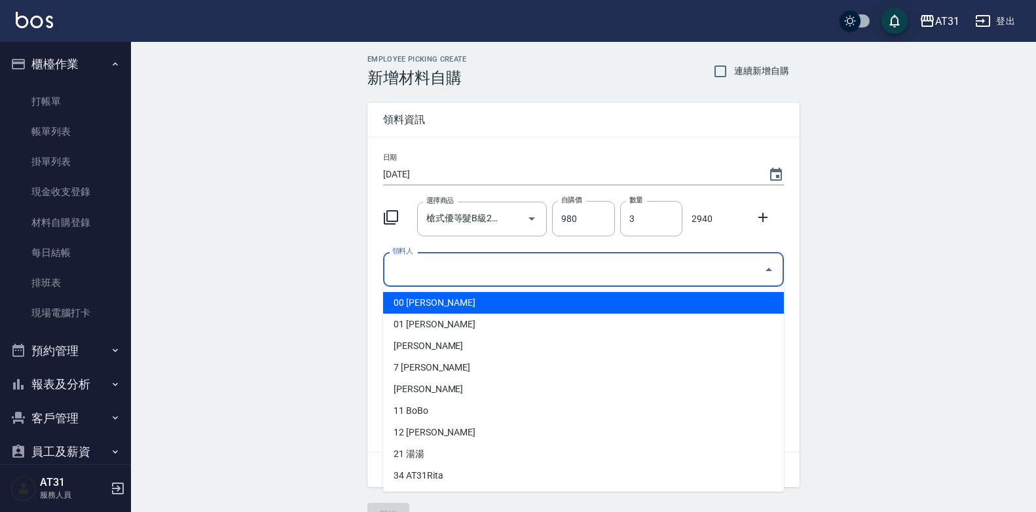
click at [547, 261] on input "領料人" at bounding box center [573, 269] width 369 height 23
click at [526, 308] on li "00 [PERSON_NAME]" at bounding box center [583, 303] width 401 height 22
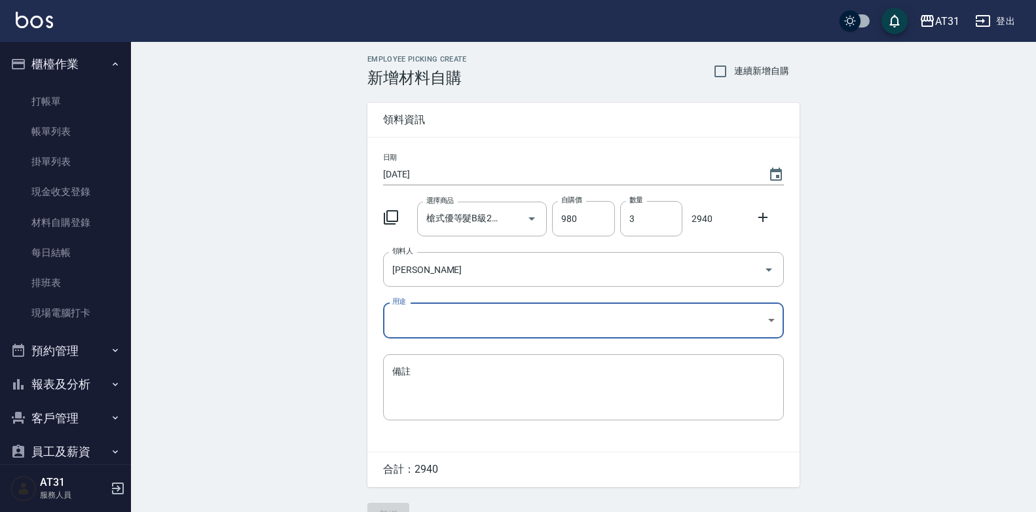
click at [508, 327] on body "AT31 登出 櫃檯作業 打帳單 帳單列表 掛單列表 現金收支登錄 材料自購登錄 每日結帳 排班表 現場電腦打卡 預約管理 預約管理 單日預約紀錄 單週預約紀…" at bounding box center [518, 270] width 1036 height 540
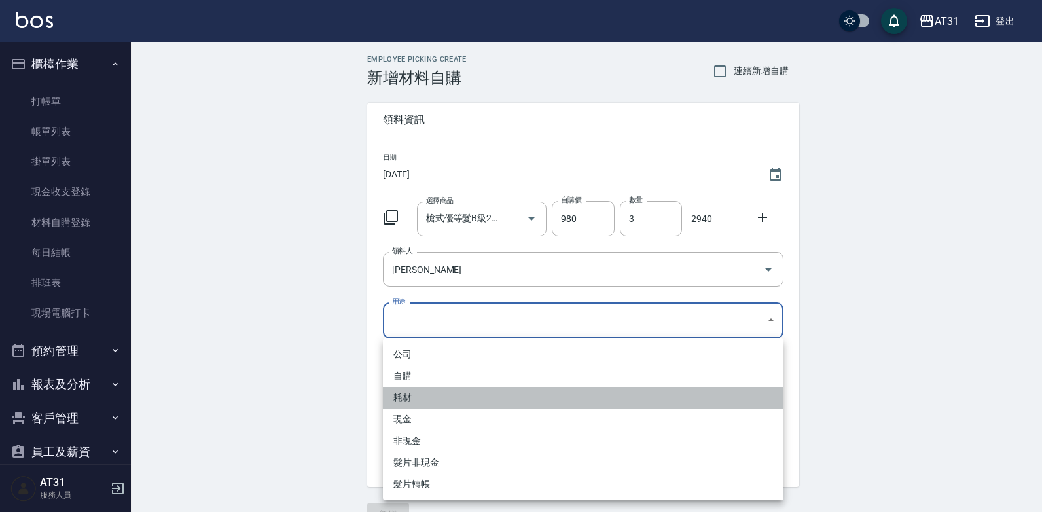
click at [449, 405] on li "耗材" at bounding box center [583, 398] width 401 height 22
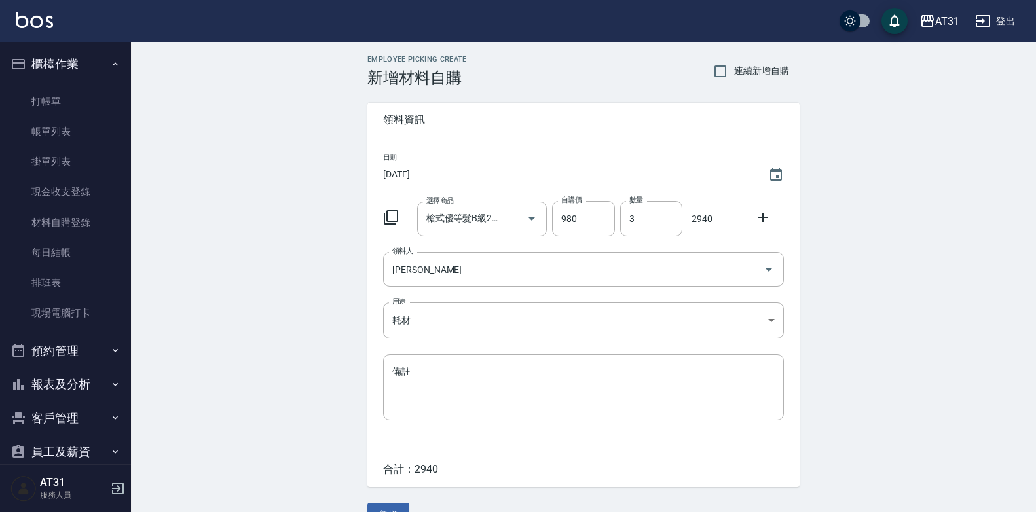
click at [464, 424] on div "日期 [DATE] 選擇商品 槍式優等髮B級20吋 選擇商品 自購價 980 自購價 數量 3 數量 2940 領料人 [PERSON_NAME] 領料人 用…" at bounding box center [583, 295] width 432 height 314
click at [478, 386] on textarea "備註" at bounding box center [583, 387] width 382 height 45
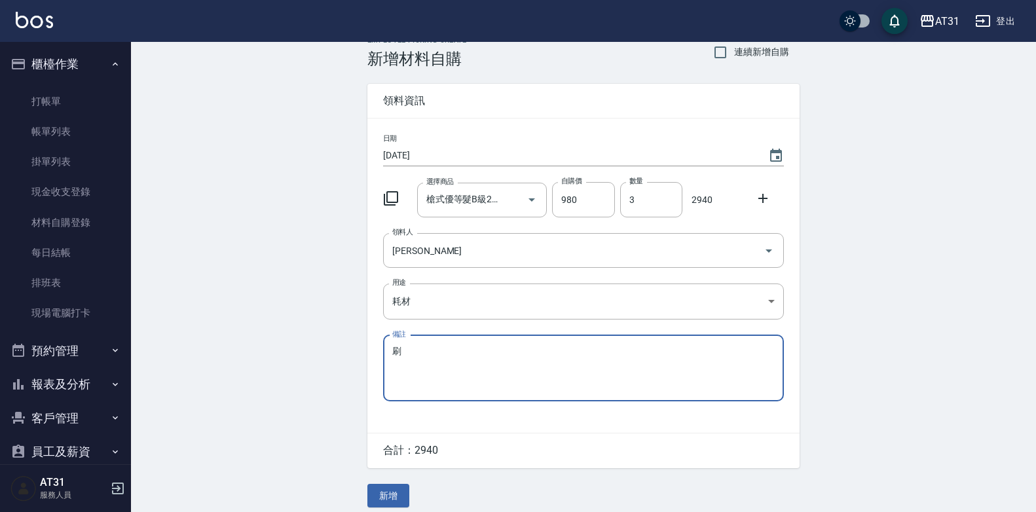
scroll to position [29, 0]
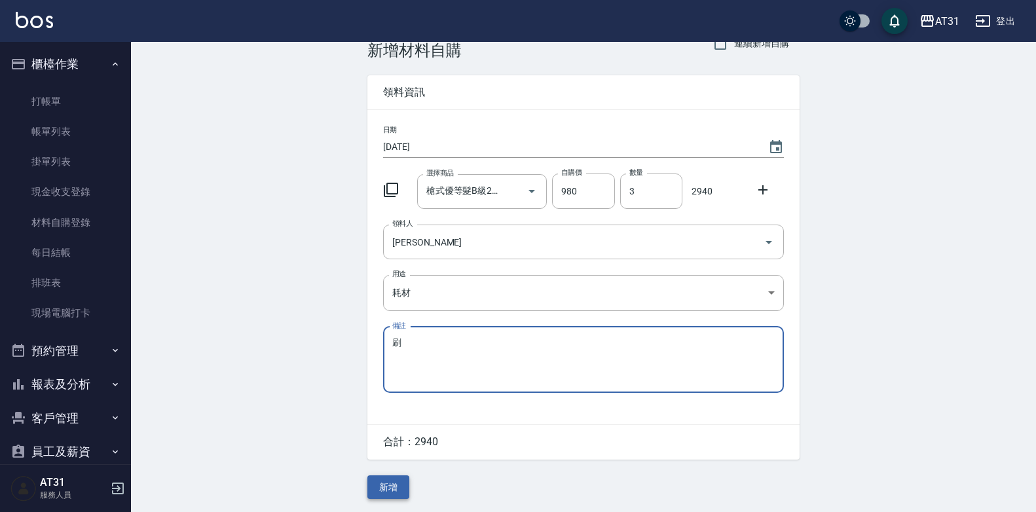
click at [396, 484] on button "新增" at bounding box center [388, 487] width 42 height 24
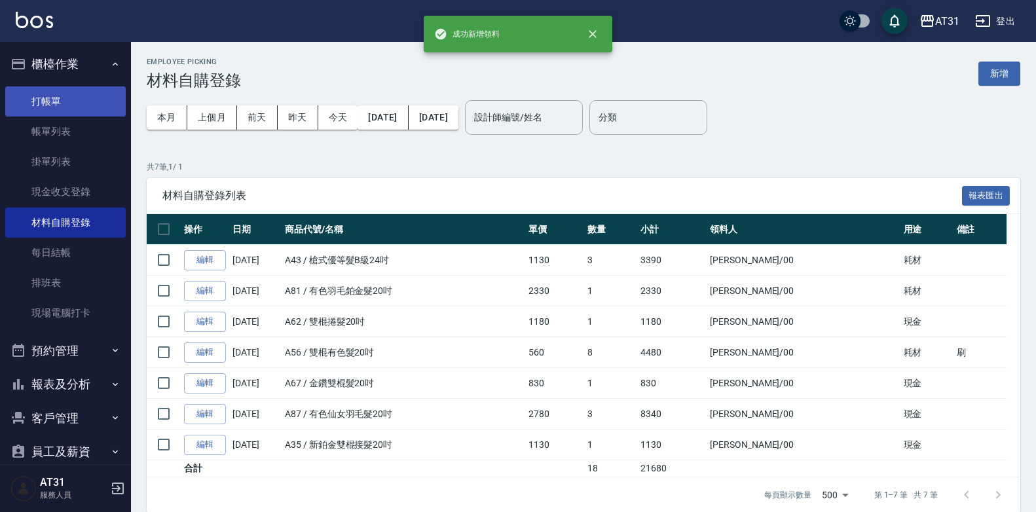
click at [63, 101] on link "打帳單" at bounding box center [65, 101] width 120 height 30
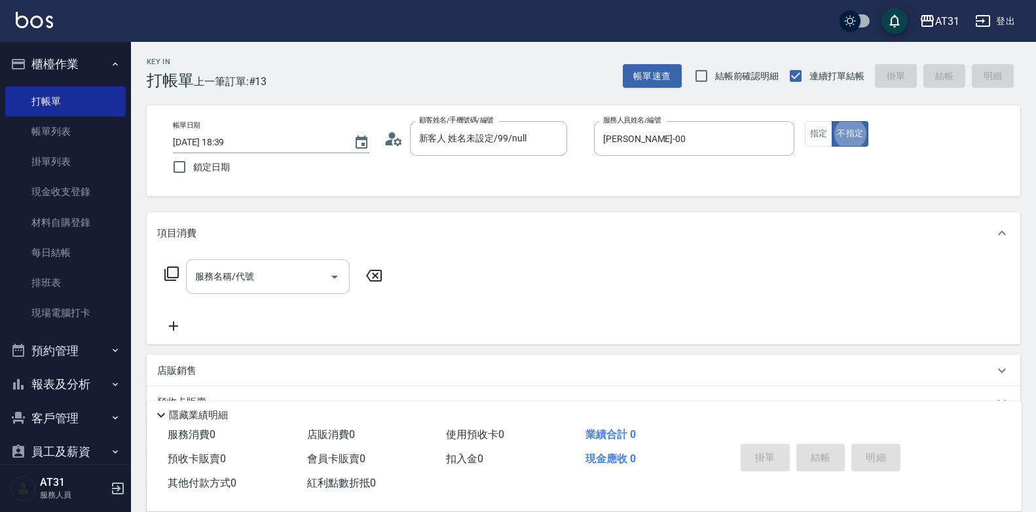
click at [240, 291] on div "服務名稱/代號" at bounding box center [268, 276] width 164 height 35
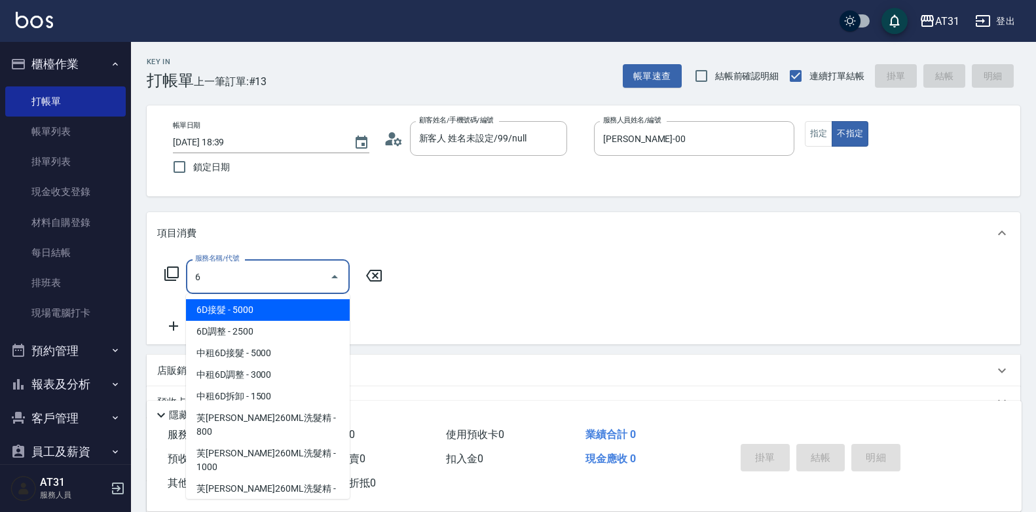
click at [255, 317] on span "6D接髮 - 5000" at bounding box center [268, 310] width 164 height 22
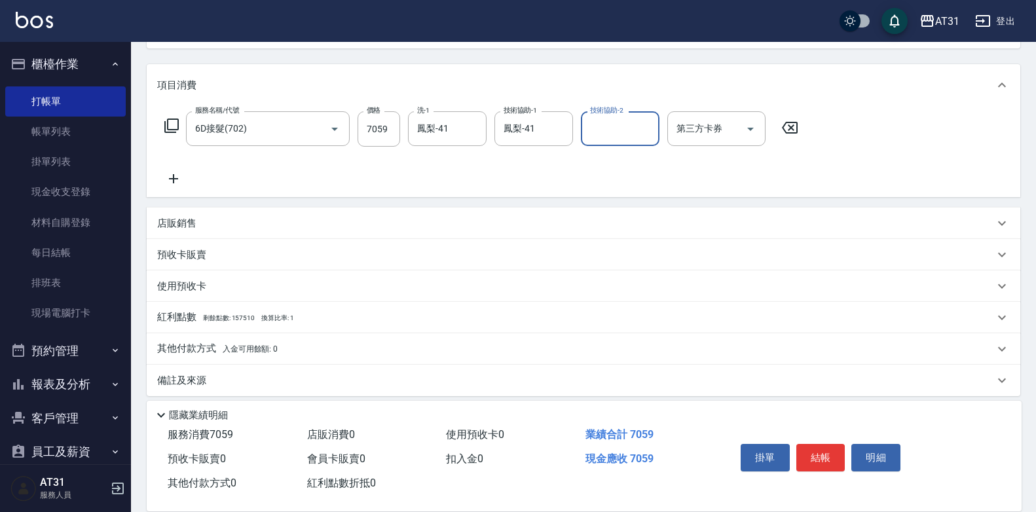
scroll to position [158, 0]
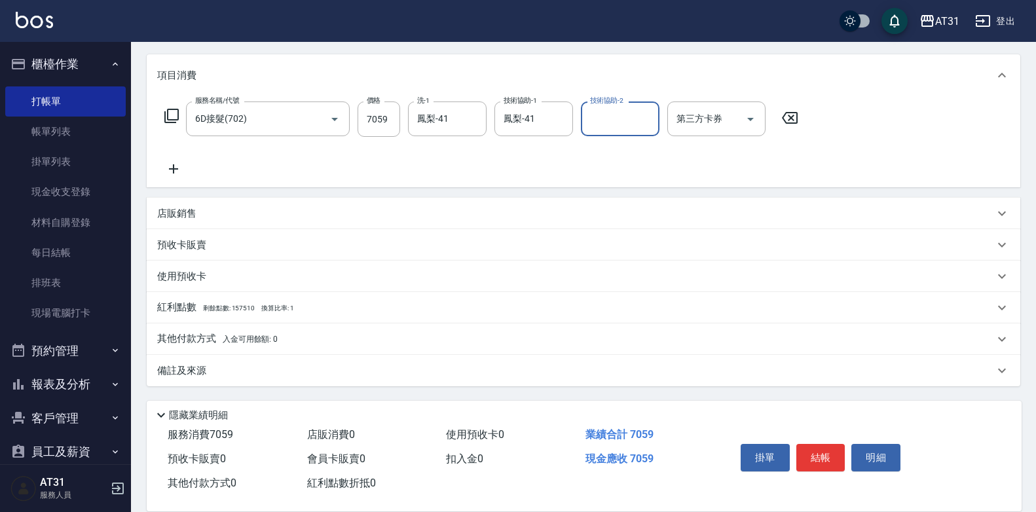
click at [218, 335] on p "其他付款方式 入金可用餘額: 0" at bounding box center [217, 339] width 120 height 14
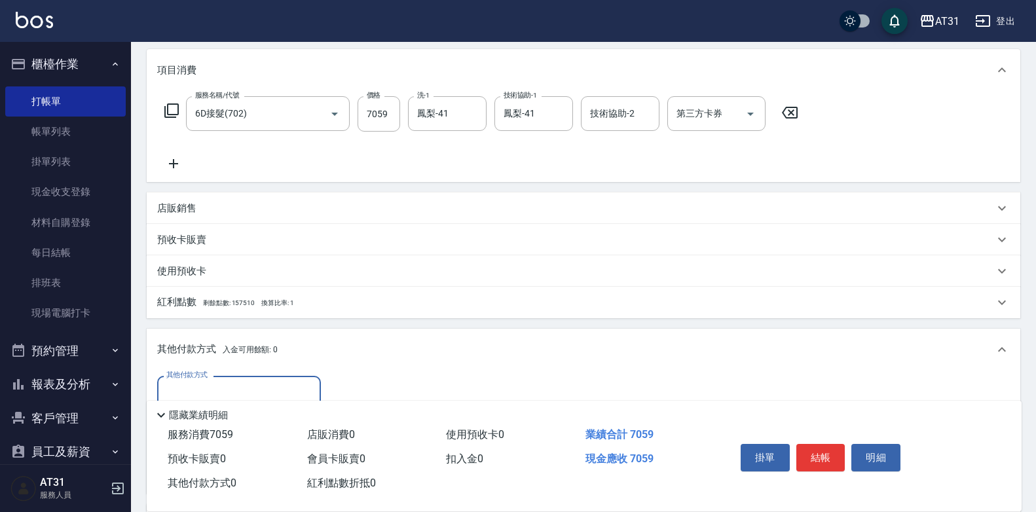
scroll to position [168, 0]
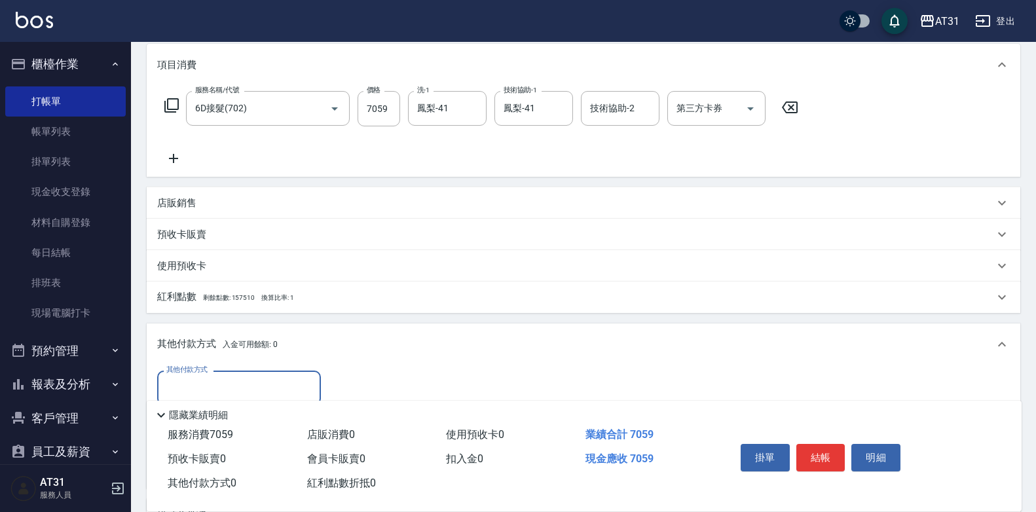
click at [211, 385] on input "其他付款方式" at bounding box center [239, 387] width 152 height 23
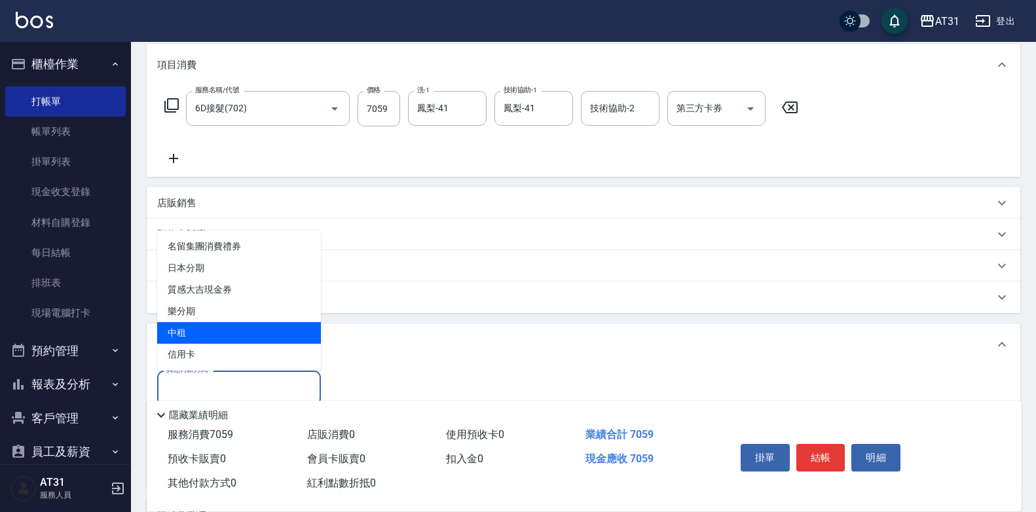
click at [215, 342] on span "中租" at bounding box center [239, 333] width 164 height 22
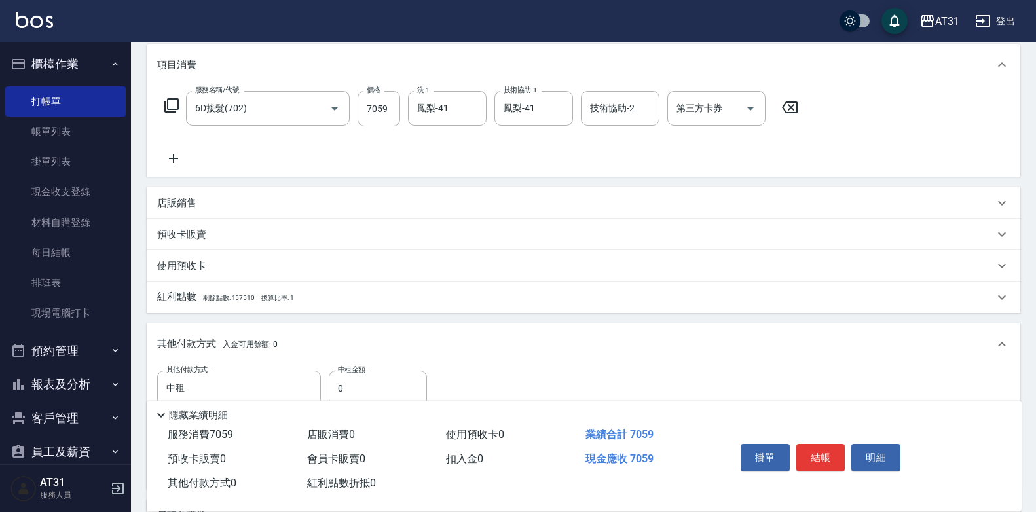
click at [216, 344] on p "其他付款方式 入金可用餘額: 0" at bounding box center [217, 344] width 120 height 14
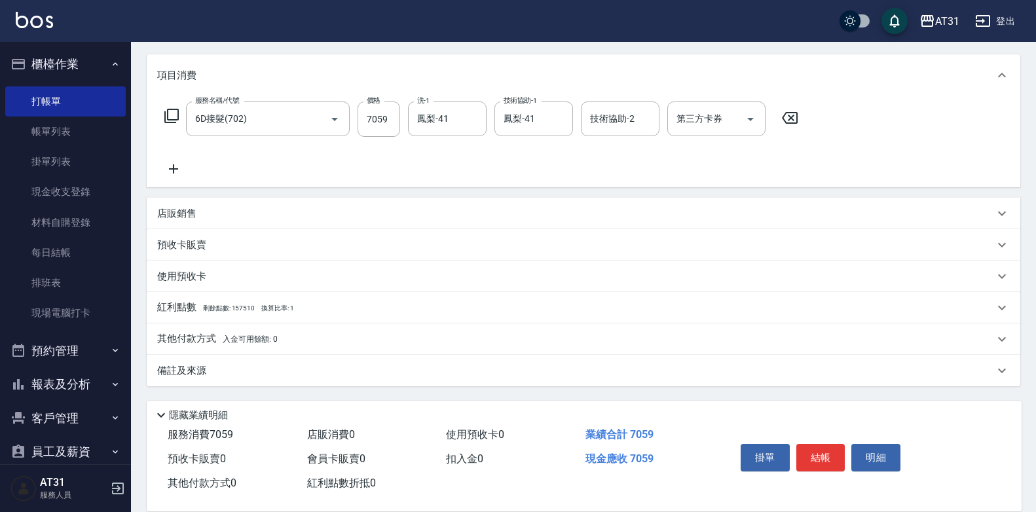
scroll to position [158, 0]
click at [240, 329] on div "其他付款方式 入金可用餘額: 0" at bounding box center [583, 338] width 873 height 31
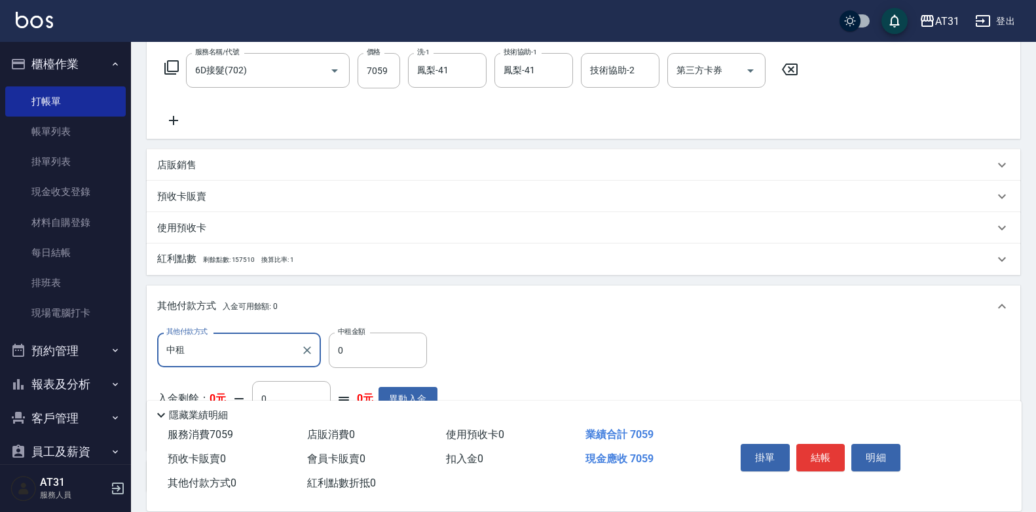
scroll to position [0, 0]
drag, startPoint x: 308, startPoint y: 346, endPoint x: 269, endPoint y: 340, distance: 39.0
click at [302, 346] on icon "Clear" at bounding box center [307, 350] width 13 height 13
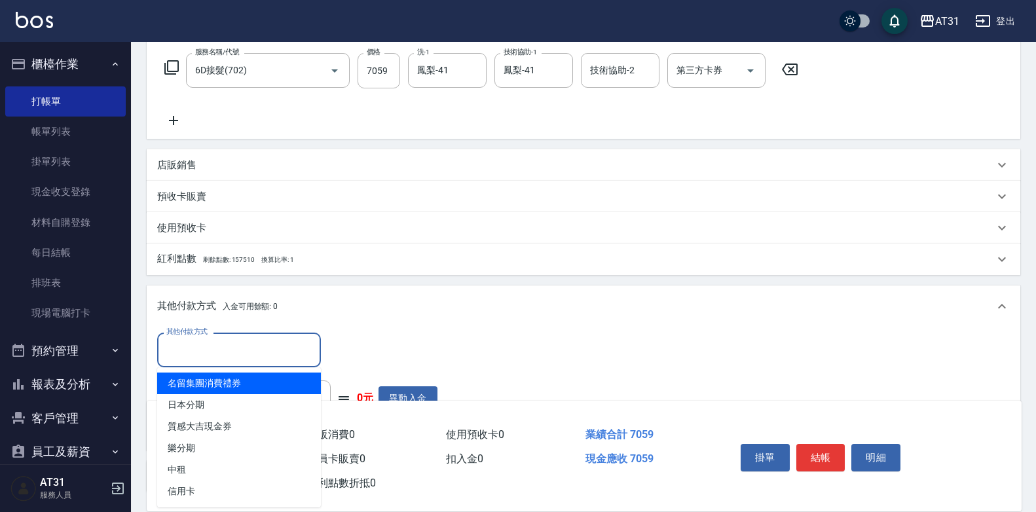
click at [254, 341] on input "其他付款方式" at bounding box center [239, 350] width 152 height 23
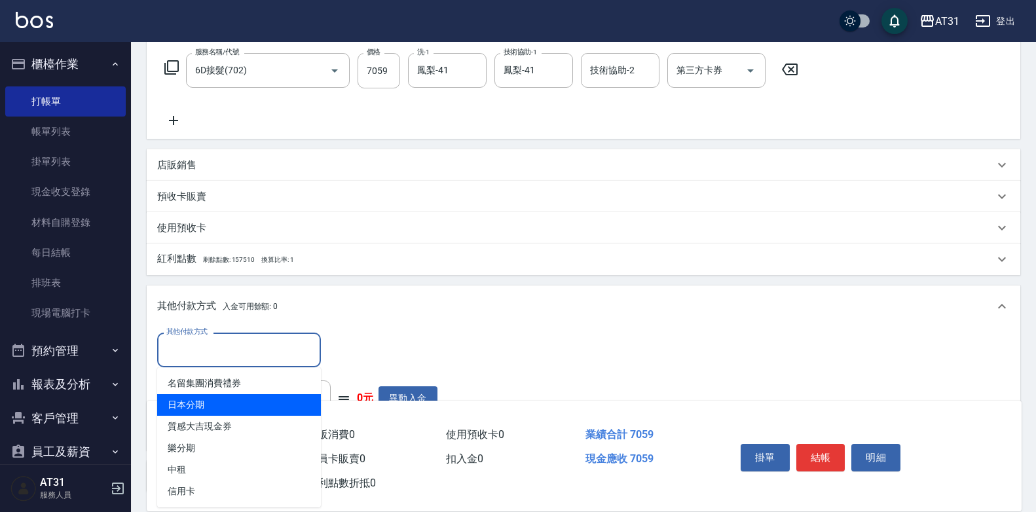
drag, startPoint x: 198, startPoint y: 489, endPoint x: 420, endPoint y: 225, distance: 345.2
click at [420, 225] on body "AT31 登出 櫃檯作業 打帳單 帳單列表 掛單列表 現金收支登錄 材料自購登錄 每日結帳 排班表 現場電腦打卡 預約管理 預約管理 單日預約紀錄 單週預約紀…" at bounding box center [518, 206] width 1036 height 824
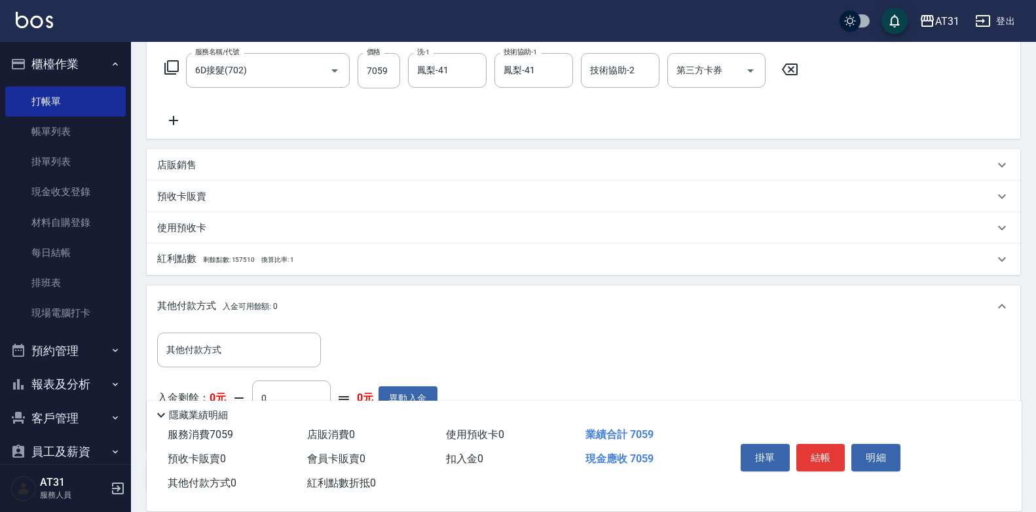
drag, startPoint x: 420, startPoint y: 225, endPoint x: 426, endPoint y: 242, distance: 17.2
click at [424, 236] on div "使用預收卡" at bounding box center [583, 227] width 873 height 31
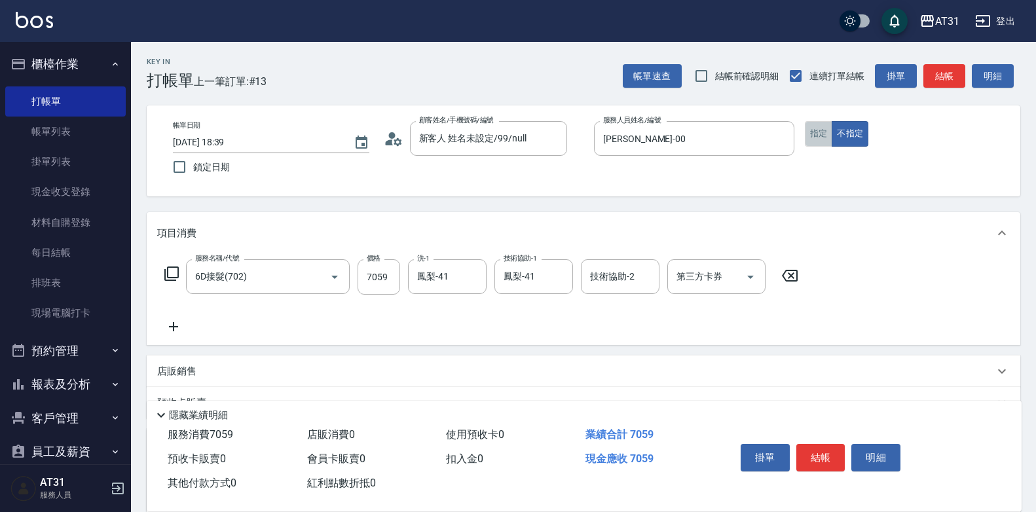
click at [819, 130] on button "指定" at bounding box center [819, 134] width 28 height 26
click at [821, 462] on button "結帳" at bounding box center [820, 458] width 49 height 28
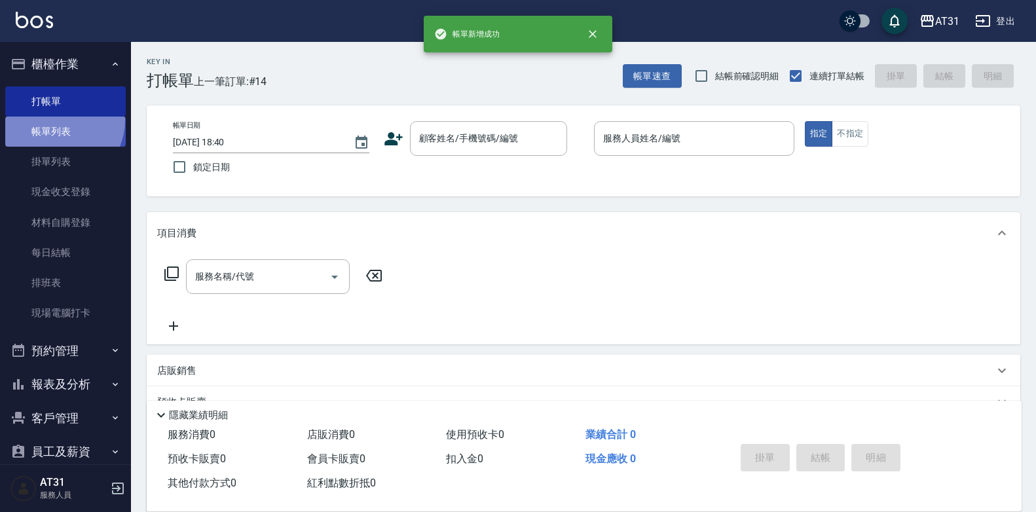
click at [54, 121] on link "帳單列表" at bounding box center [65, 132] width 120 height 30
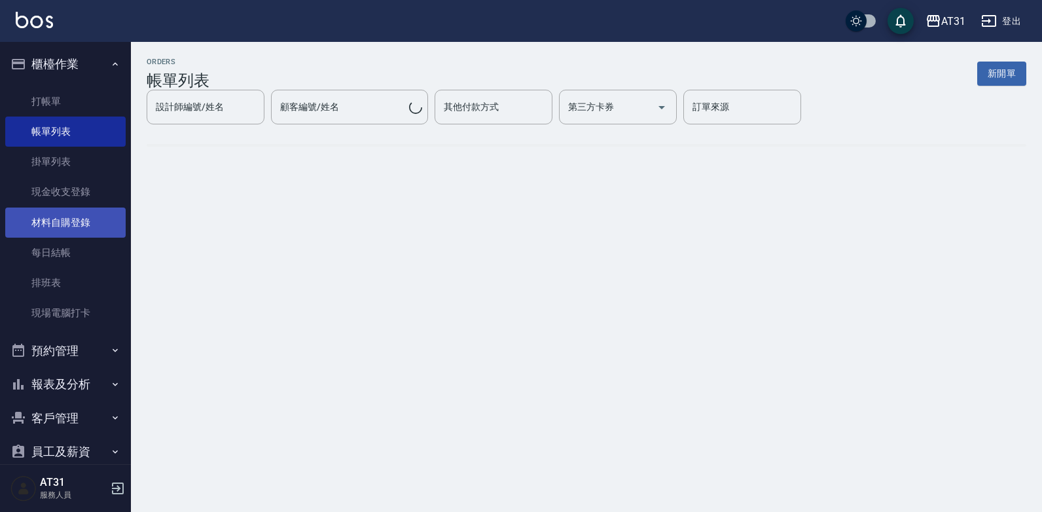
click at [109, 223] on link "材料自購登錄" at bounding box center [65, 223] width 120 height 30
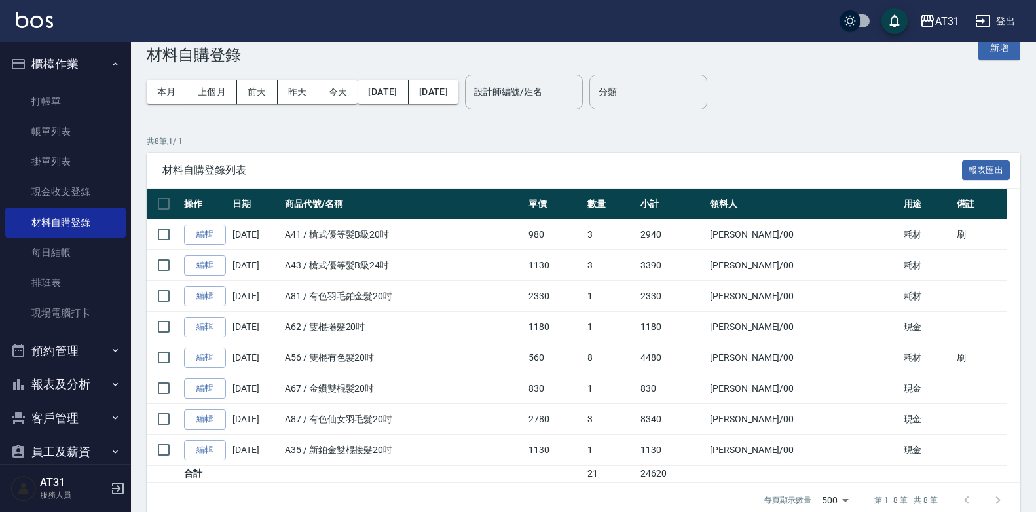
scroll to position [47, 0]
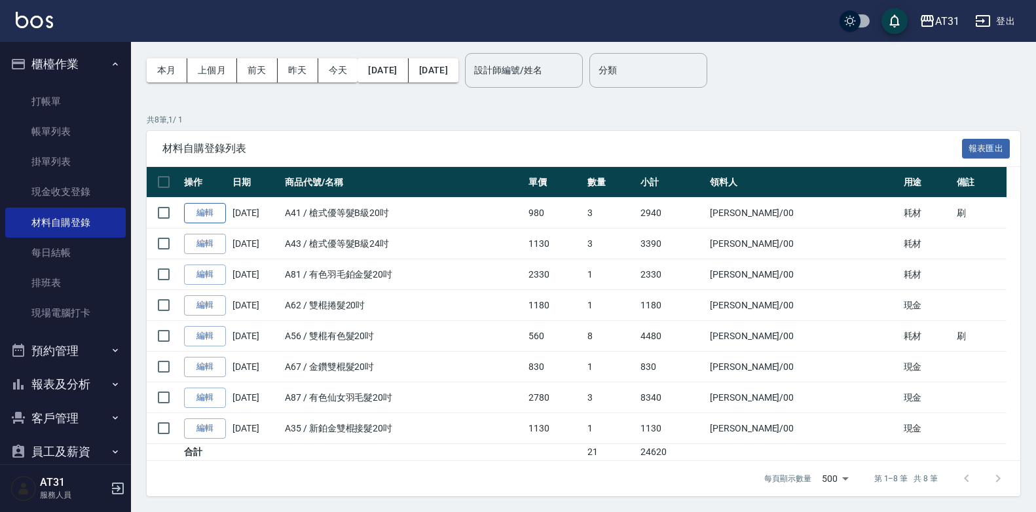
click at [202, 211] on link "編輯" at bounding box center [205, 213] width 42 height 20
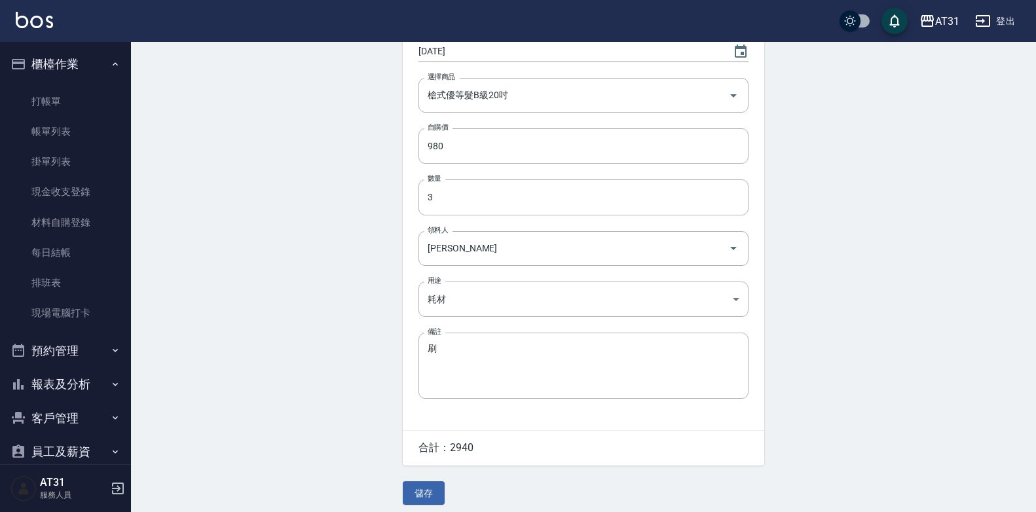
scroll to position [131, 0]
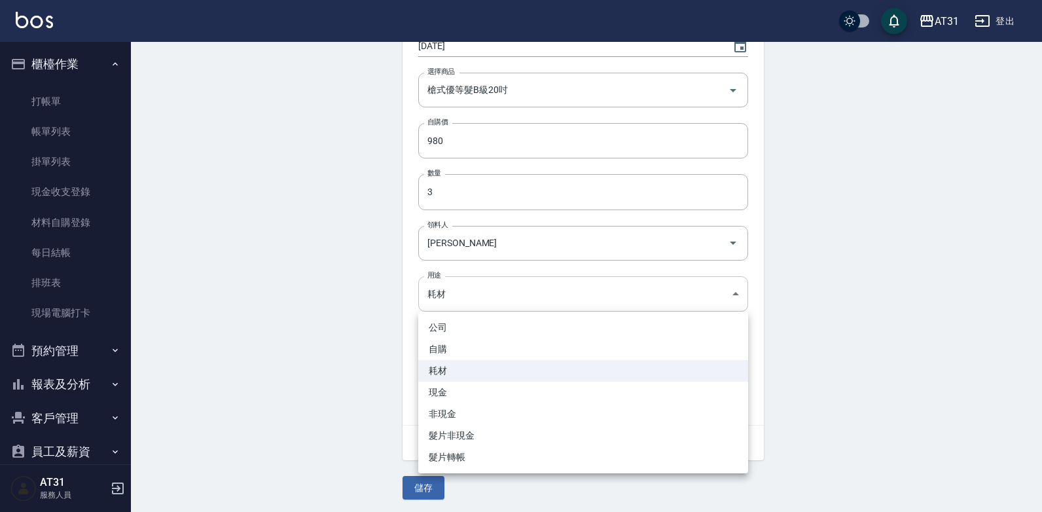
click at [509, 297] on body "AT31 登出 櫃檯作業 打帳單 帳單列表 掛單列表 現金收支登錄 材料自購登錄 每日結帳 排班表 現場電腦打卡 預約管理 預約管理 單日預約紀錄 單週預約紀…" at bounding box center [521, 192] width 1042 height 646
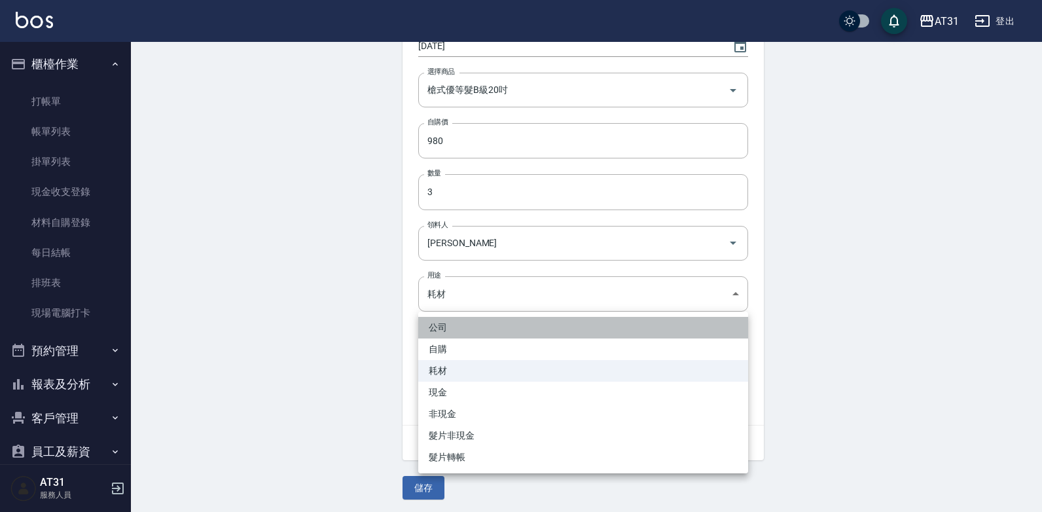
click at [500, 318] on li "公司" at bounding box center [583, 328] width 330 height 22
click at [500, 319] on li "公司" at bounding box center [583, 328] width 330 height 22
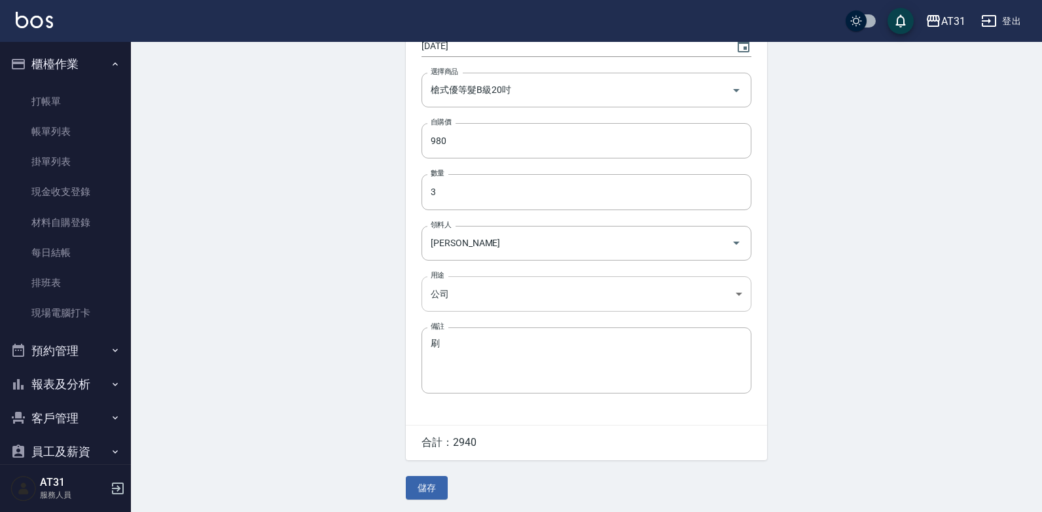
click at [506, 298] on body "AT31 登出 櫃檯作業 打帳單 帳單列表 掛單列表 現金收支登錄 材料自購登錄 每日結帳 排班表 現場電腦打卡 預約管理 預約管理 單日預約紀錄 單週預約紀…" at bounding box center [521, 192] width 1042 height 646
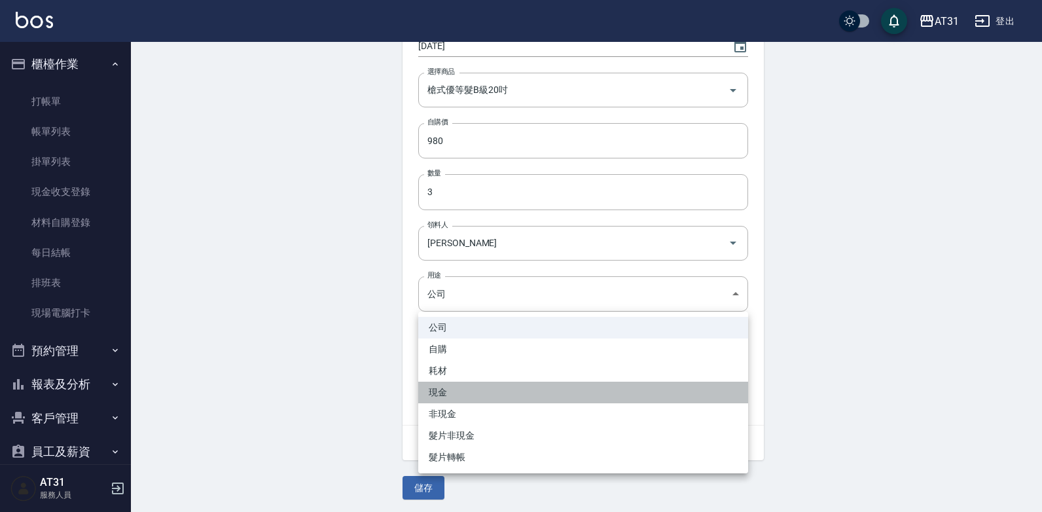
click at [468, 392] on li "現金" at bounding box center [583, 393] width 330 height 22
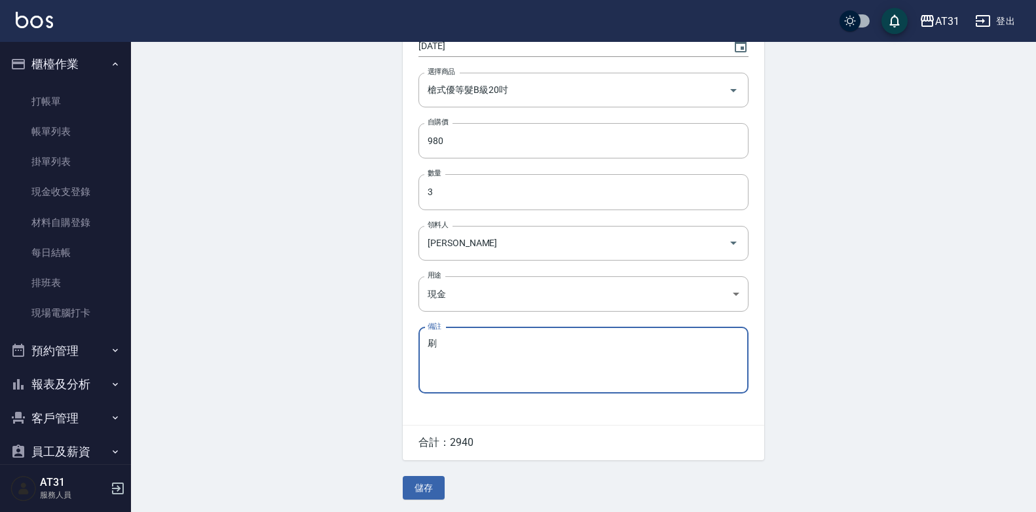
drag, startPoint x: 488, startPoint y: 343, endPoint x: 333, endPoint y: 358, distance: 156.5
click at [333, 358] on div "Employee Picking Edit 編輯材料自購 刪除 領料資訊 日期 [DATE] 選擇商品 槍式優等髮B級20吋 選擇商品 自購價 980 自購價…" at bounding box center [583, 213] width 905 height 604
click at [434, 492] on button "儲存" at bounding box center [424, 488] width 42 height 24
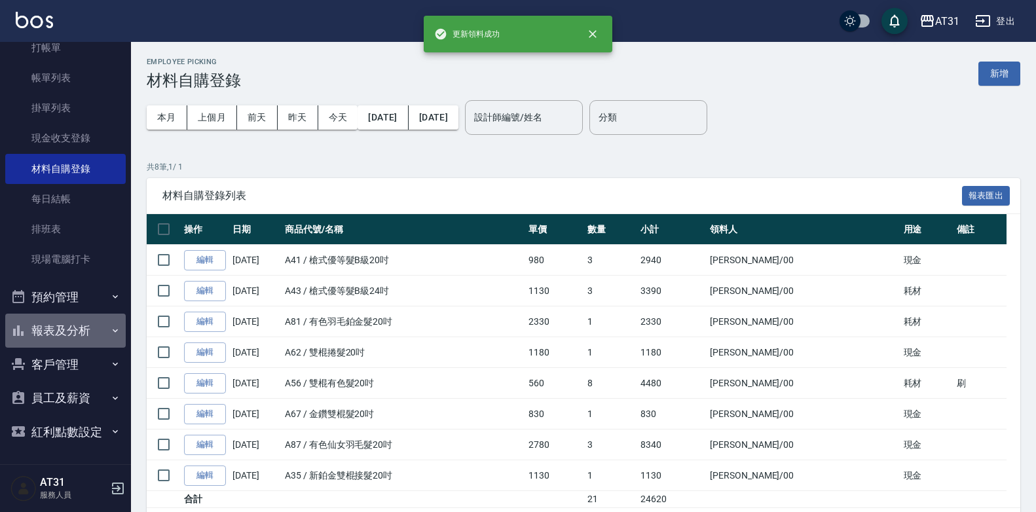
click at [100, 333] on button "報表及分析" at bounding box center [65, 331] width 120 height 34
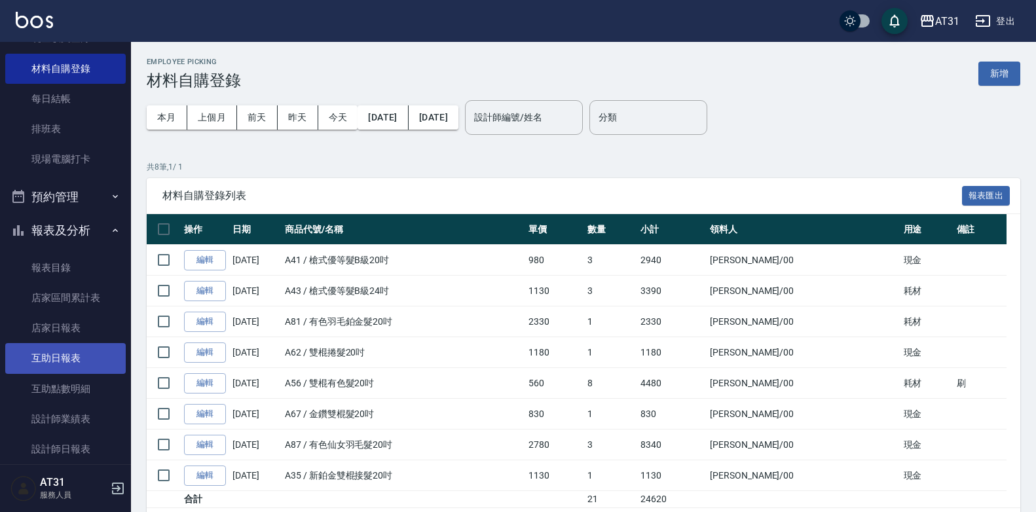
scroll to position [185, 0]
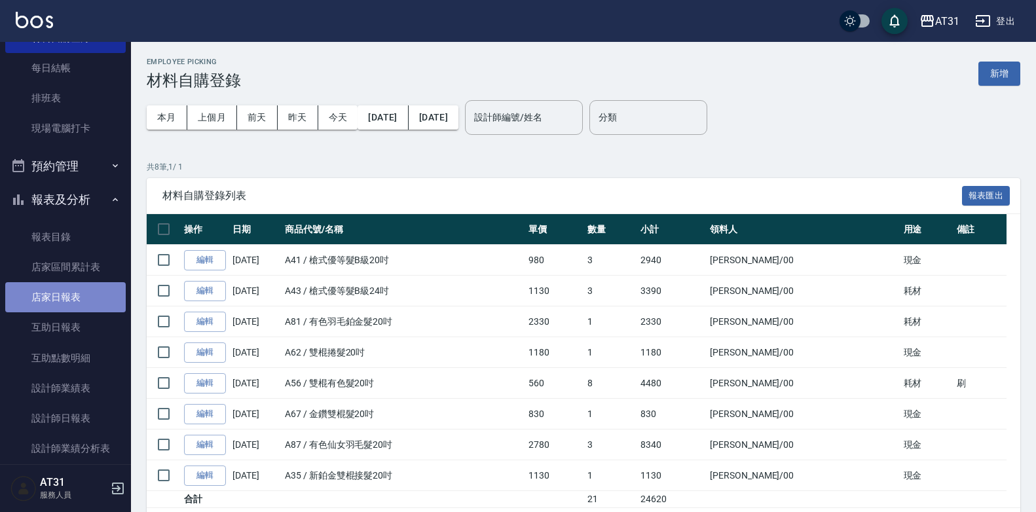
click at [67, 287] on link "店家日報表" at bounding box center [65, 297] width 120 height 30
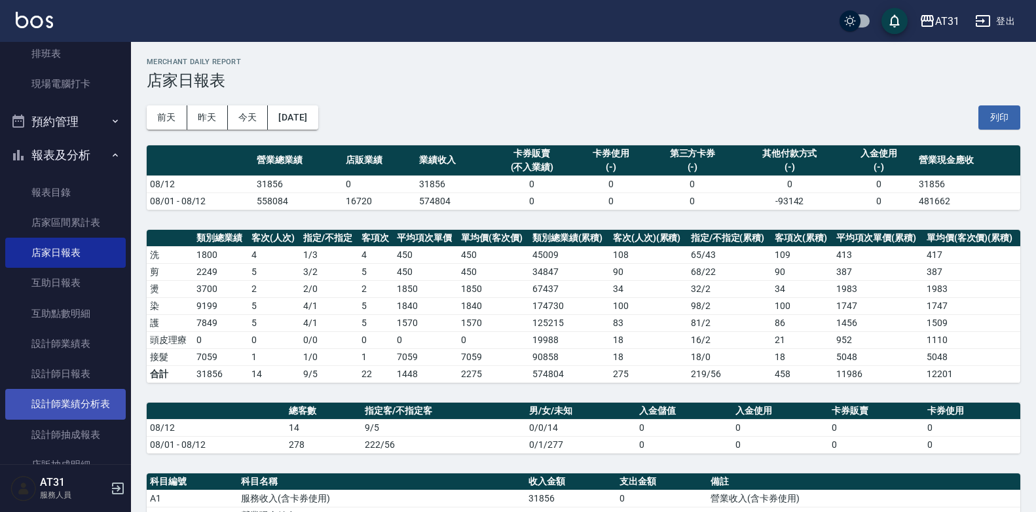
scroll to position [250, 0]
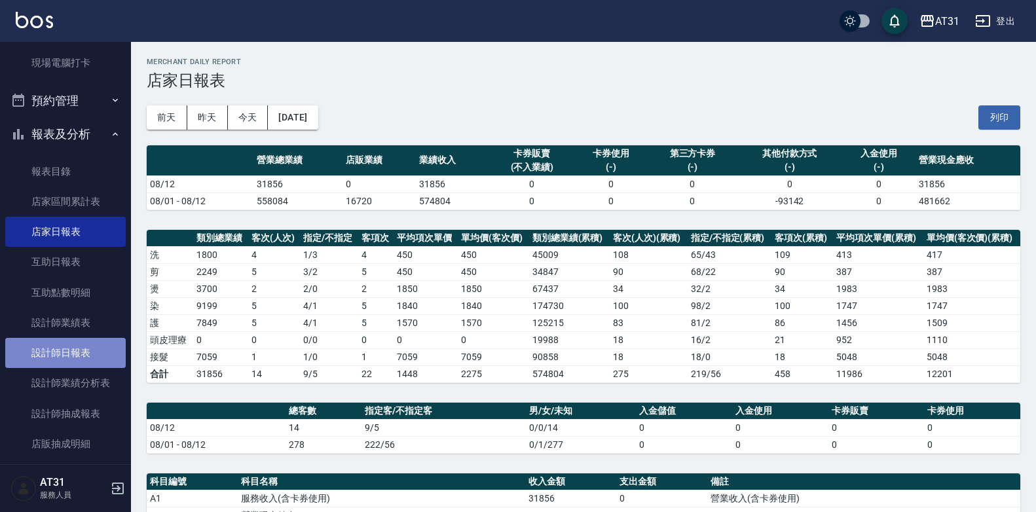
click at [75, 344] on link "設計師日報表" at bounding box center [65, 353] width 120 height 30
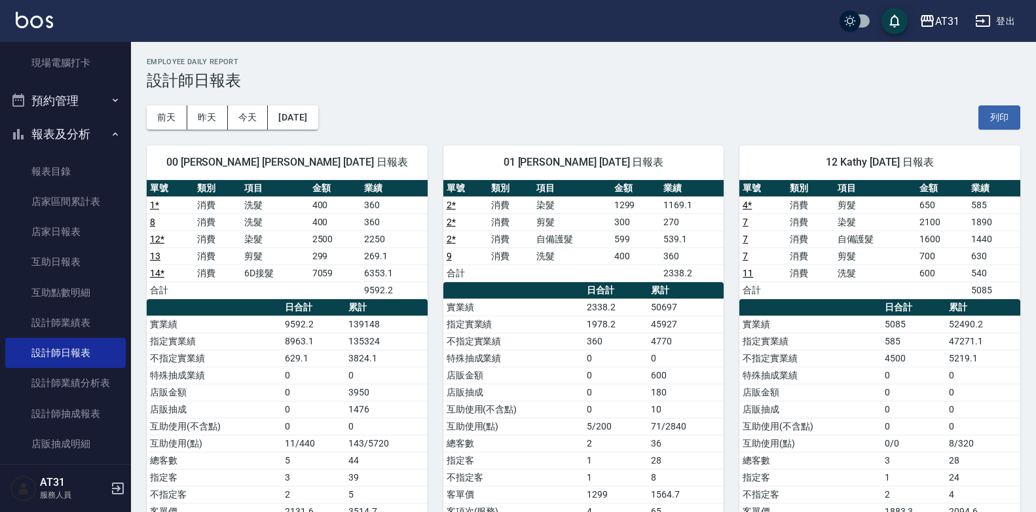
drag, startPoint x: 613, startPoint y: 67, endPoint x: 583, endPoint y: 66, distance: 29.5
drag, startPoint x: 583, startPoint y: 66, endPoint x: 459, endPoint y: 60, distance: 124.6
drag, startPoint x: 459, startPoint y: 60, endPoint x: 400, endPoint y: 74, distance: 60.7
drag, startPoint x: 400, startPoint y: 74, endPoint x: 375, endPoint y: 64, distance: 27.6
drag, startPoint x: 375, startPoint y: 64, endPoint x: 312, endPoint y: 71, distance: 62.6
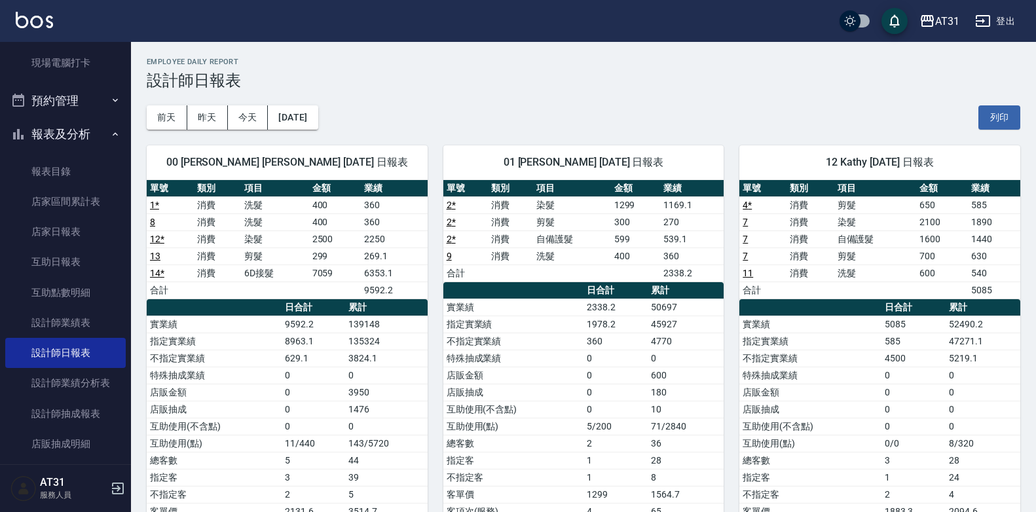
click at [312, 71] on div "Employee Daily Report 設計師日報表" at bounding box center [583, 74] width 873 height 32
drag, startPoint x: 718, startPoint y: 68, endPoint x: 605, endPoint y: 69, distance: 113.3
drag, startPoint x: 605, startPoint y: 69, endPoint x: 541, endPoint y: 75, distance: 63.8
click at [541, 75] on h3 "設計師日報表" at bounding box center [583, 80] width 873 height 18
drag, startPoint x: 573, startPoint y: 115, endPoint x: 359, endPoint y: 107, distance: 214.3
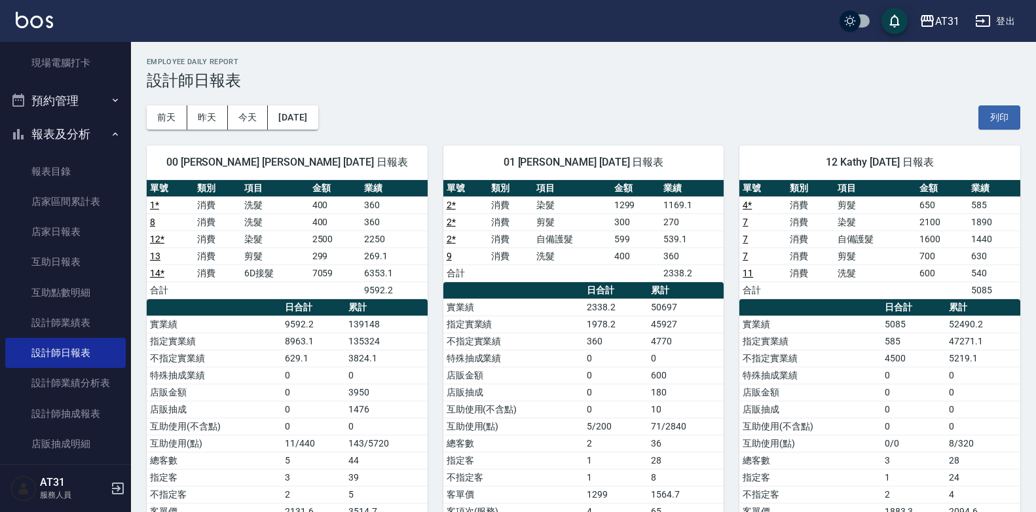
click at [359, 107] on div "[DATE] [DATE] [DATE] [DATE] 列印" at bounding box center [583, 118] width 873 height 56
drag, startPoint x: 530, startPoint y: 90, endPoint x: 483, endPoint y: 78, distance: 48.8
drag, startPoint x: 483, startPoint y: 78, endPoint x: 411, endPoint y: 71, distance: 73.0
click at [411, 71] on h3 "設計師日報表" at bounding box center [583, 80] width 873 height 18
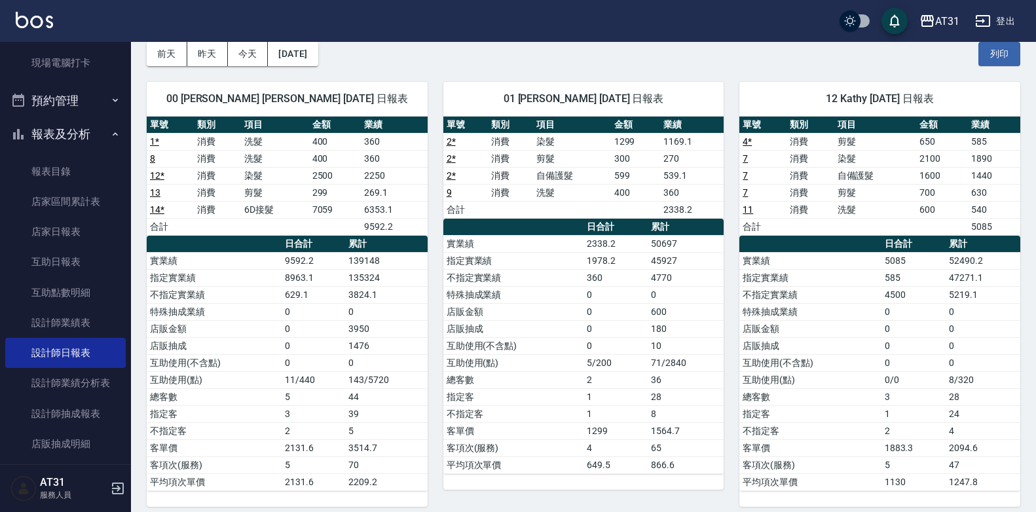
scroll to position [65, 0]
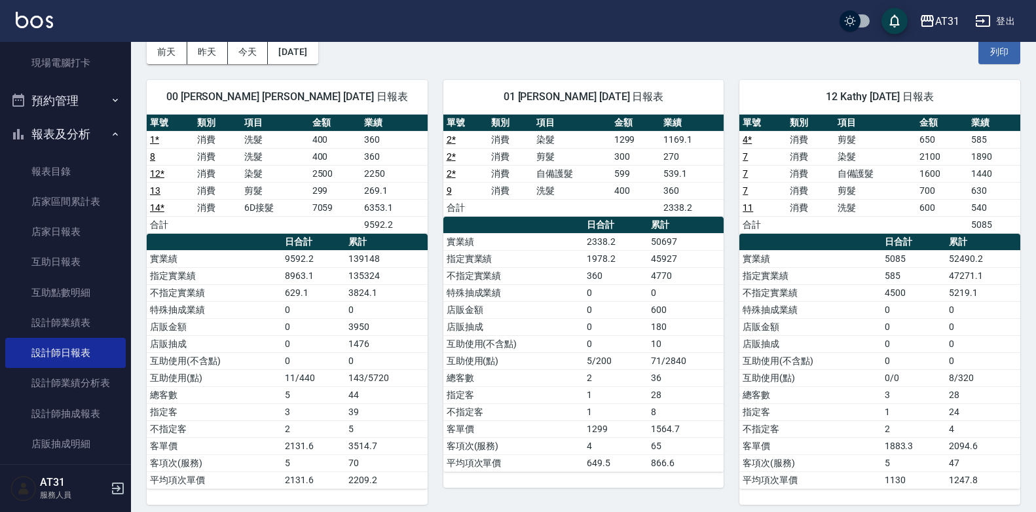
drag, startPoint x: 777, startPoint y: 314, endPoint x: 674, endPoint y: 325, distance: 103.4
drag, startPoint x: 674, startPoint y: 325, endPoint x: 582, endPoint y: 333, distance: 92.0
click at [582, 333] on td "店販抽成" at bounding box center [513, 326] width 141 height 17
drag, startPoint x: 582, startPoint y: 333, endPoint x: 550, endPoint y: 343, distance: 33.8
click at [550, 343] on td "互助使用(不含點)" at bounding box center [513, 343] width 141 height 17
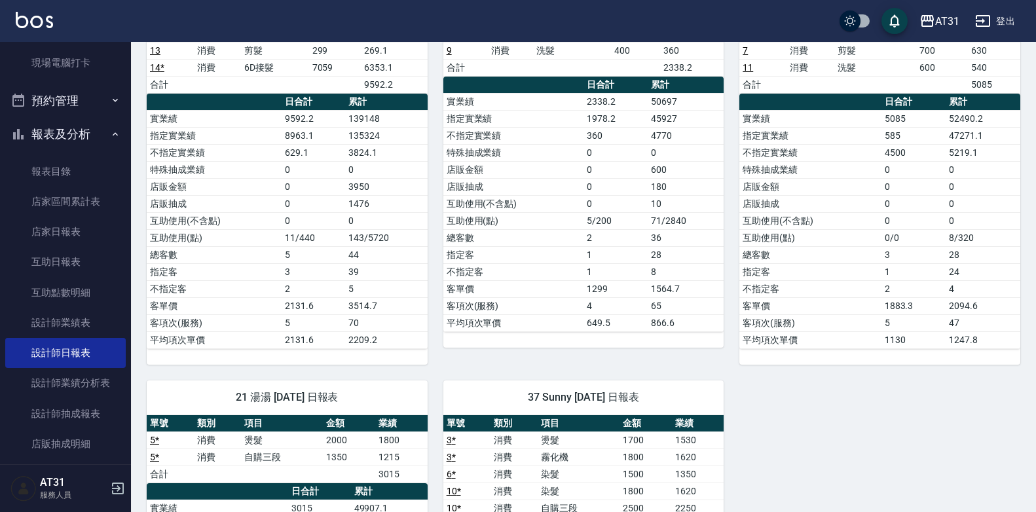
scroll to position [458, 0]
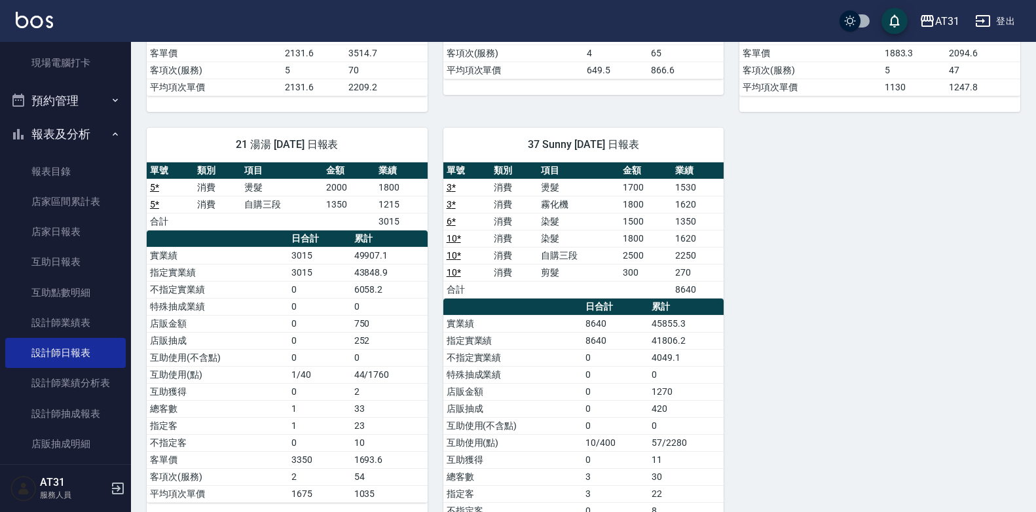
drag, startPoint x: 562, startPoint y: 330, endPoint x: 495, endPoint y: 364, distance: 75.0
click at [495, 364] on td "不指定實業績" at bounding box center [512, 357] width 139 height 17
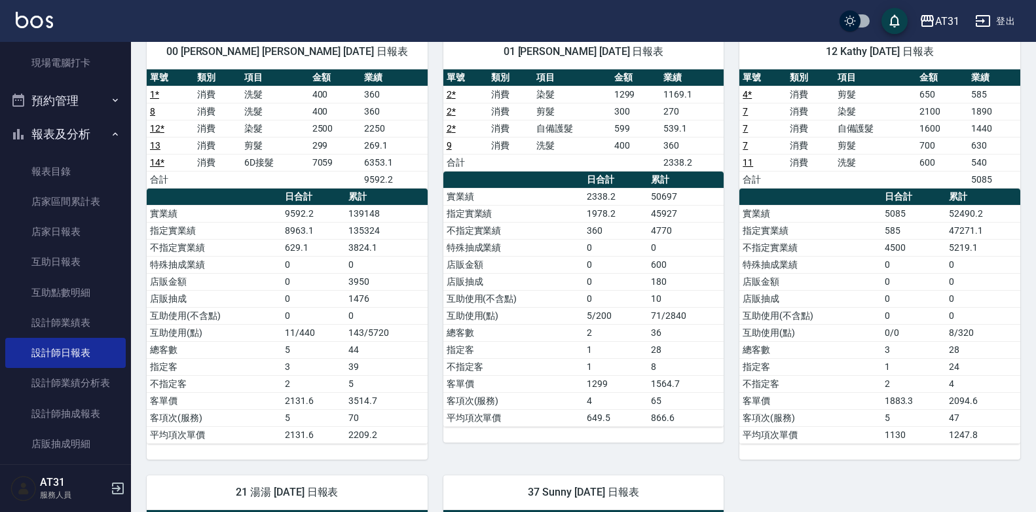
scroll to position [0, 0]
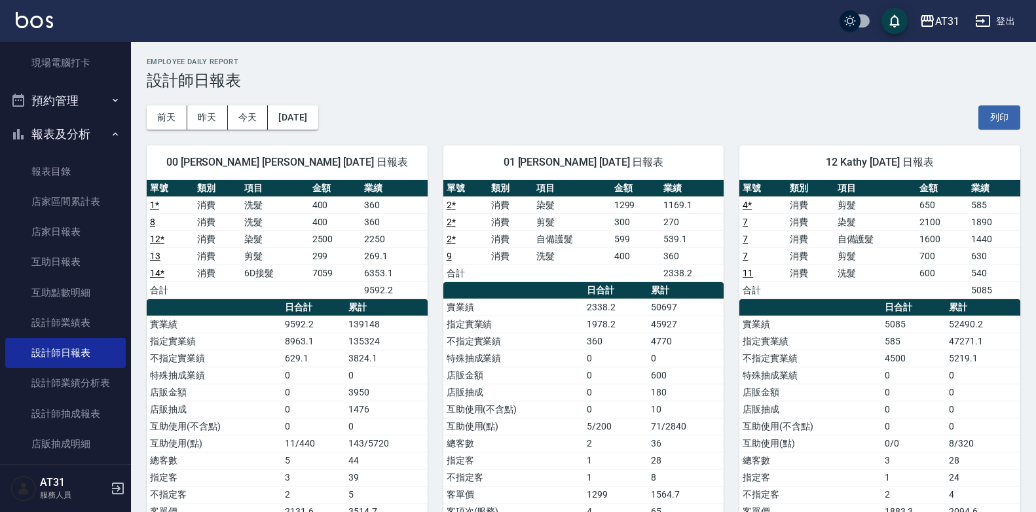
drag, startPoint x: 244, startPoint y: 238, endPoint x: 193, endPoint y: 247, distance: 51.9
drag, startPoint x: 193, startPoint y: 247, endPoint x: 162, endPoint y: 257, distance: 31.9
click at [162, 257] on td "13" at bounding box center [170, 256] width 47 height 17
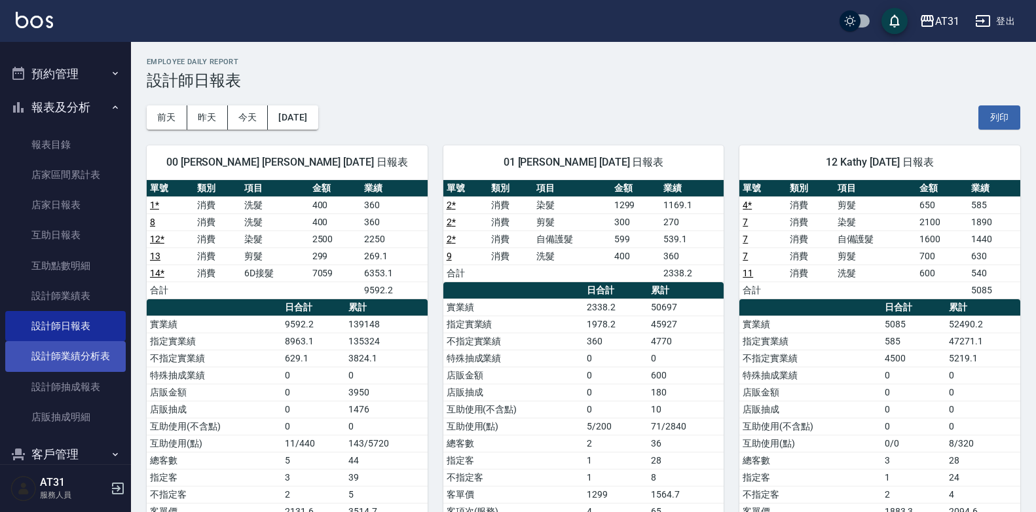
scroll to position [250, 0]
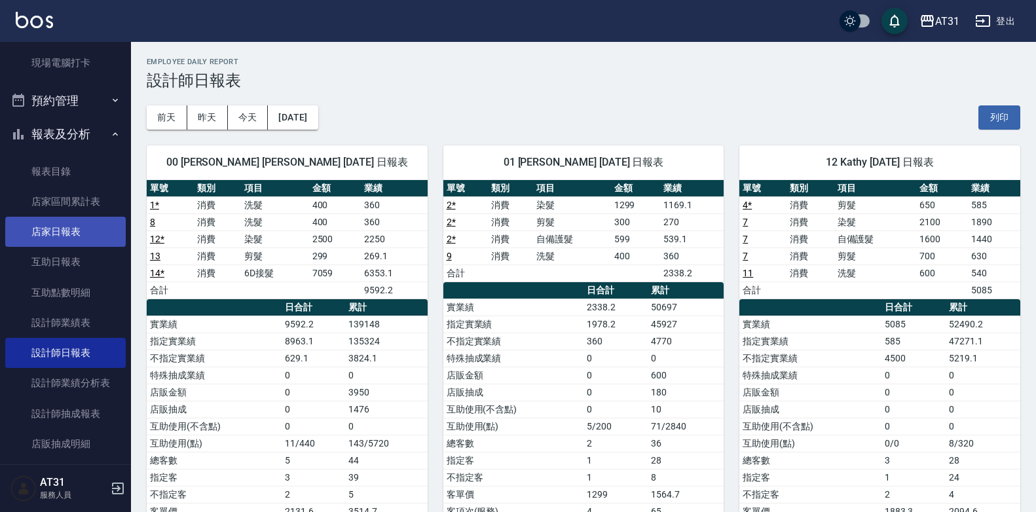
click at [64, 240] on link "店家日報表" at bounding box center [65, 232] width 120 height 30
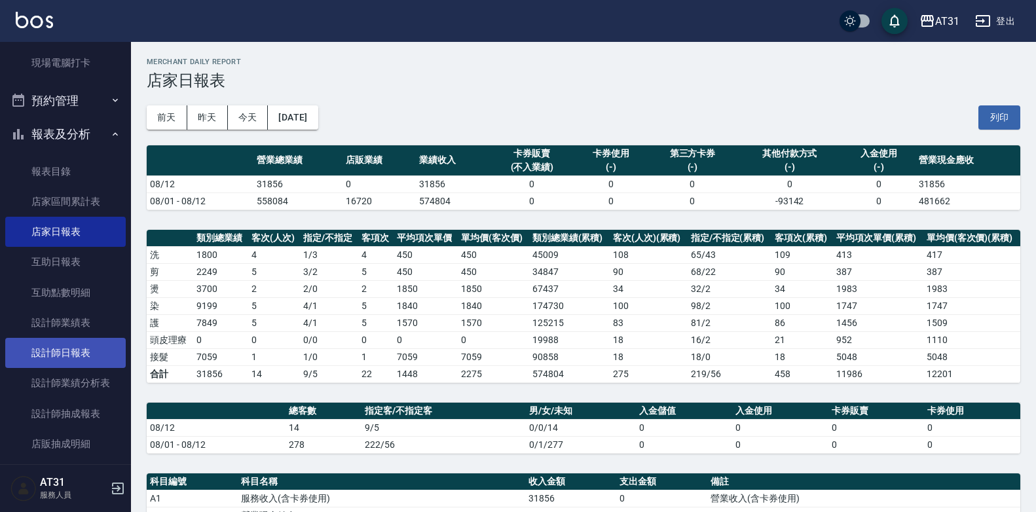
click at [104, 356] on link "設計師日報表" at bounding box center [65, 353] width 120 height 30
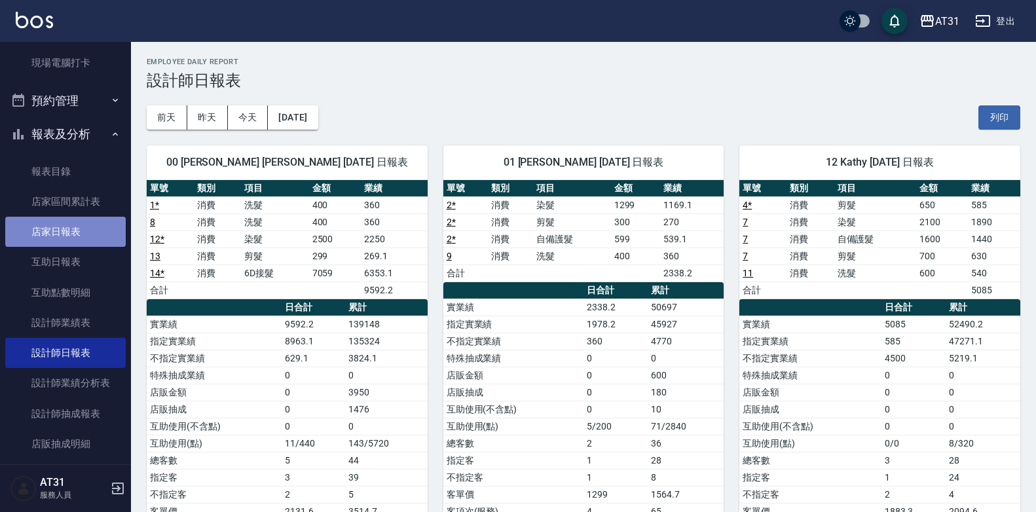
click at [104, 230] on link "店家日報表" at bounding box center [65, 232] width 120 height 30
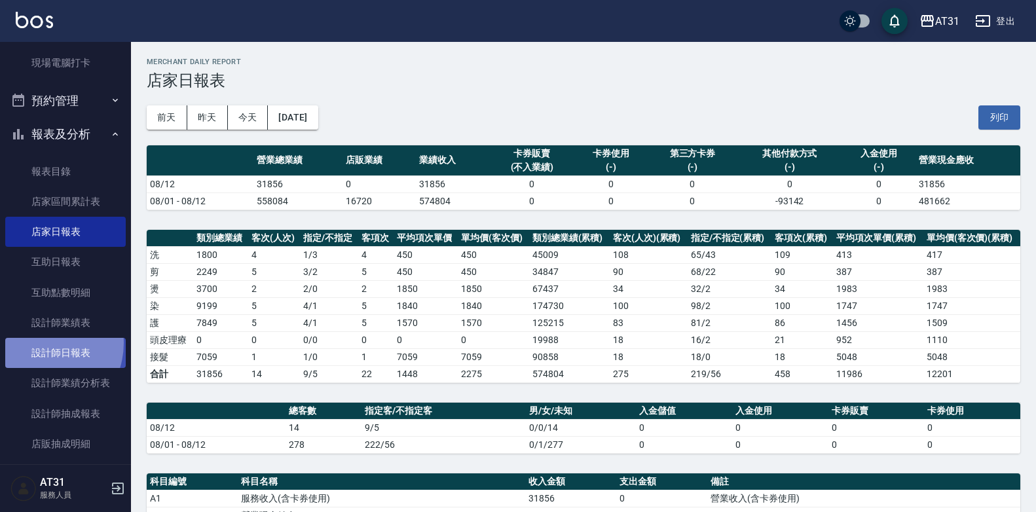
click at [39, 343] on link "設計師日報表" at bounding box center [65, 353] width 120 height 30
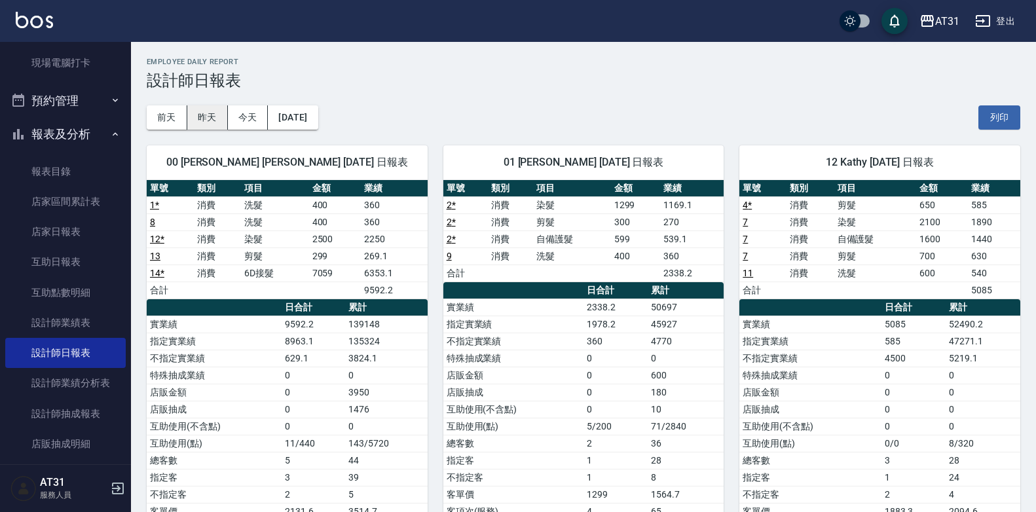
click at [210, 122] on button "昨天" at bounding box center [207, 117] width 41 height 24
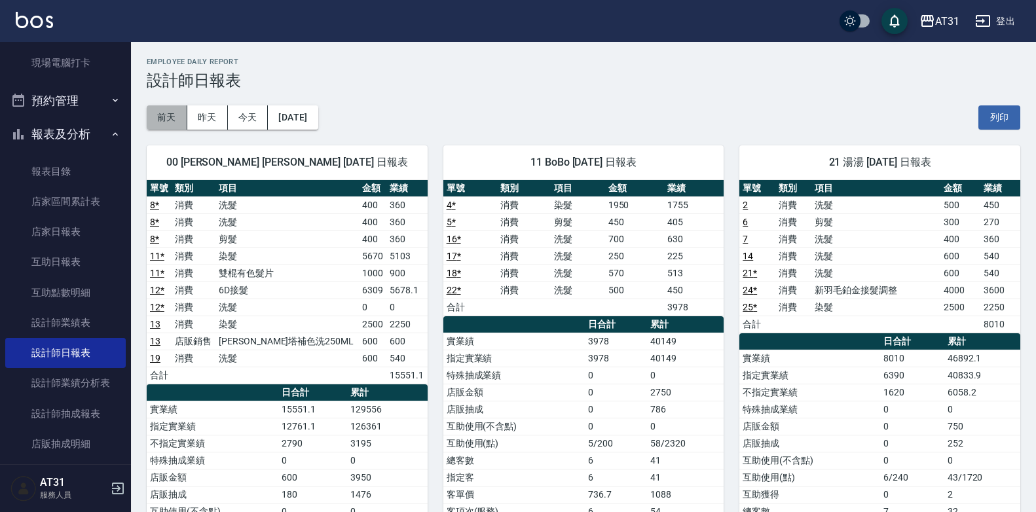
click at [172, 123] on button "前天" at bounding box center [167, 117] width 41 height 24
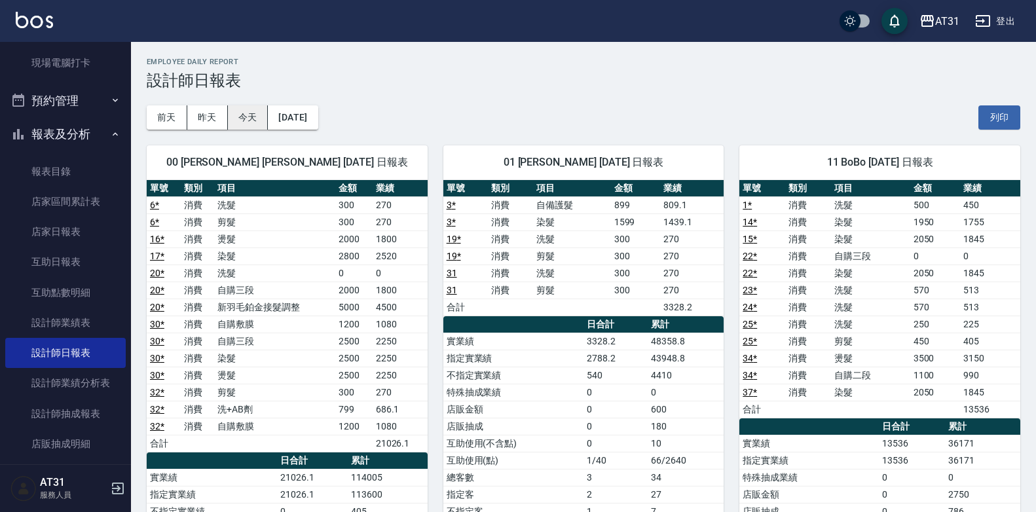
click at [239, 116] on button "今天" at bounding box center [248, 117] width 41 height 24
